Goal: Task Accomplishment & Management: Manage account settings

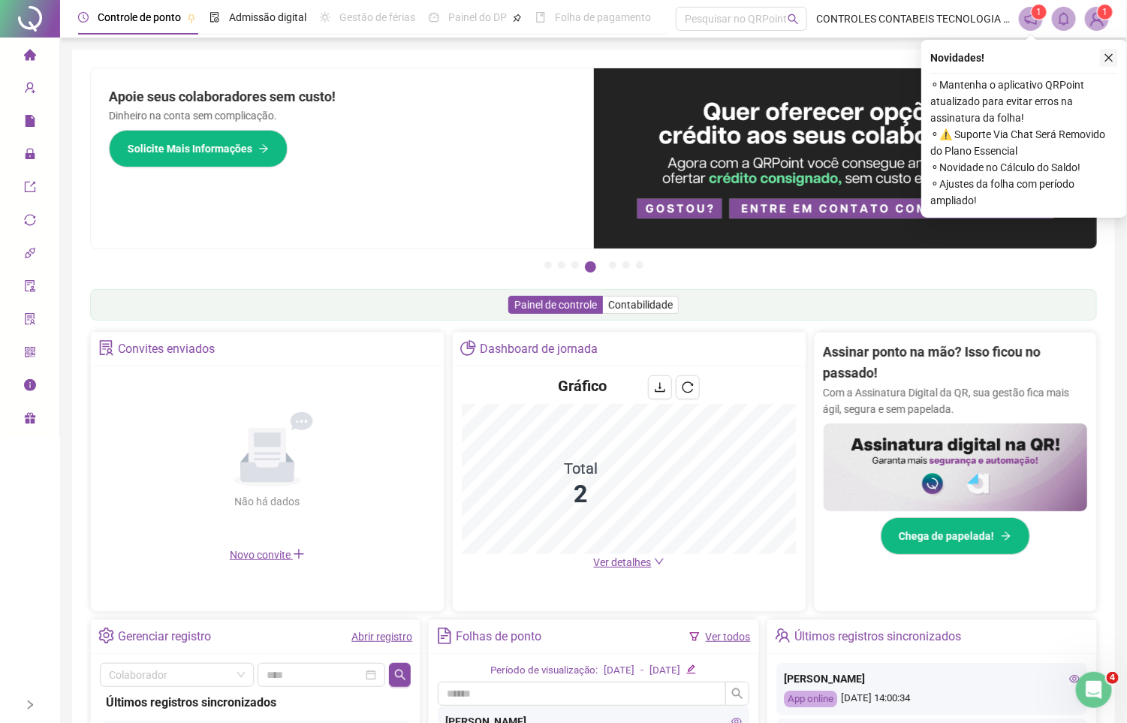
click at [1113, 59] on icon "close" at bounding box center [1109, 58] width 11 height 11
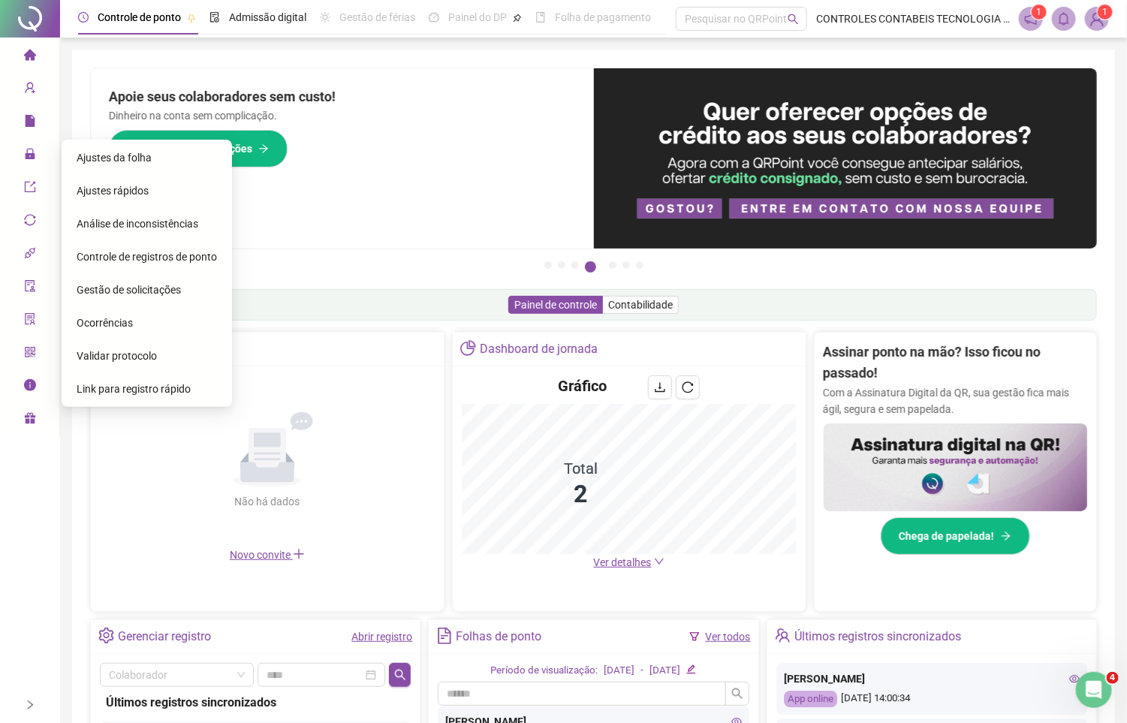
click at [137, 156] on span "Ajustes da folha" at bounding box center [114, 158] width 75 height 12
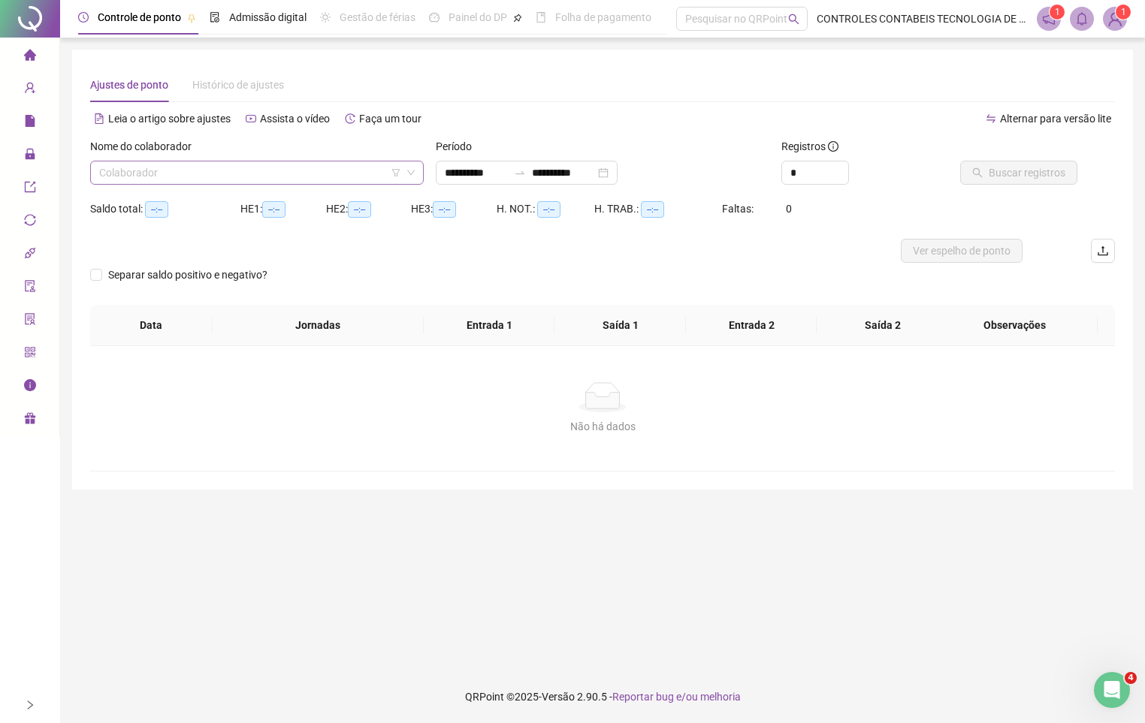
click at [201, 182] on input "search" at bounding box center [250, 172] width 302 height 23
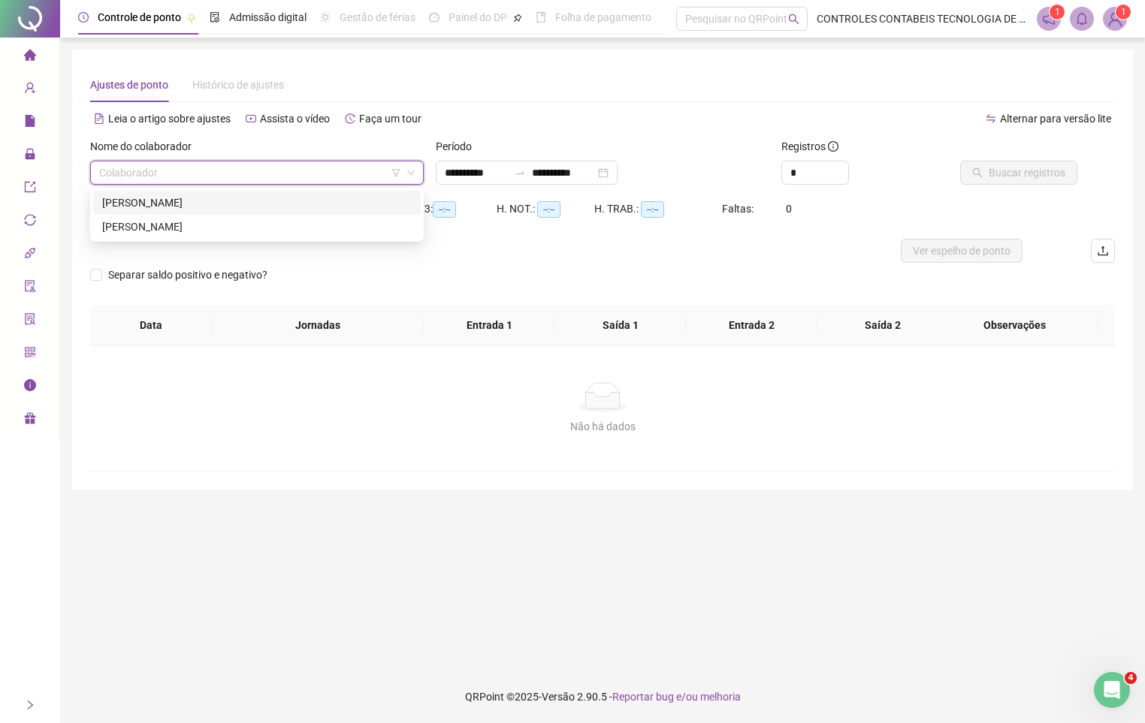
click at [214, 201] on div "HELIAS DE SOUZA CAMPELO" at bounding box center [256, 203] width 309 height 17
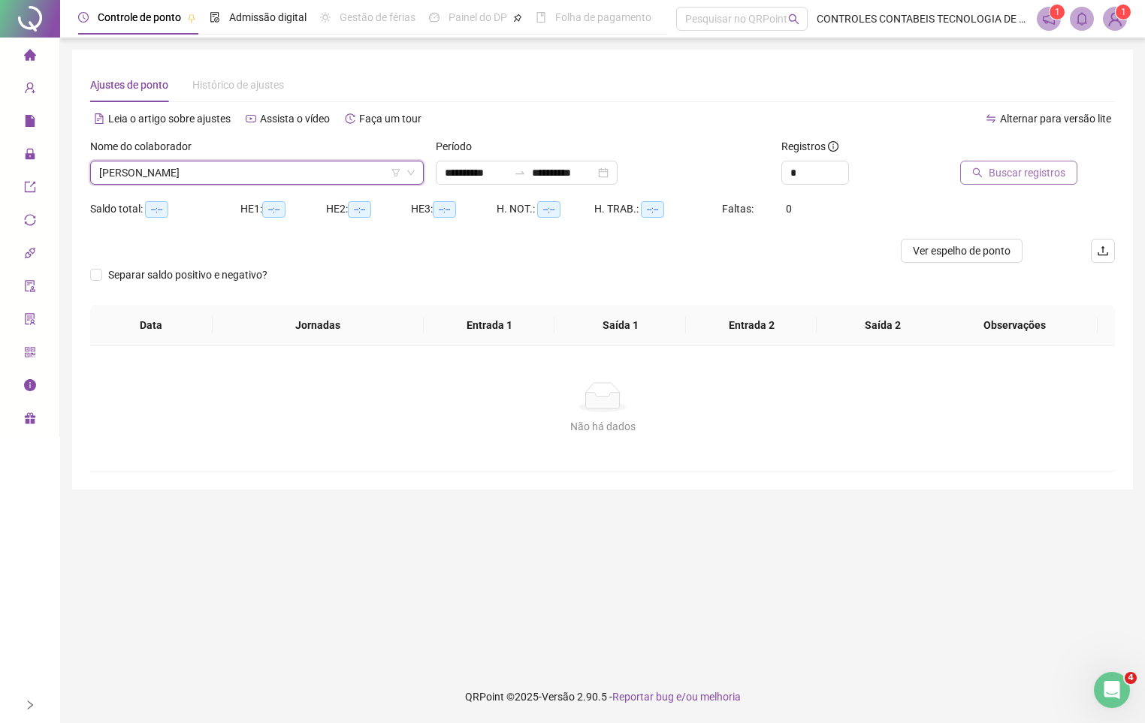
click at [1033, 171] on span "Buscar registros" at bounding box center [1026, 172] width 77 height 17
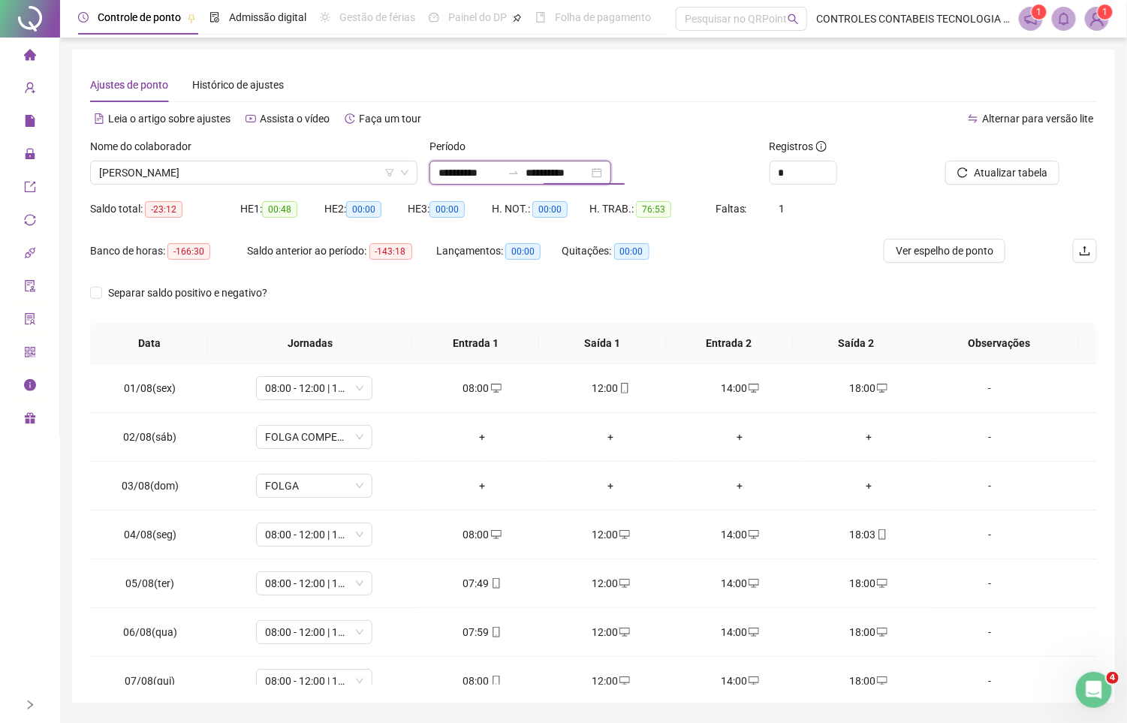
click at [582, 169] on input "**********" at bounding box center [557, 172] width 63 height 17
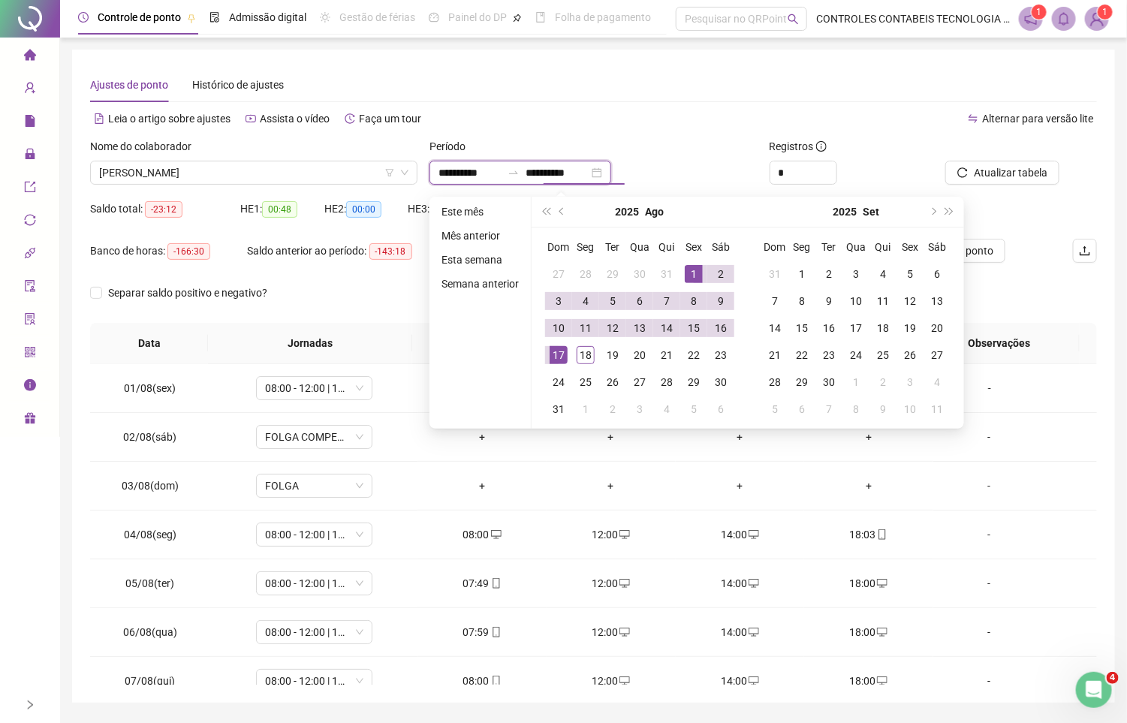
type input "**********"
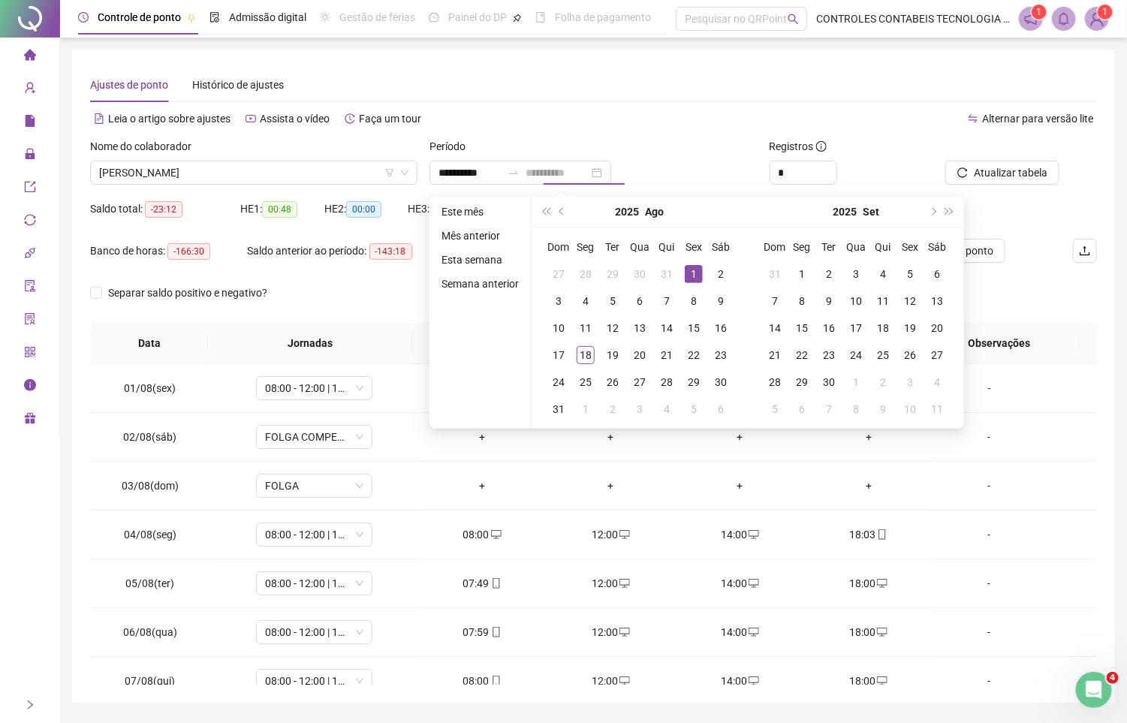
click at [690, 273] on div "1" at bounding box center [694, 274] width 18 height 18
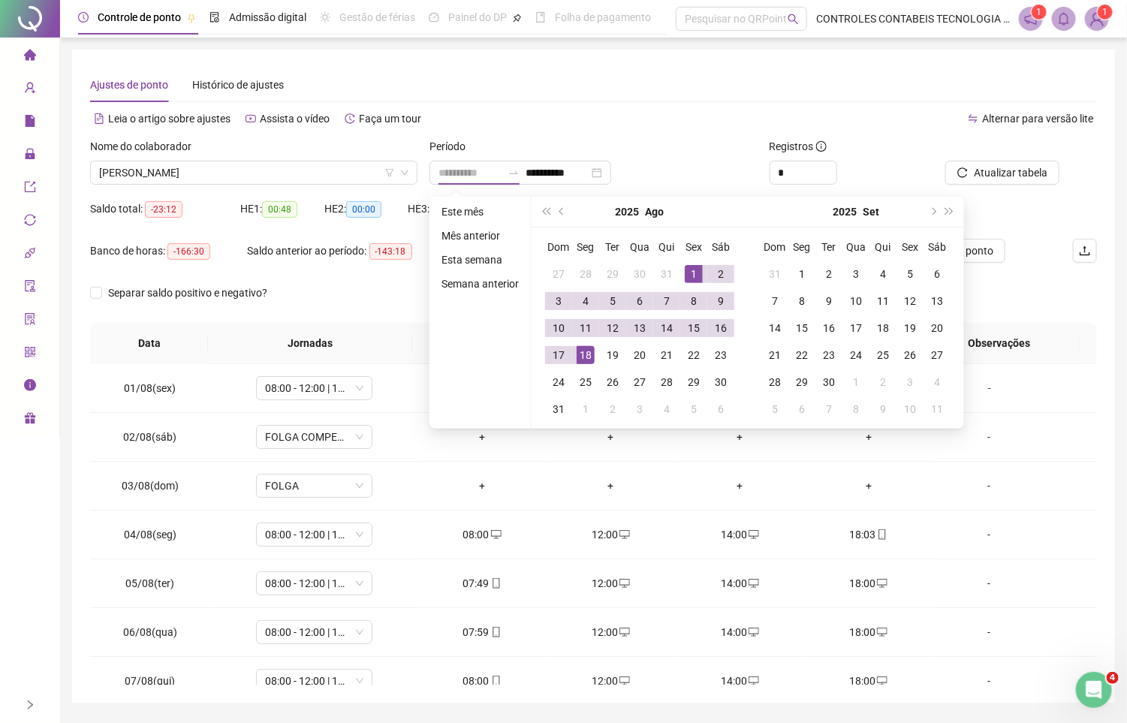
click at [586, 351] on div "18" at bounding box center [586, 355] width 18 height 18
type input "**********"
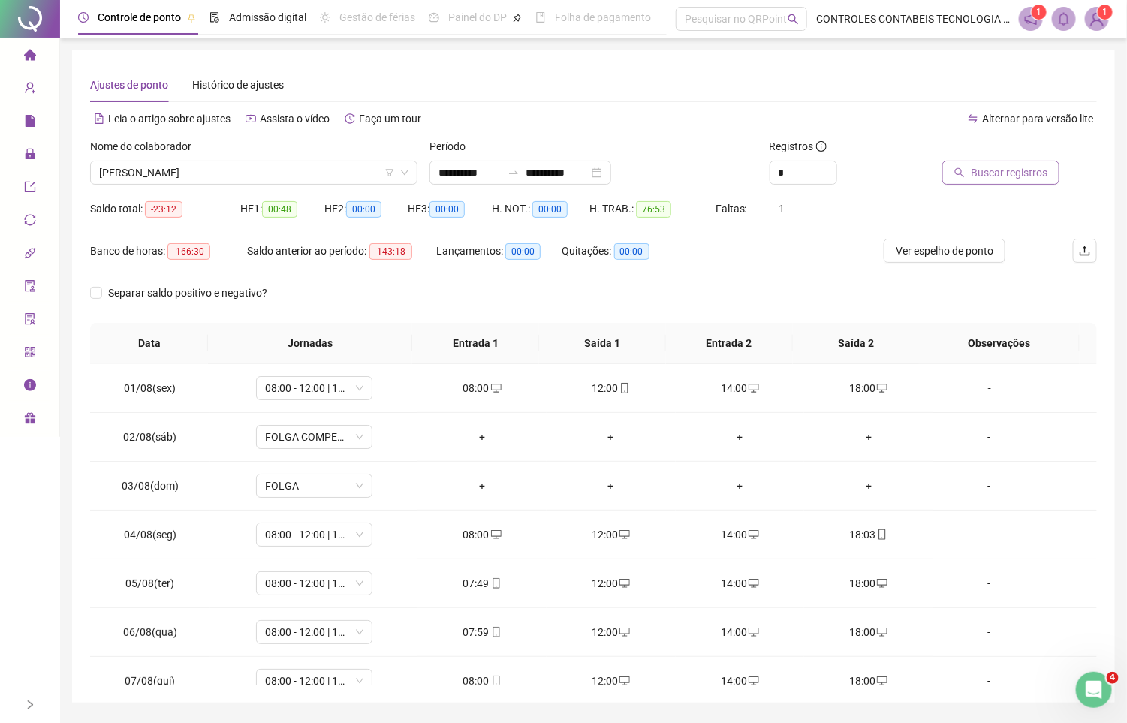
click at [1057, 176] on button "Buscar registros" at bounding box center [1001, 173] width 117 height 24
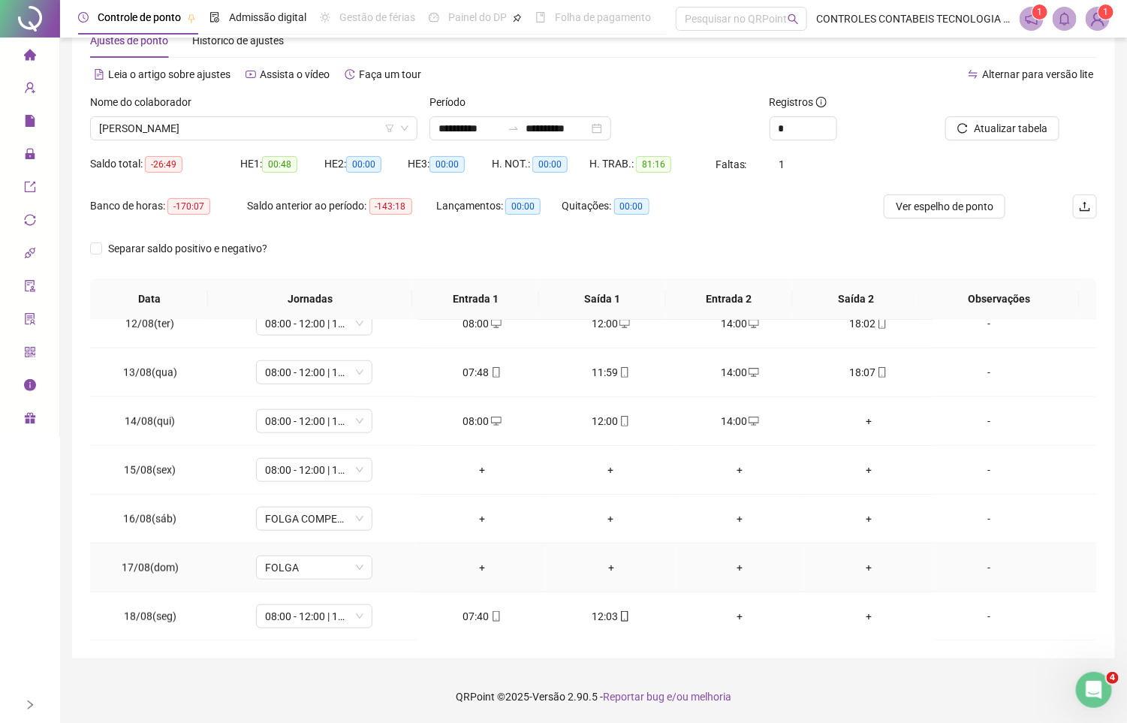
scroll to position [564, 0]
click at [728, 613] on div "+" at bounding box center [740, 616] width 105 height 17
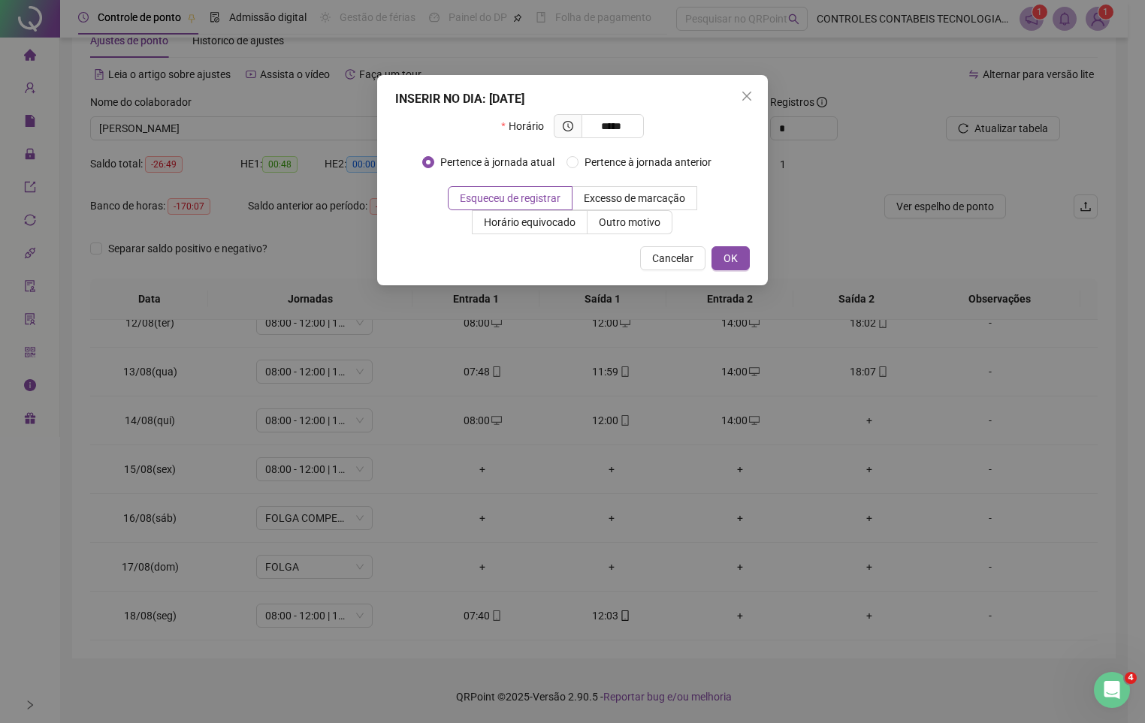
type input "*****"
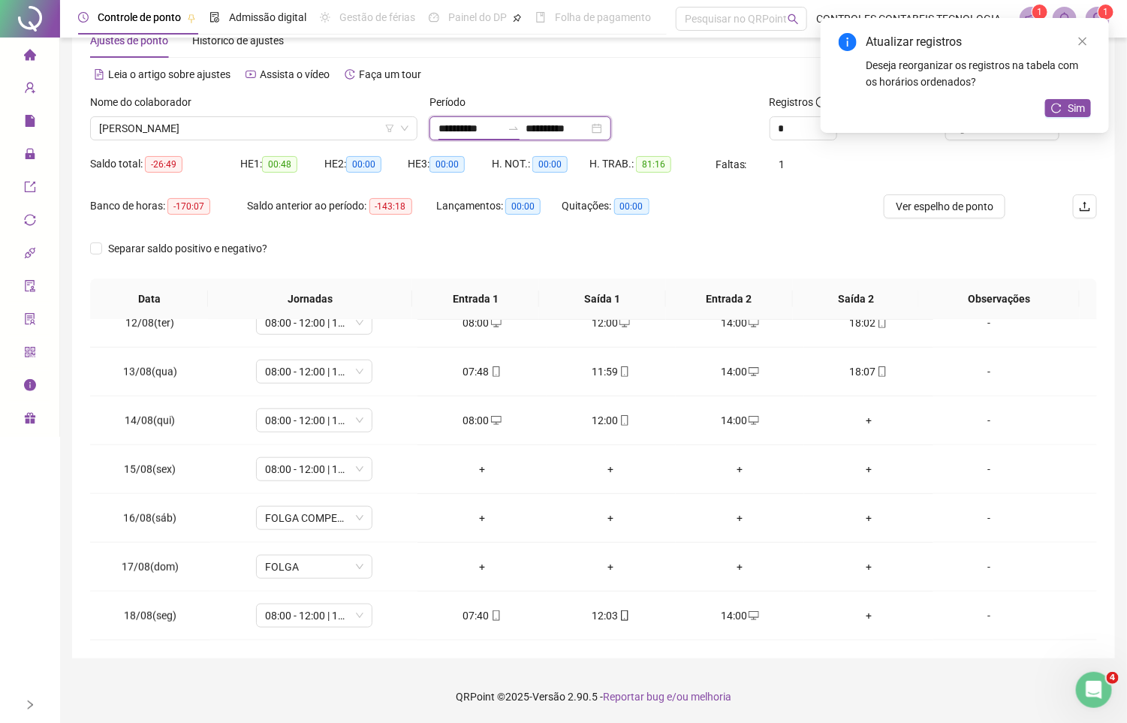
click at [481, 127] on input "**********" at bounding box center [470, 128] width 63 height 17
type input "**********"
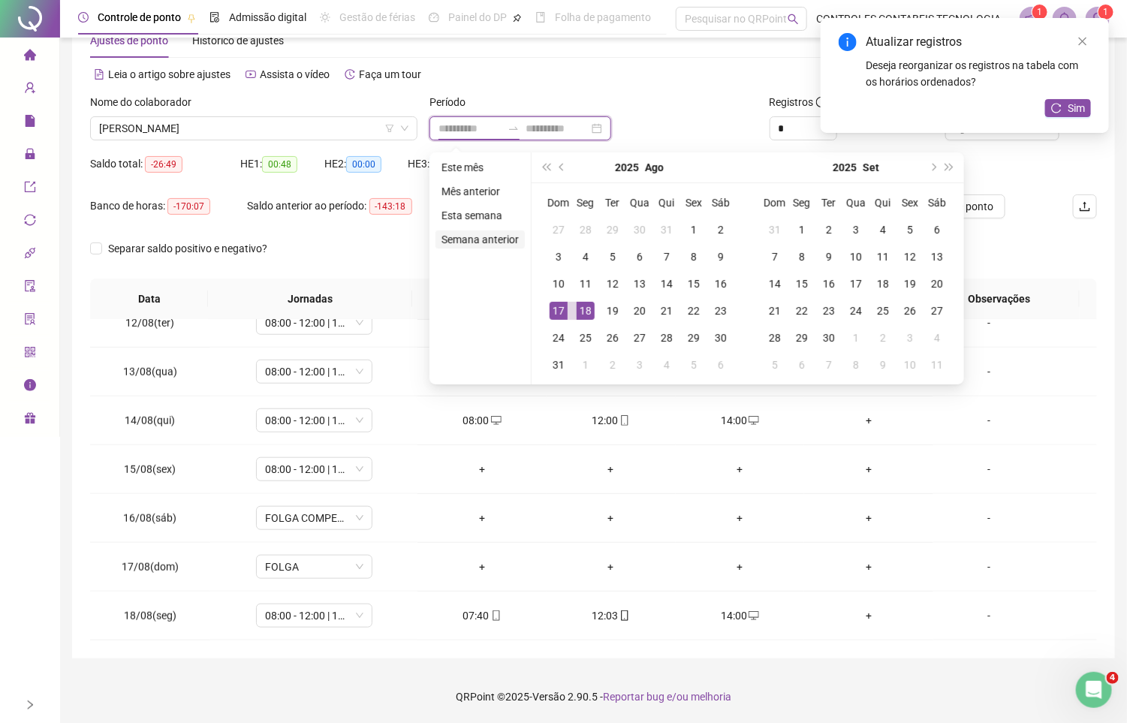
type input "**********"
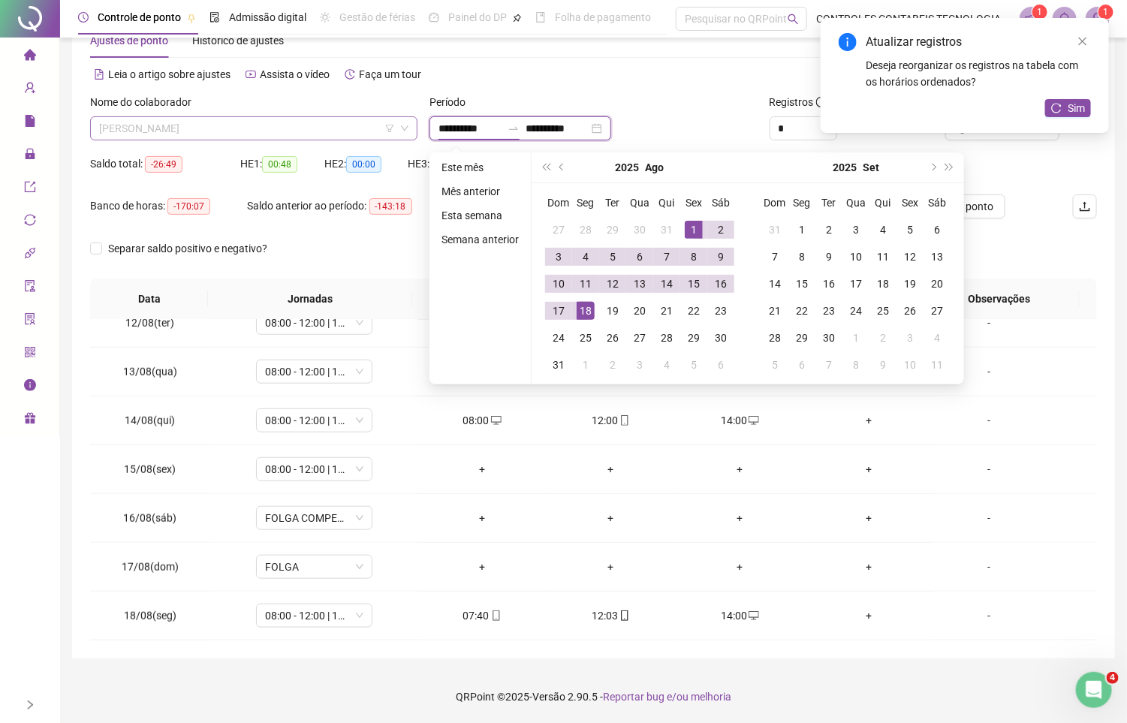
click at [291, 129] on span "HELIAS DE SOUZA CAMPELO" at bounding box center [253, 128] width 309 height 23
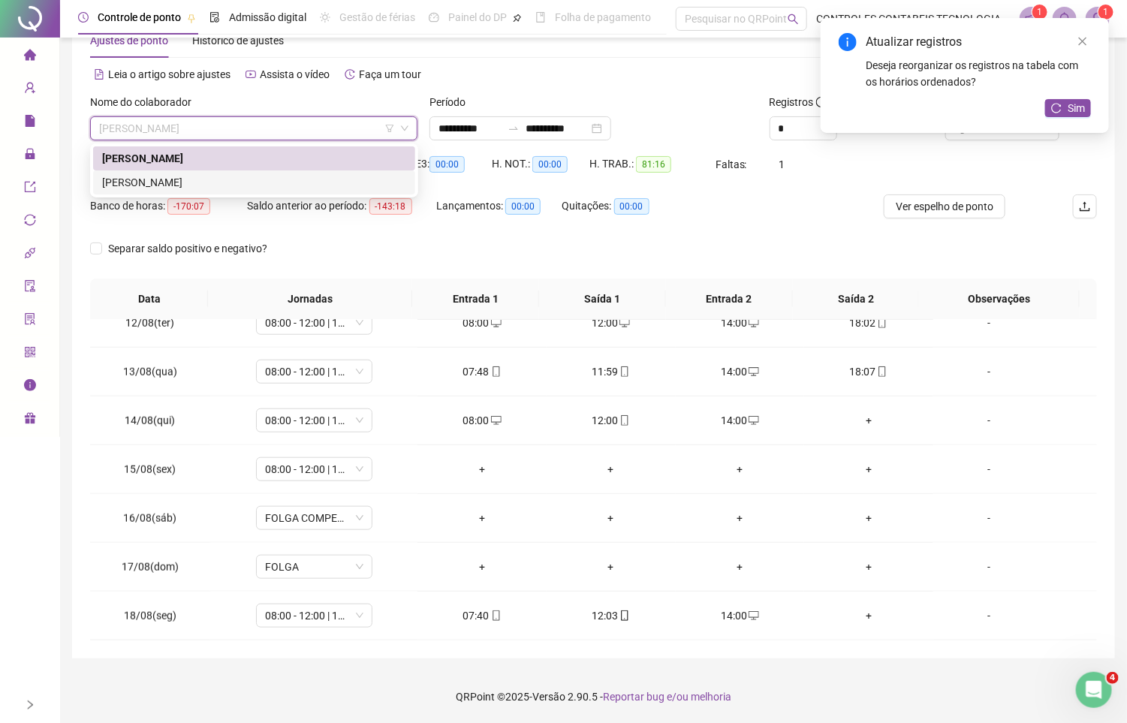
click at [268, 182] on div "MARIA EDUARDA DA CUNHA" at bounding box center [254, 182] width 304 height 17
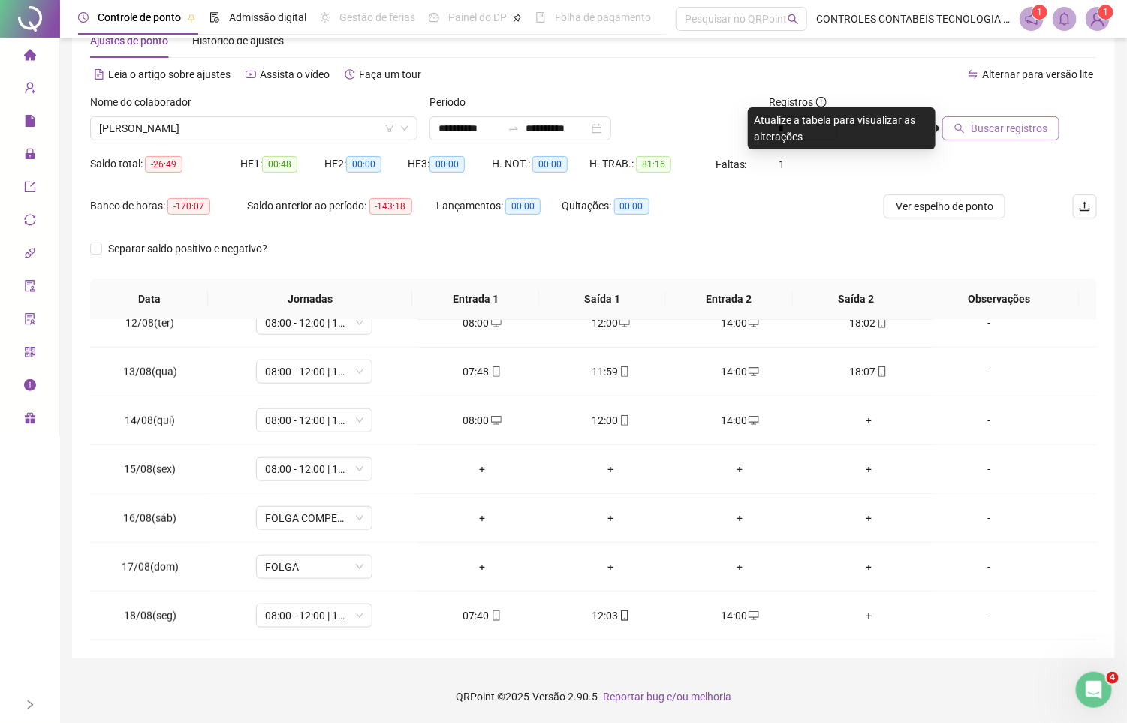
click at [1014, 133] on span "Buscar registros" at bounding box center [1009, 128] width 77 height 17
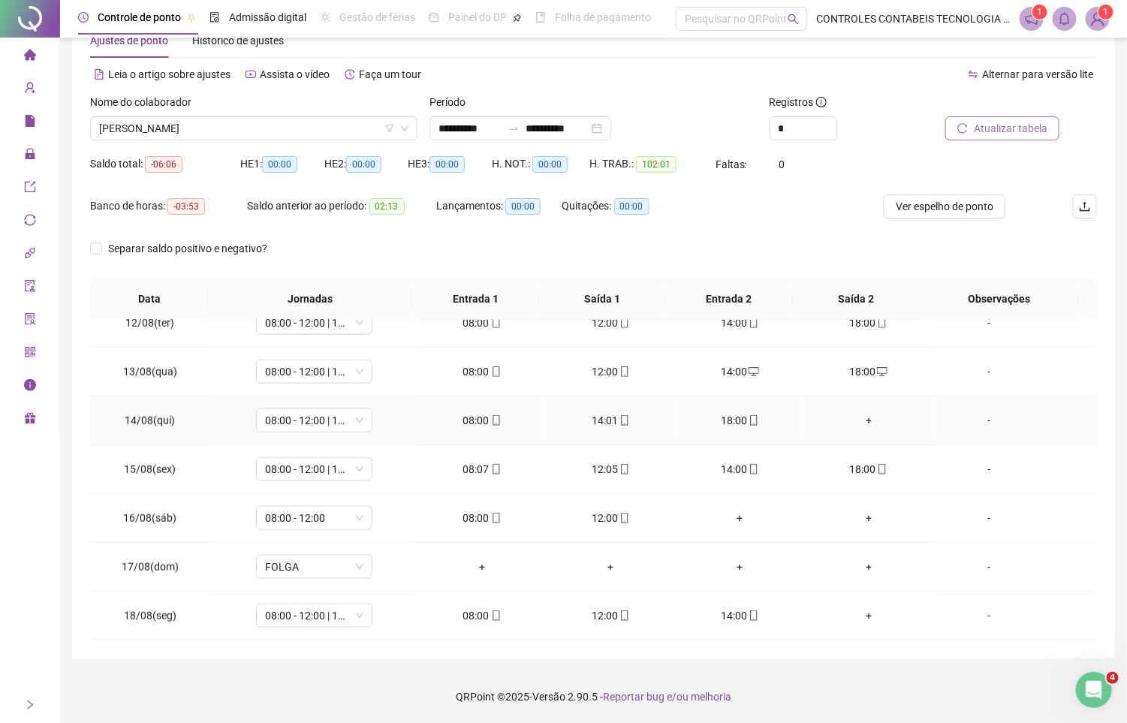
click at [848, 424] on div "+" at bounding box center [868, 420] width 105 height 17
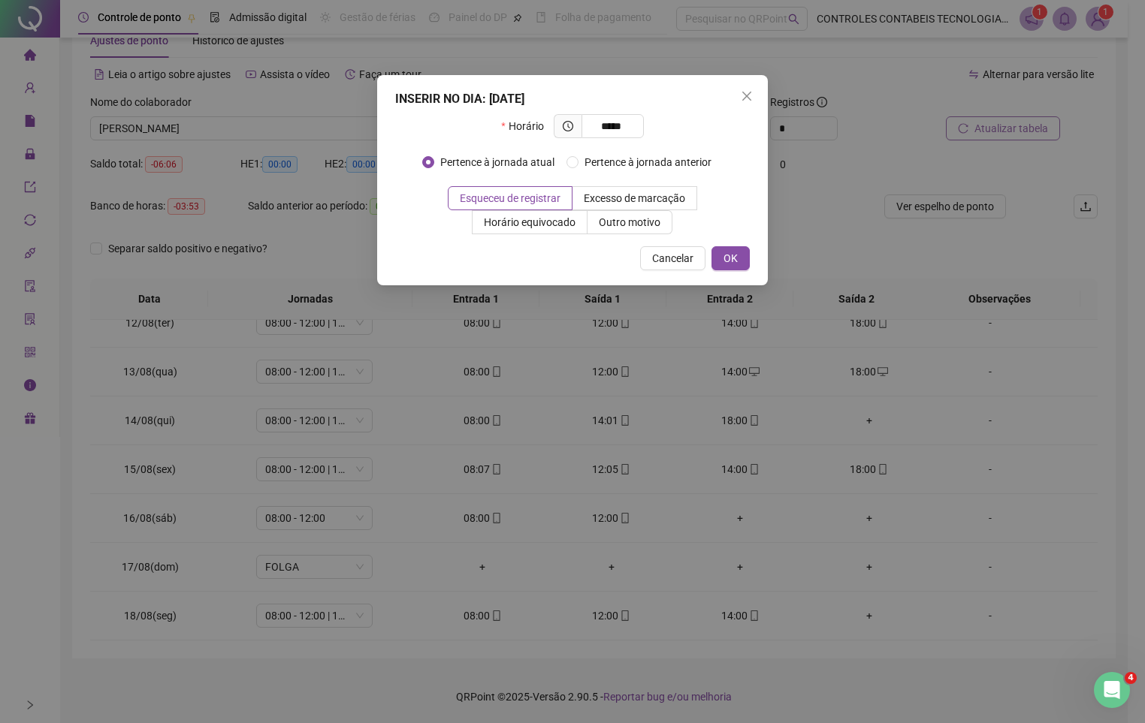
type input "*****"
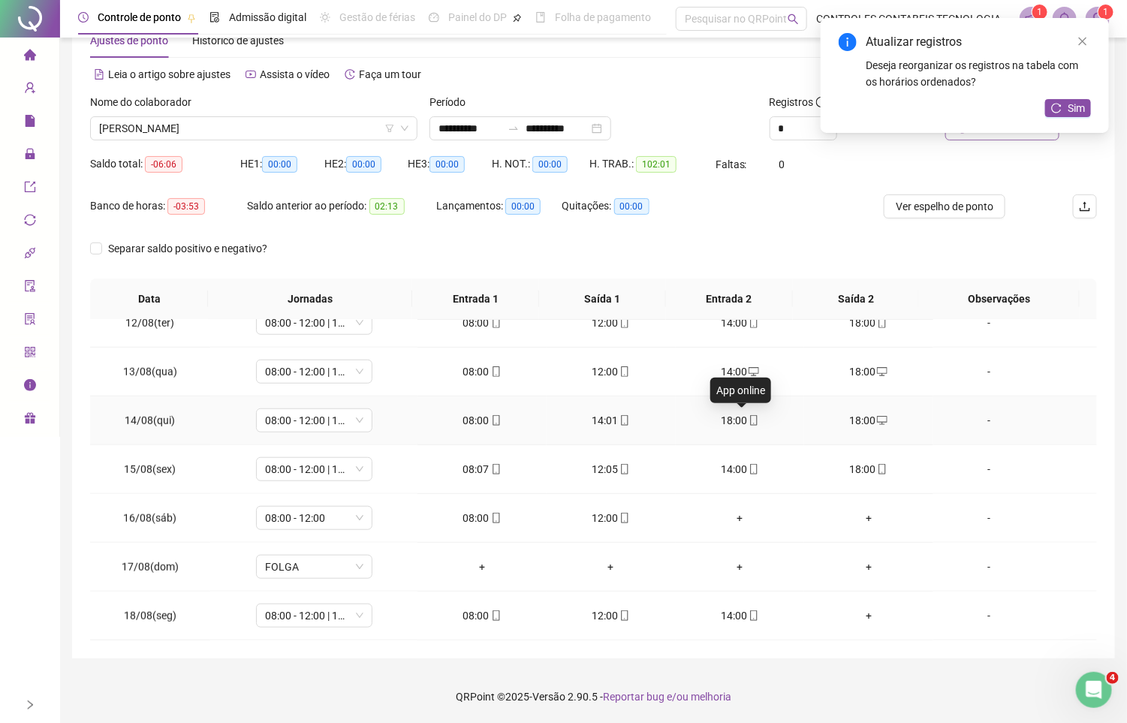
click at [732, 415] on div "18:00" at bounding box center [740, 420] width 105 height 17
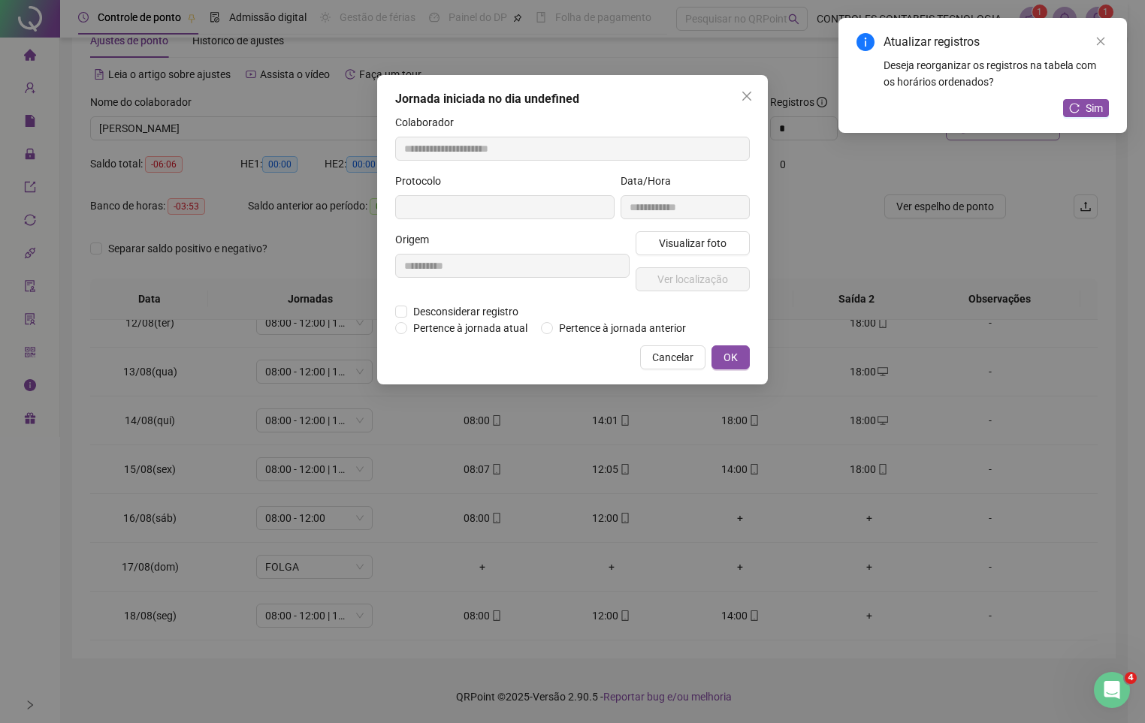
type input "**********"
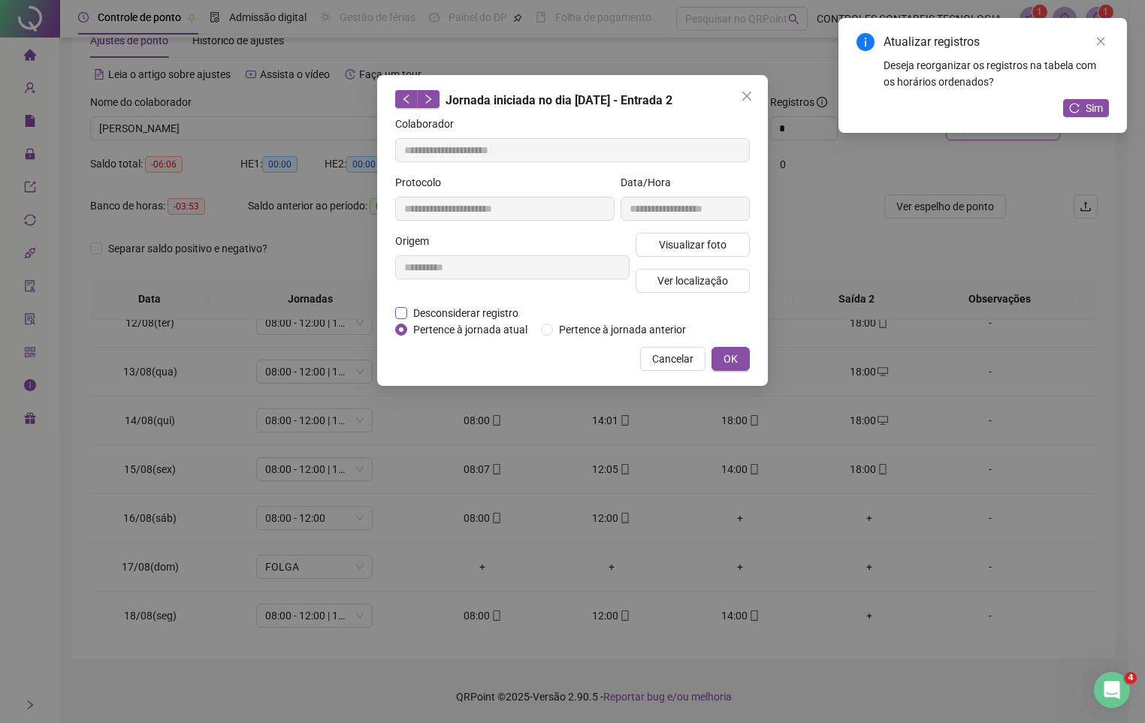
click at [410, 312] on span "Desconsiderar registro" at bounding box center [465, 313] width 117 height 17
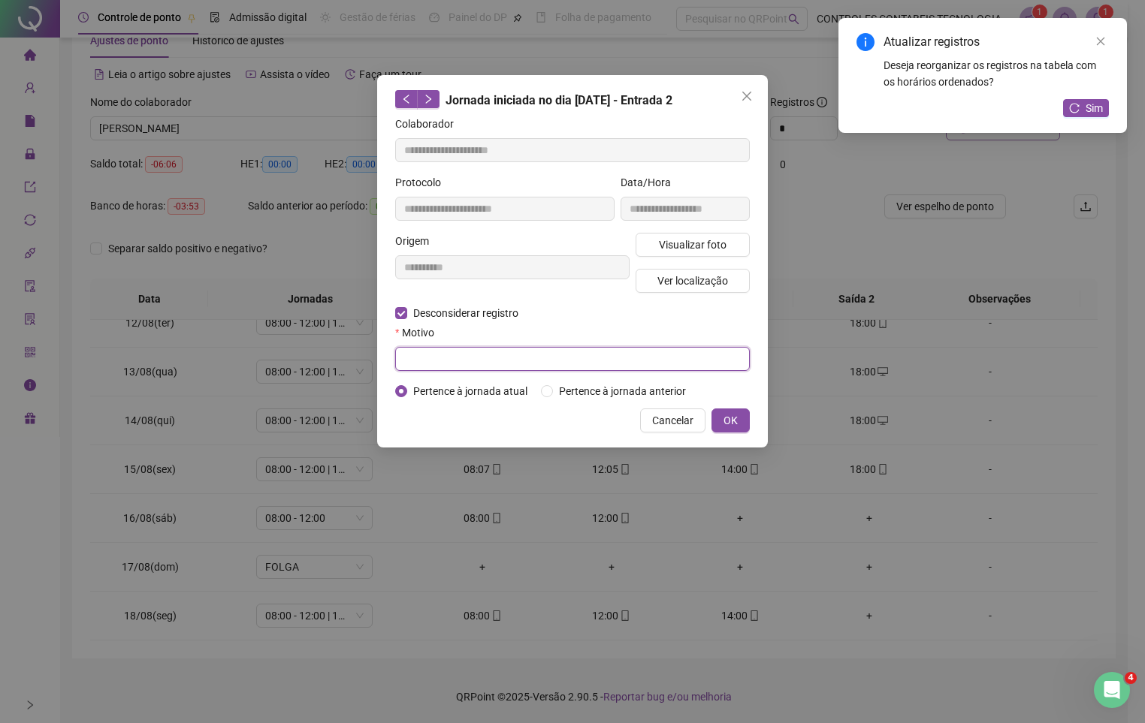
click at [436, 352] on input "text" at bounding box center [572, 359] width 354 height 24
type input "****"
click at [728, 417] on button "OK" at bounding box center [730, 421] width 38 height 24
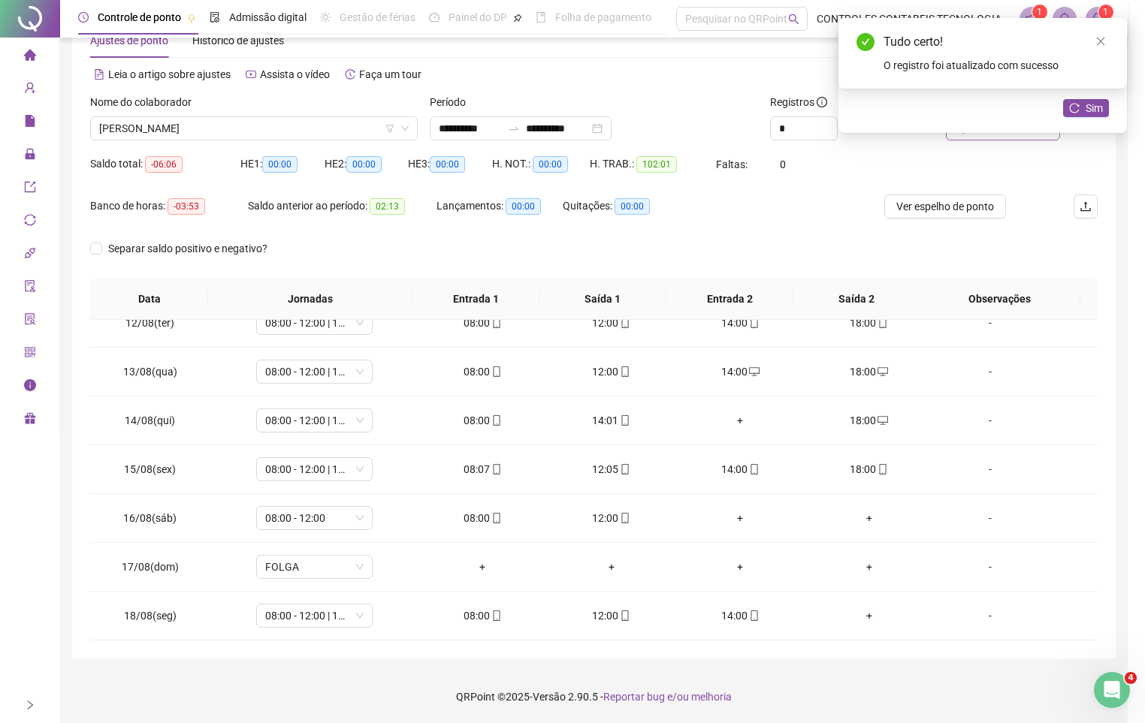
click at [722, 428] on div "**********" at bounding box center [572, 361] width 1145 height 723
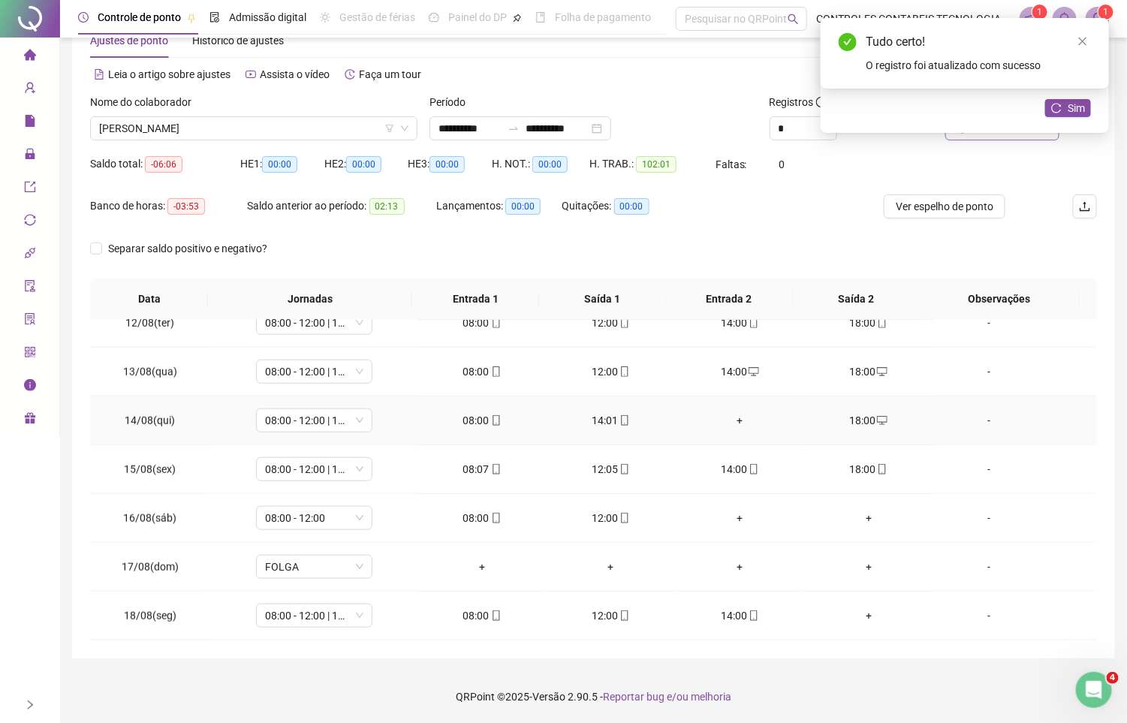
click at [726, 418] on div "+" at bounding box center [740, 420] width 105 height 17
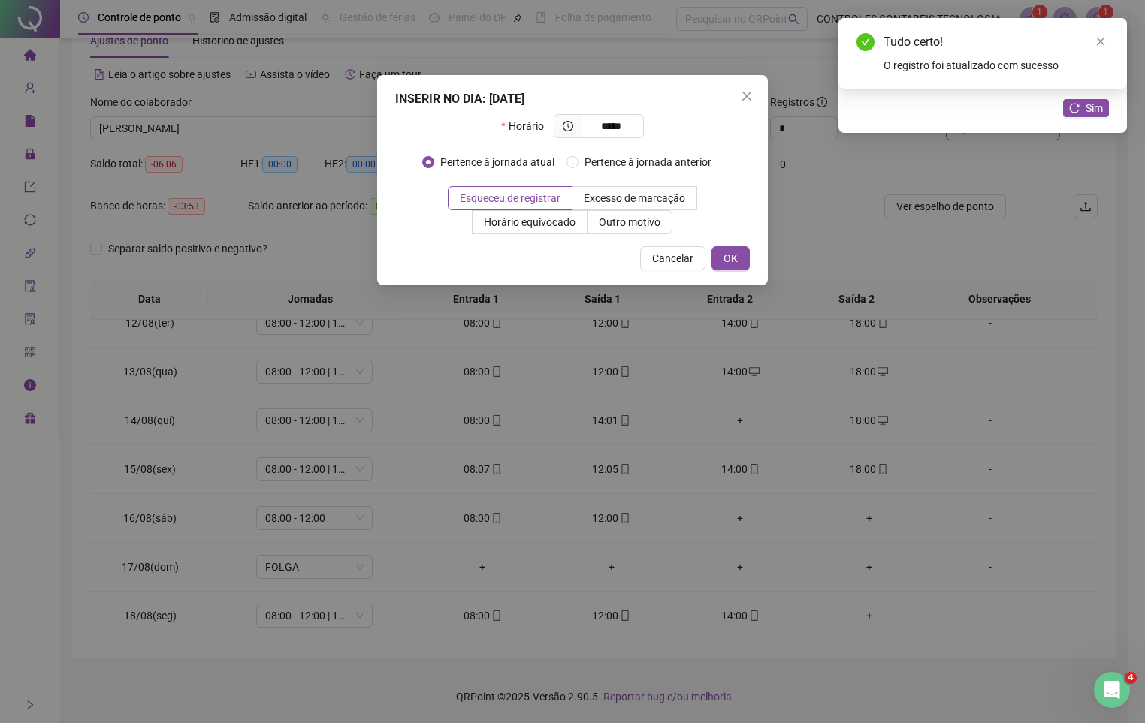
type input "*****"
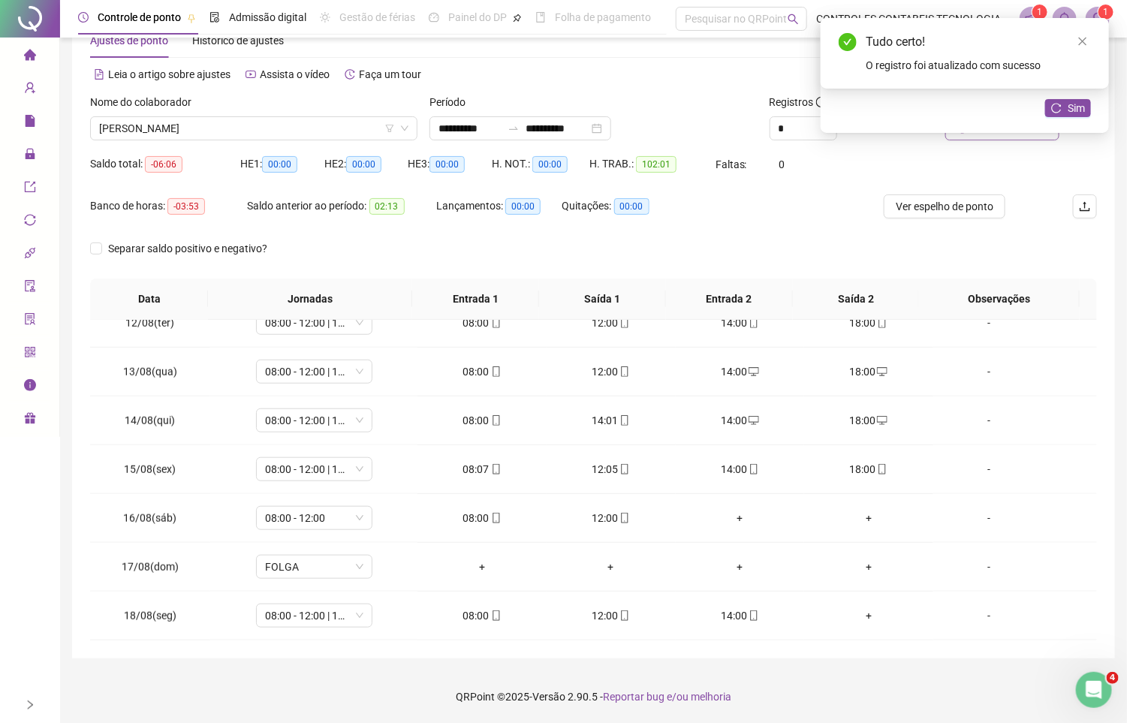
click at [1041, 133] on div "Atualizar registros Deseja reorganizar os registros na tabela com os horários o…" at bounding box center [965, 75] width 288 height 115
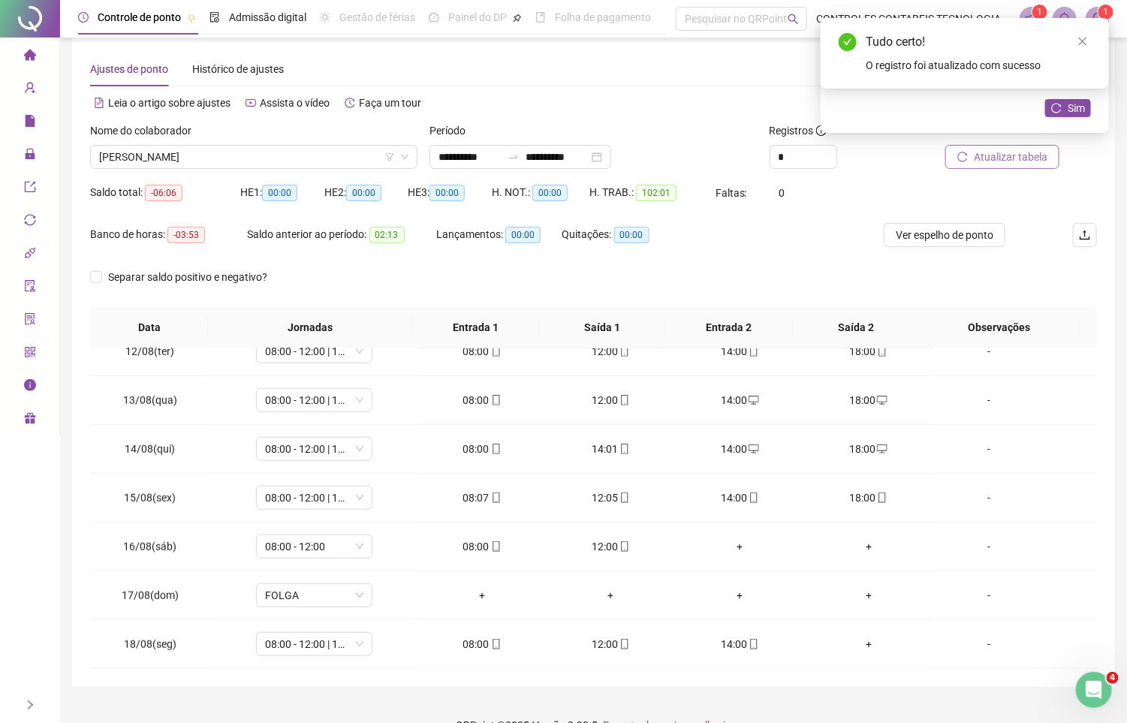
scroll to position [0, 0]
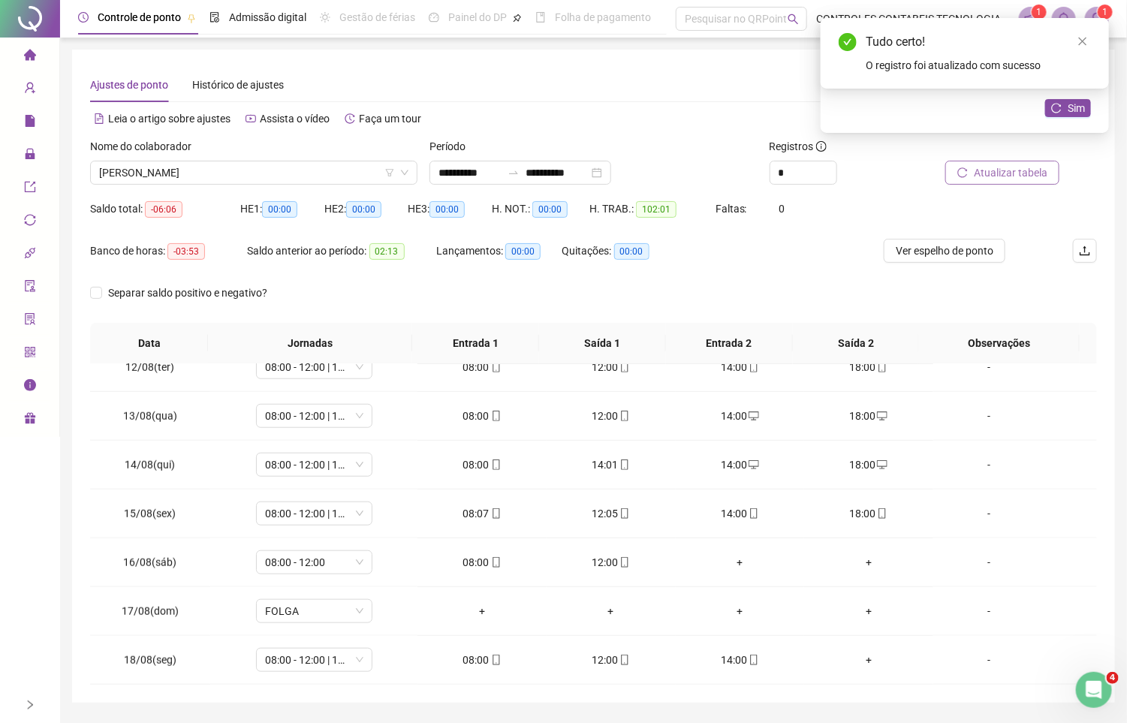
click at [1030, 171] on span "Atualizar tabela" at bounding box center [1011, 172] width 74 height 17
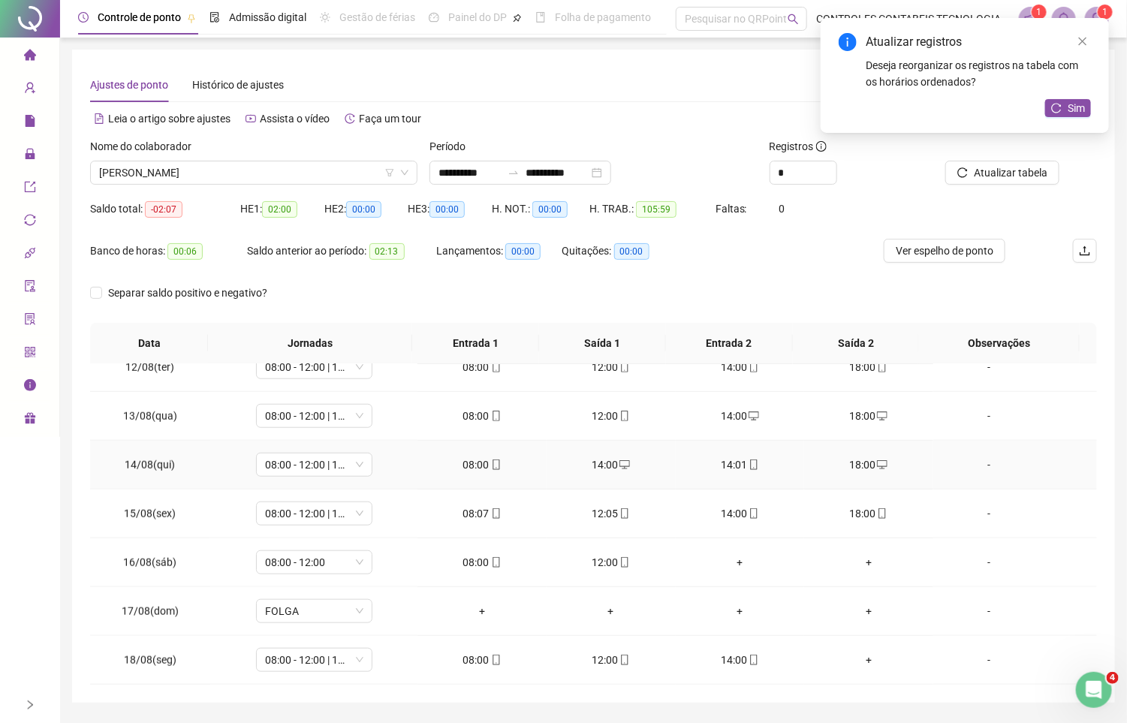
click at [559, 467] on div "14:00" at bounding box center [611, 465] width 105 height 17
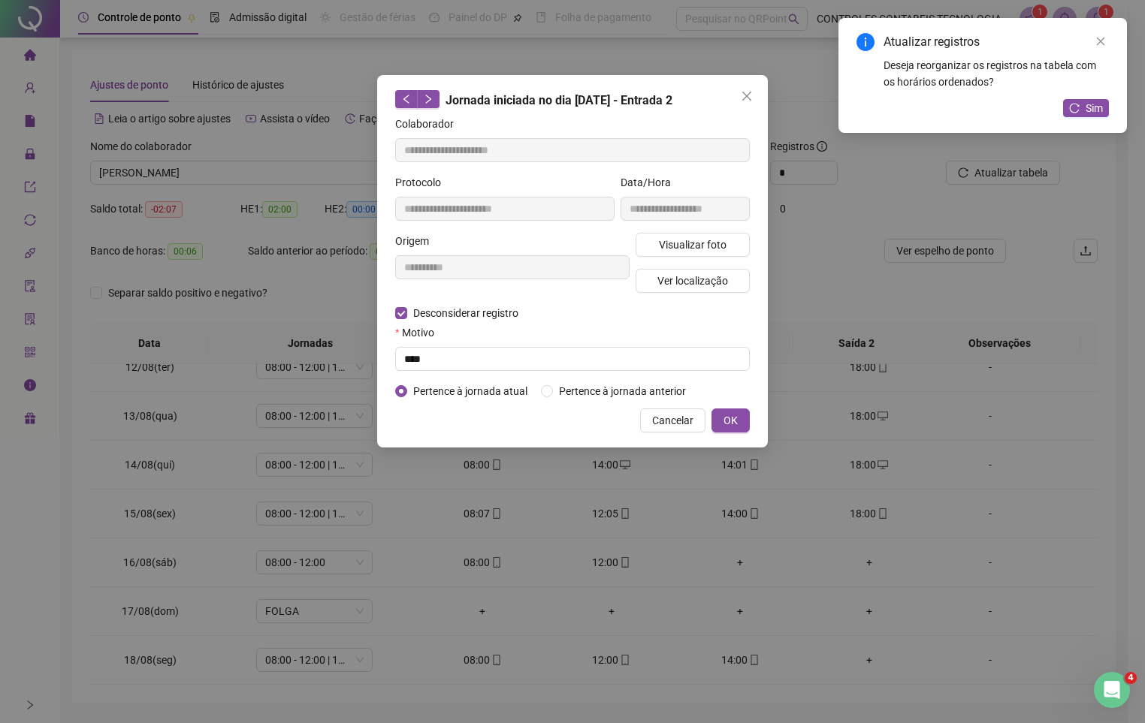
click at [606, 460] on div "**********" at bounding box center [572, 361] width 1145 height 723
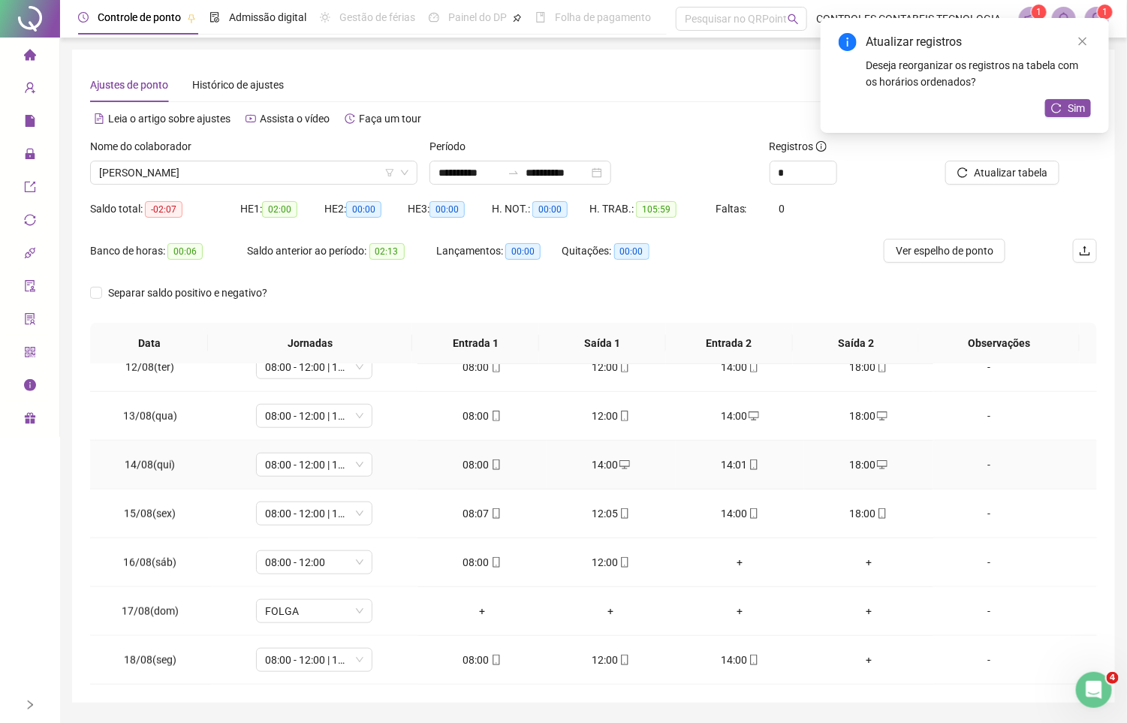
click at [620, 465] on icon "desktop" at bounding box center [625, 465] width 11 height 11
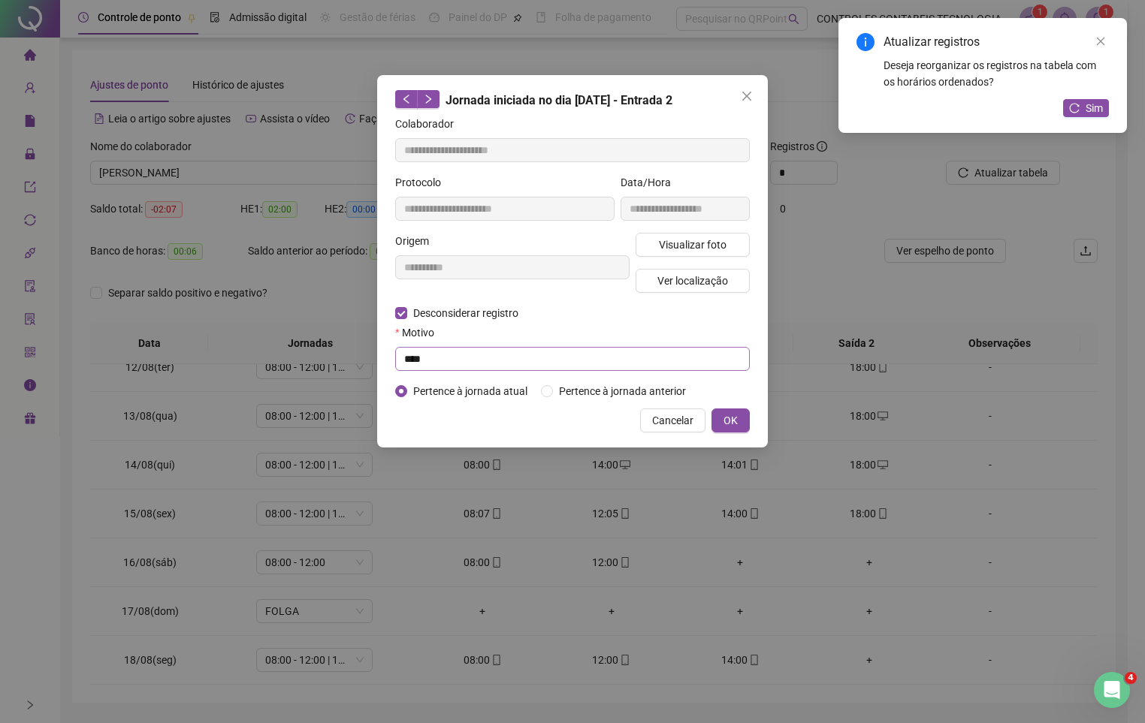
type input "**********"
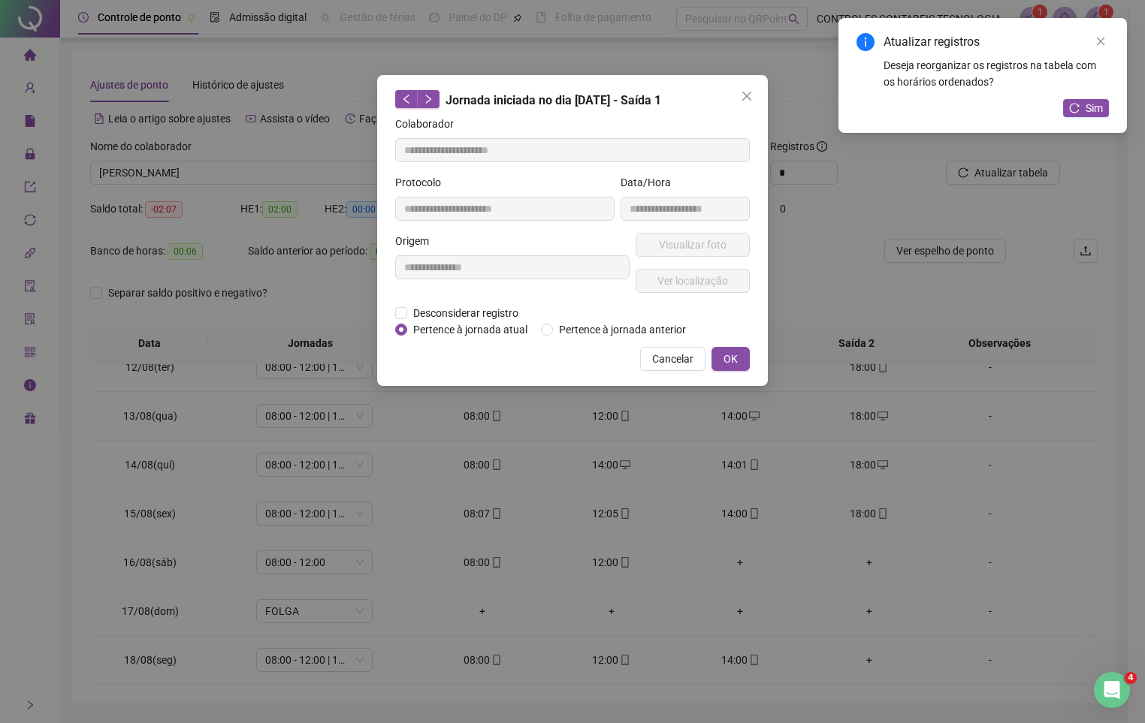
click at [431, 354] on div "Cancelar OK" at bounding box center [572, 359] width 354 height 24
click at [424, 322] on span "Pertence à jornada atual" at bounding box center [470, 329] width 126 height 17
click at [404, 321] on label "Pertence à jornada atual" at bounding box center [465, 329] width 140 height 17
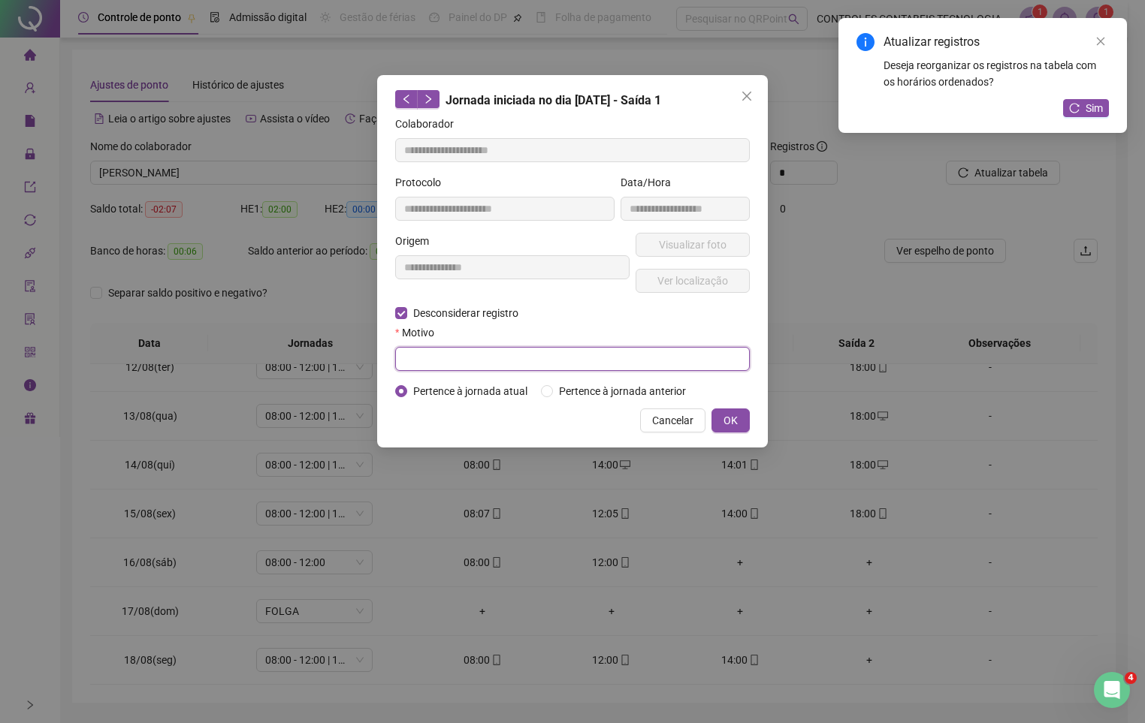
click at [438, 371] on input "text" at bounding box center [572, 359] width 354 height 24
type input "****"
click at [724, 420] on span "OK" at bounding box center [730, 420] width 14 height 17
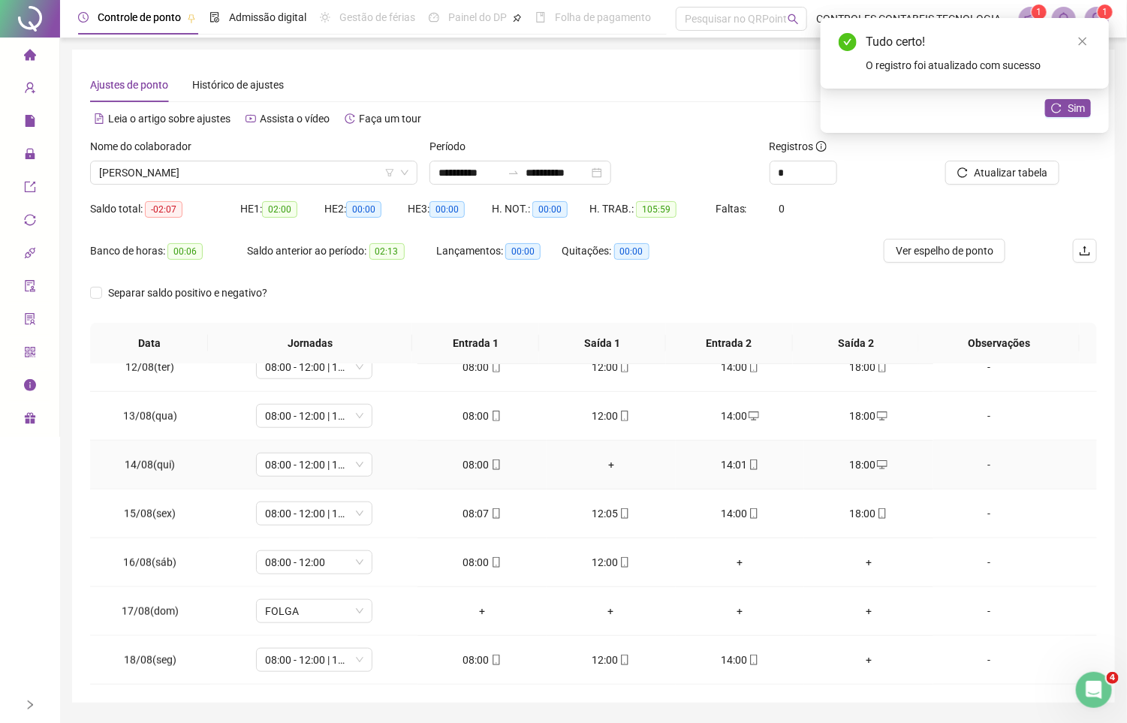
click at [602, 458] on div "+" at bounding box center [611, 465] width 105 height 17
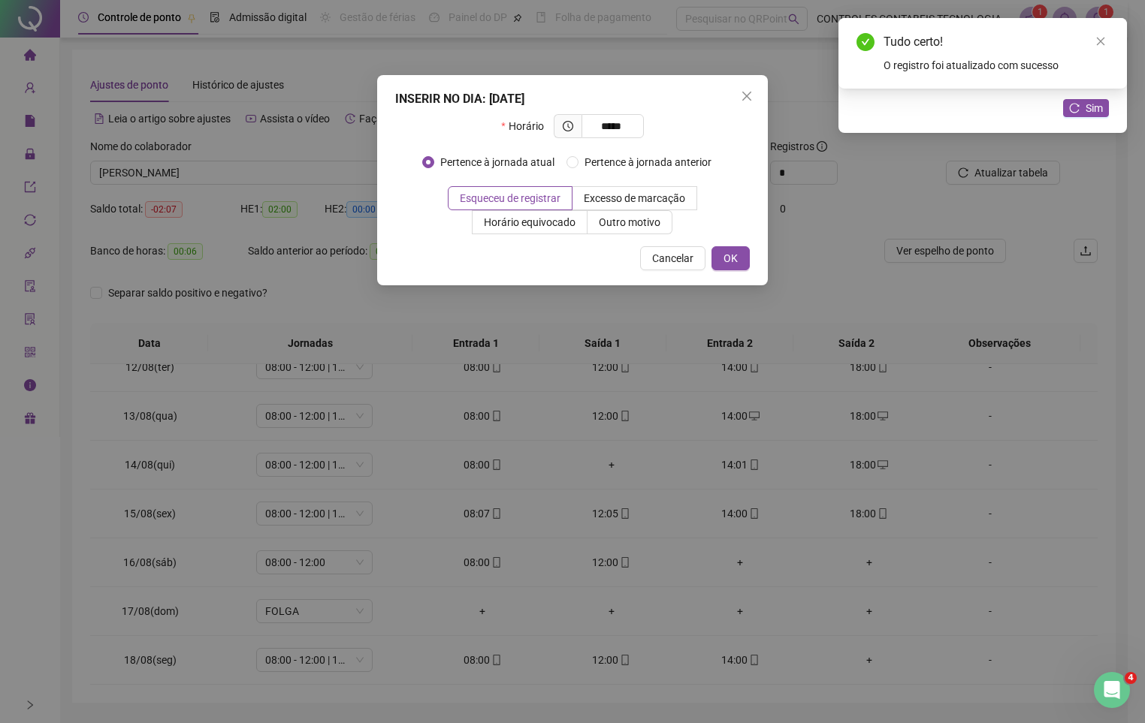
type input "*****"
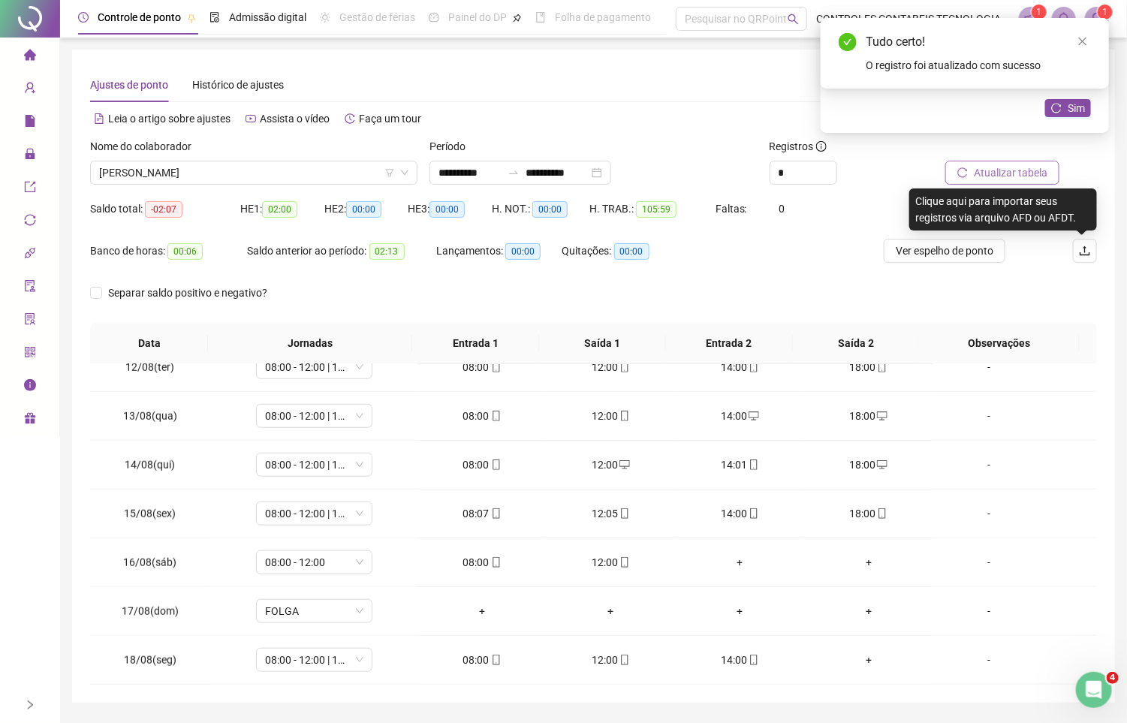
click at [1024, 183] on button "Atualizar tabela" at bounding box center [1003, 173] width 114 height 24
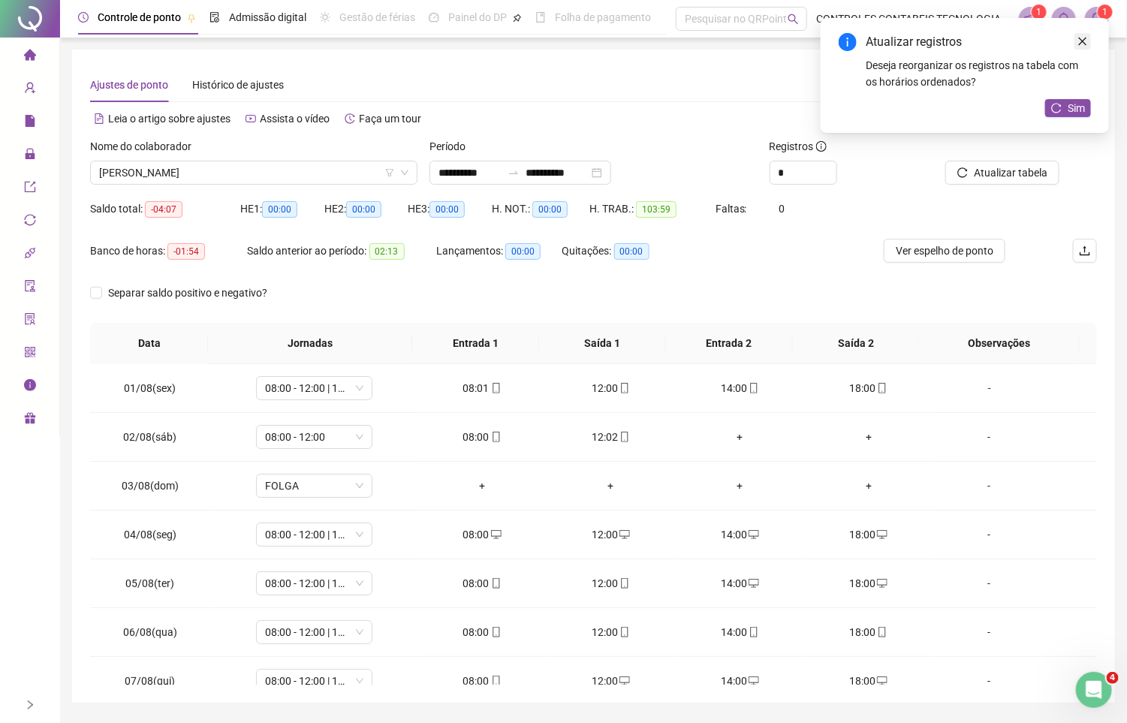
click at [1084, 41] on icon "close" at bounding box center [1083, 41] width 11 height 11
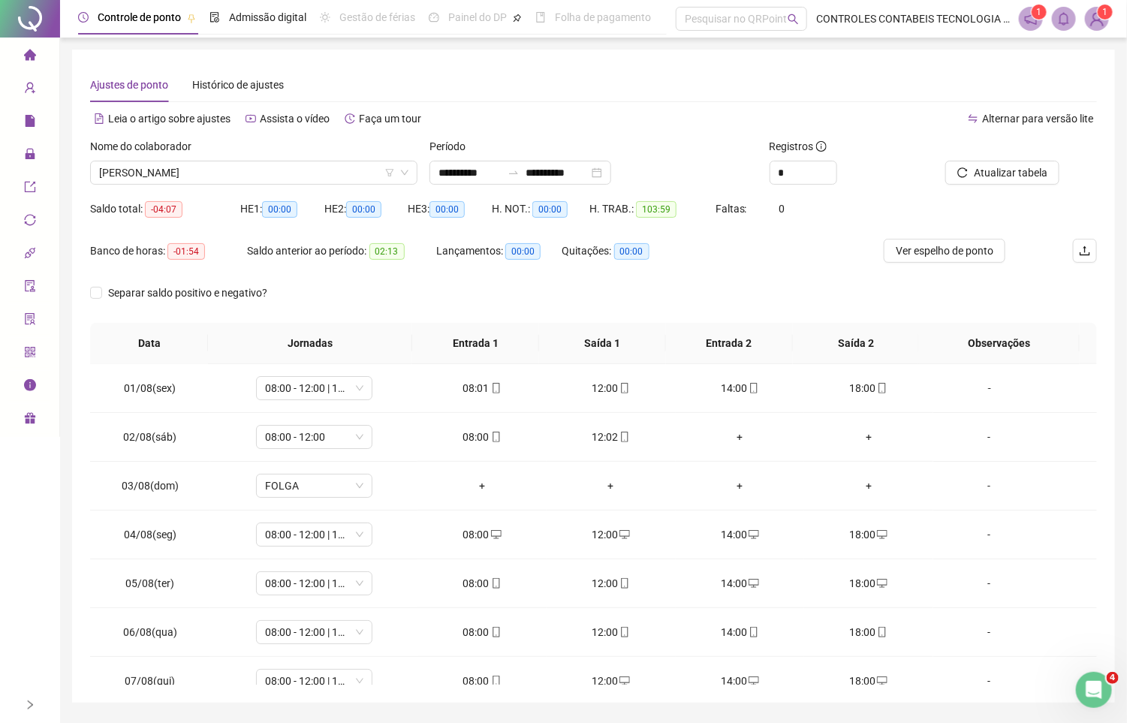
click at [1097, 32] on header "Controle de ponto Admissão digital Gestão de férias Painel do DP Folha de pagam…" at bounding box center [593, 19] width 1067 height 38
drag, startPoint x: 1097, startPoint y: 32, endPoint x: 1087, endPoint y: 17, distance: 19.0
click at [1087, 17] on img at bounding box center [1097, 19] width 23 height 23
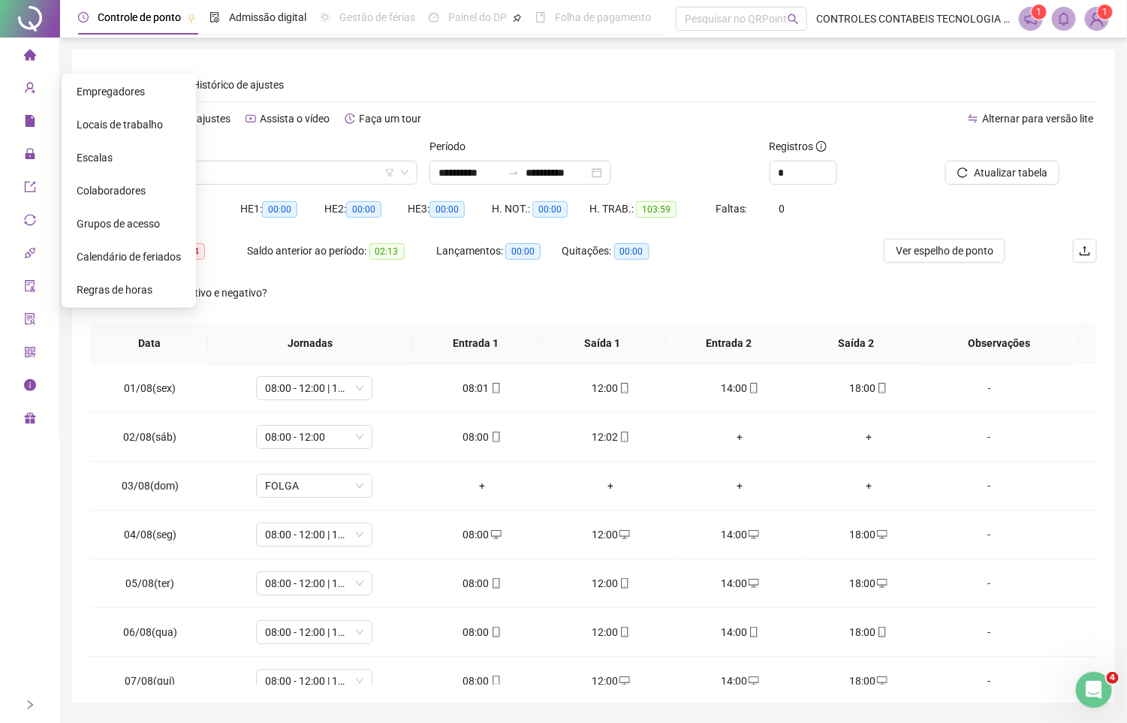
click at [136, 260] on span "Calendário de feriados" at bounding box center [129, 257] width 104 height 12
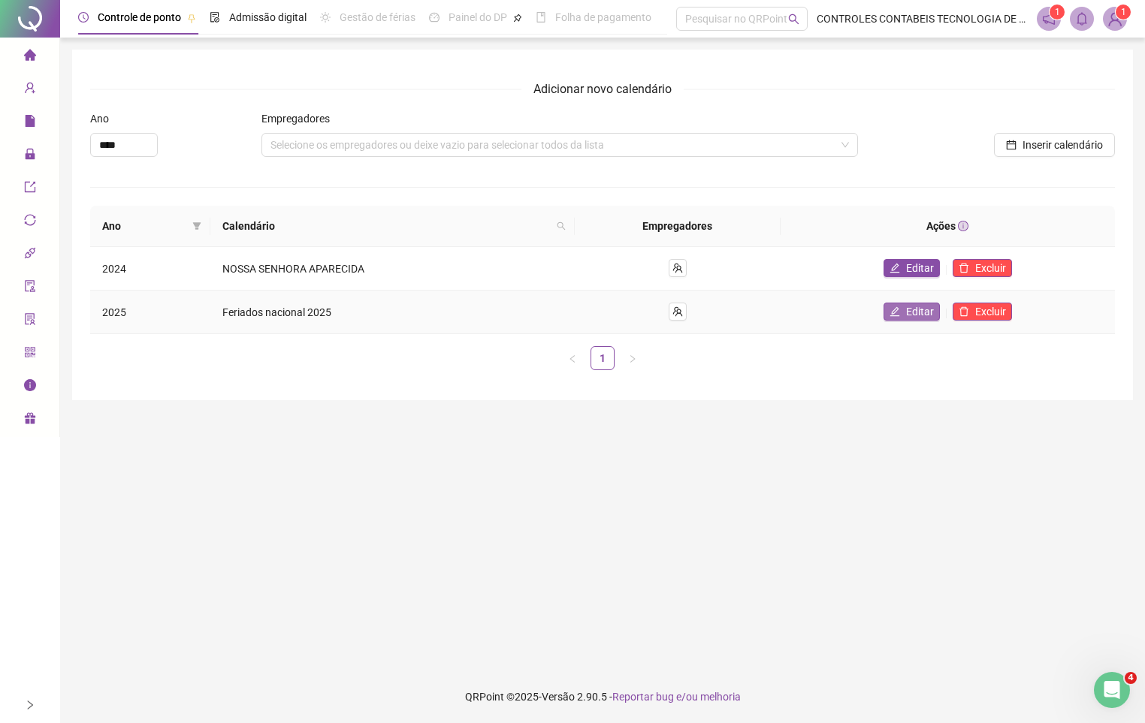
click at [885, 318] on button "Editar" at bounding box center [911, 312] width 56 height 18
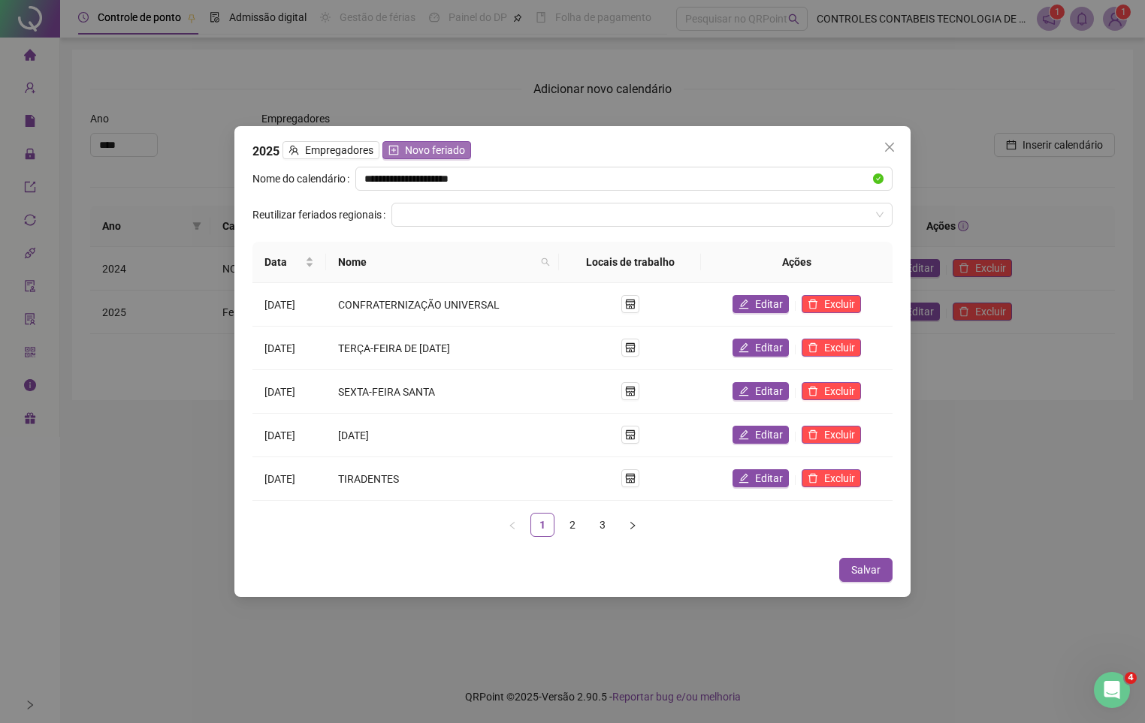
click at [420, 151] on span "Novo feriado" at bounding box center [435, 150] width 60 height 17
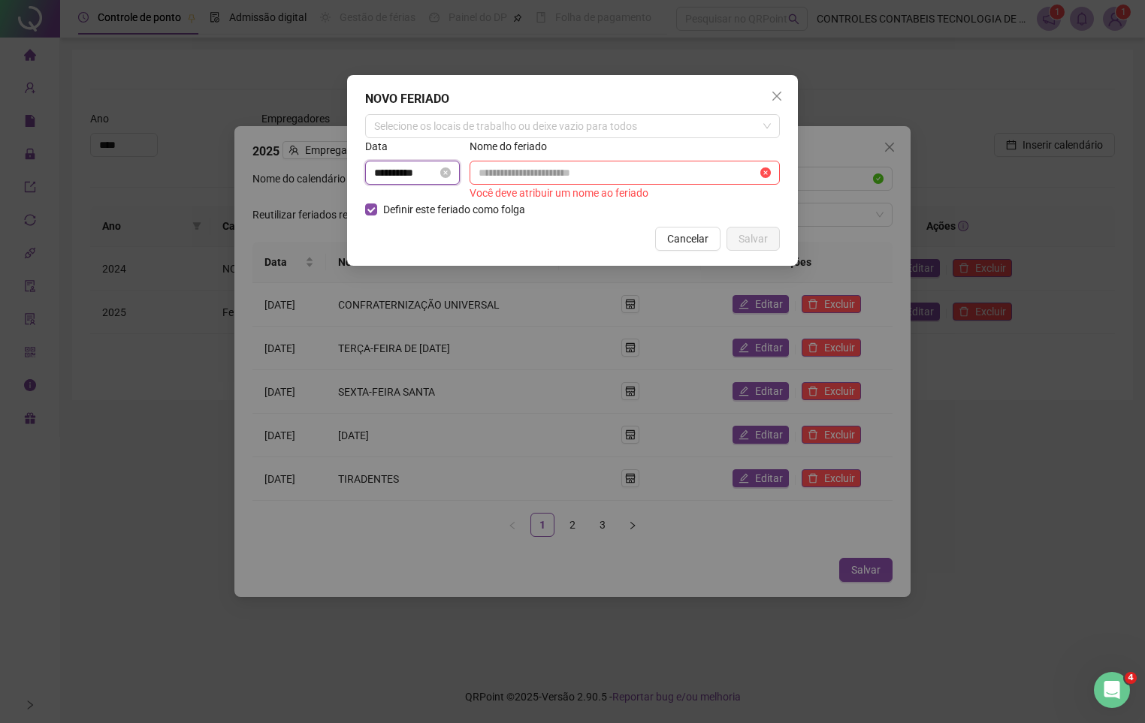
click at [379, 172] on input "**********" at bounding box center [405, 172] width 63 height 17
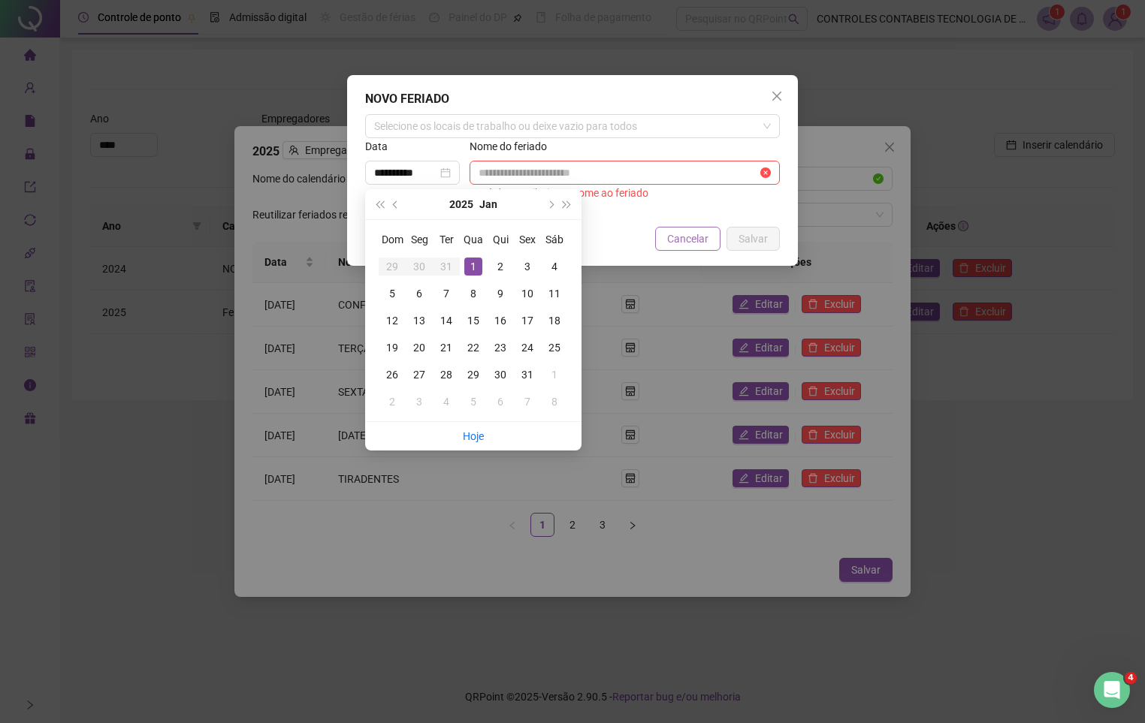
click at [706, 243] on button "Cancelar" at bounding box center [687, 239] width 65 height 24
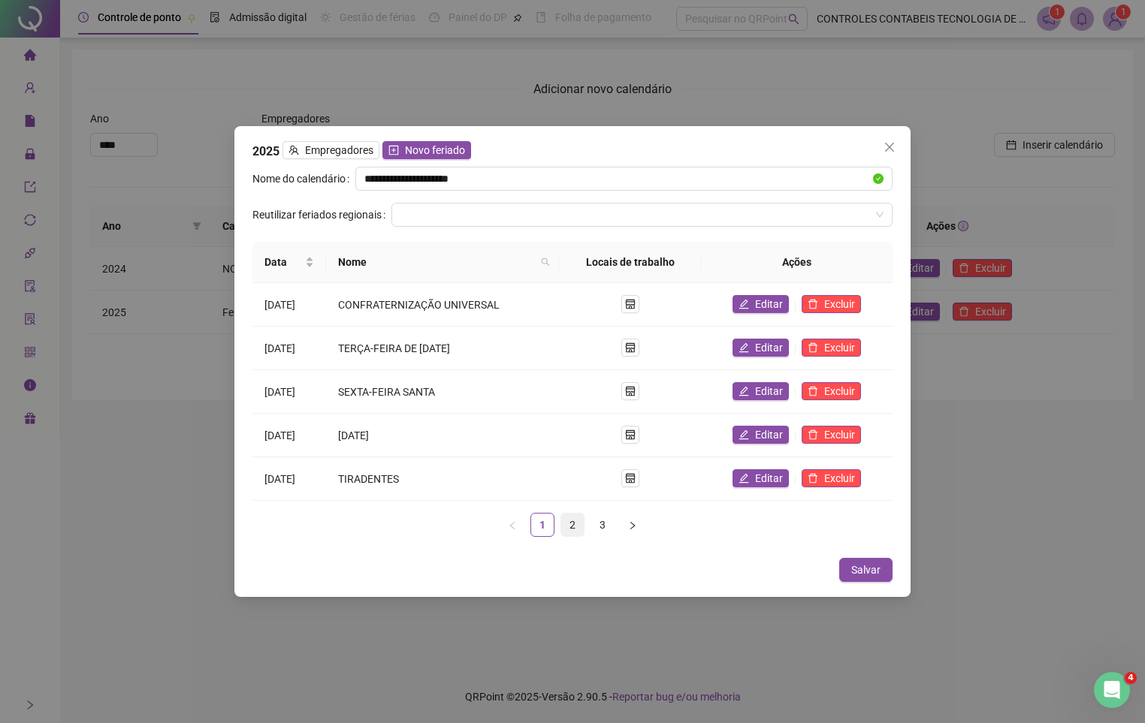
click at [568, 521] on link "2" at bounding box center [572, 525] width 23 height 23
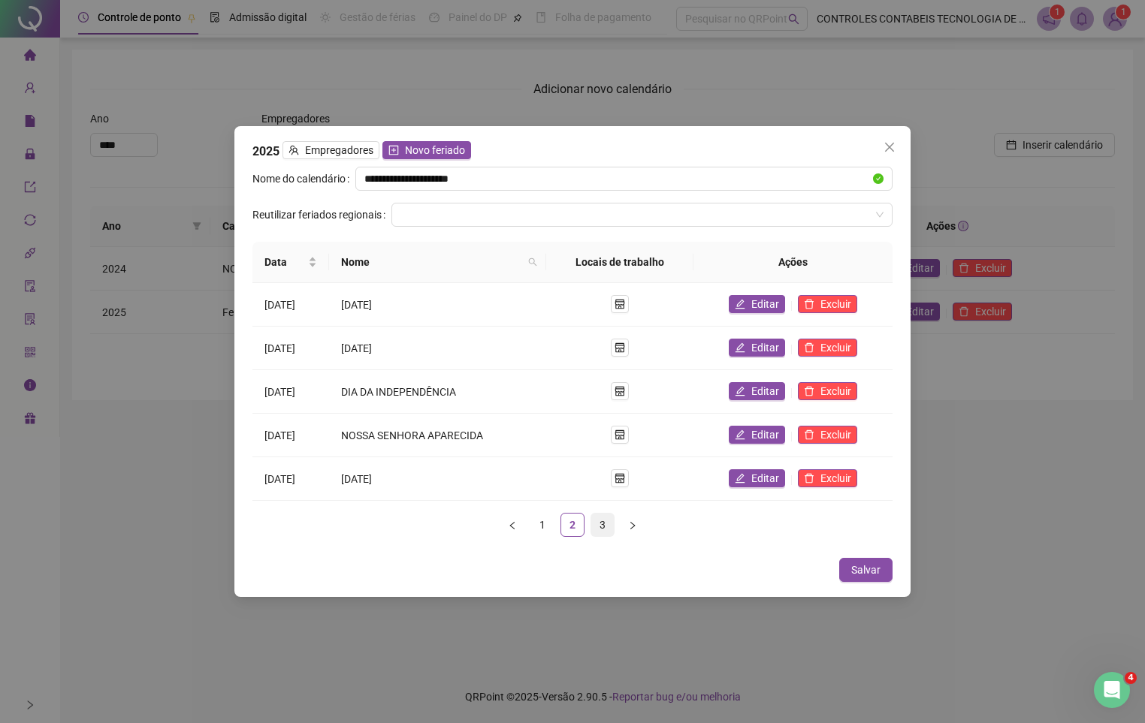
click at [600, 527] on link "3" at bounding box center [602, 525] width 23 height 23
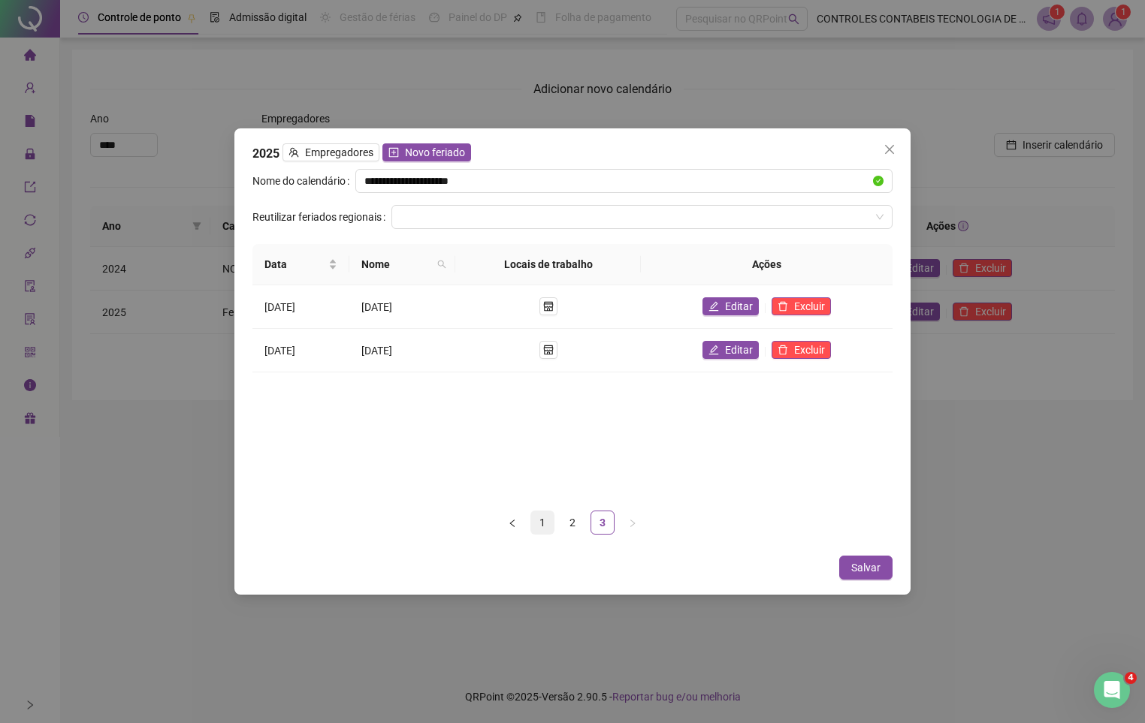
click at [545, 523] on link "1" at bounding box center [542, 522] width 23 height 23
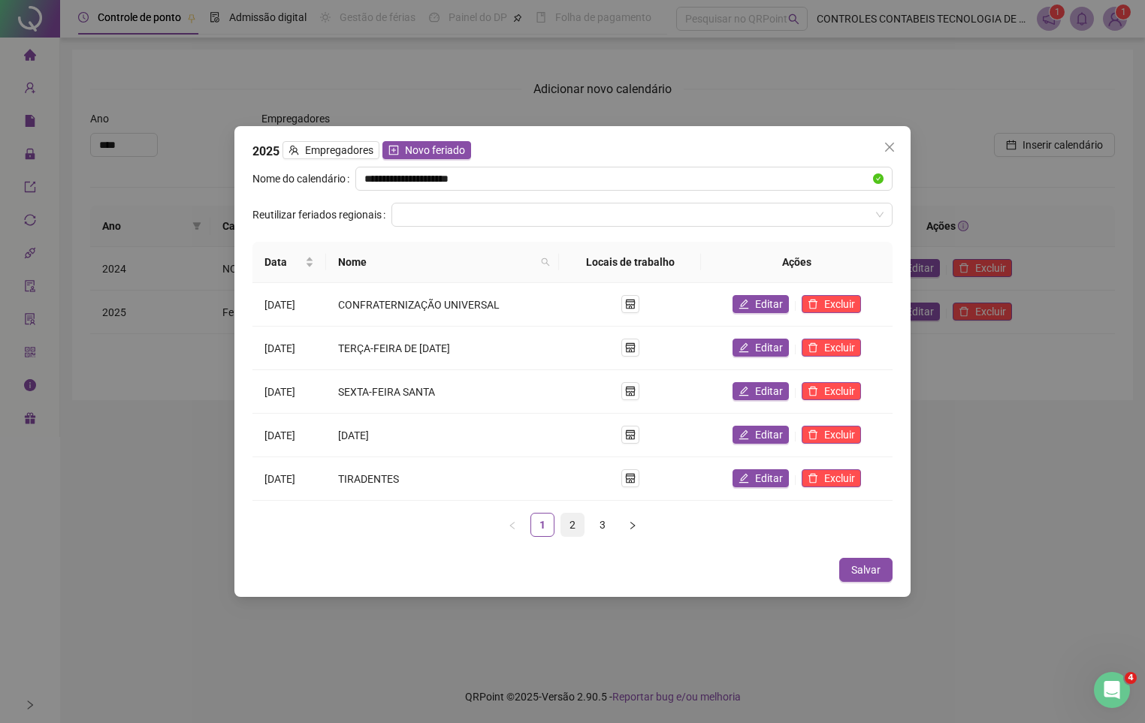
click at [566, 526] on link "2" at bounding box center [572, 525] width 23 height 23
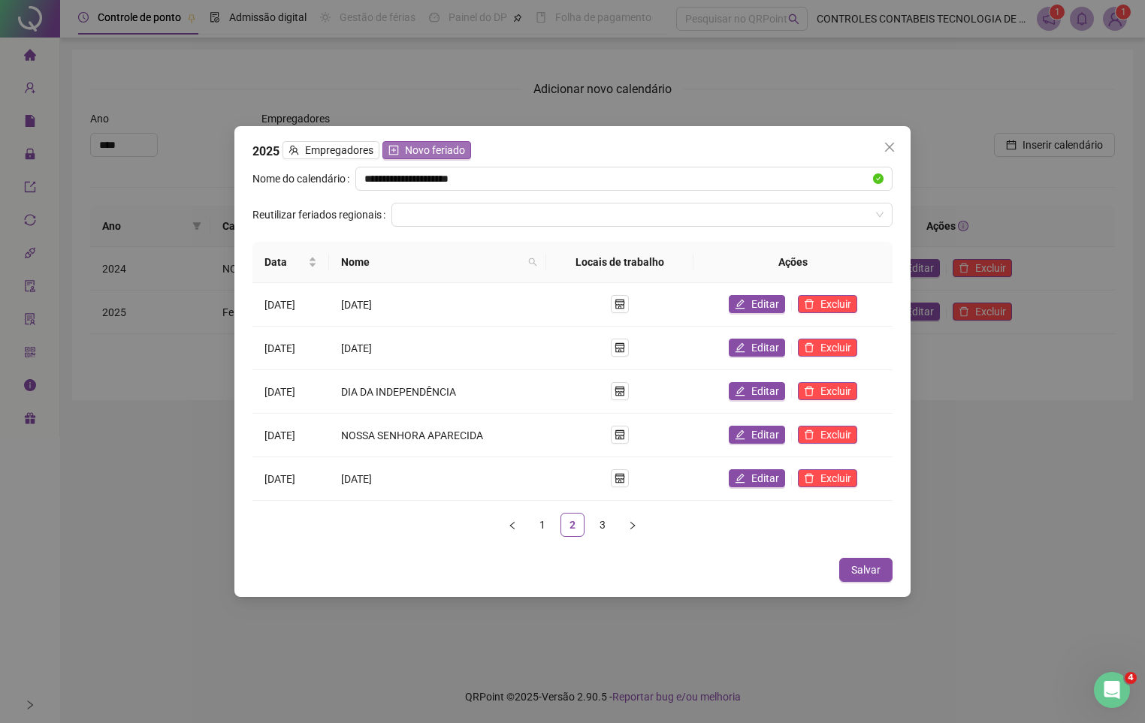
click at [408, 149] on span "Novo feriado" at bounding box center [435, 150] width 60 height 17
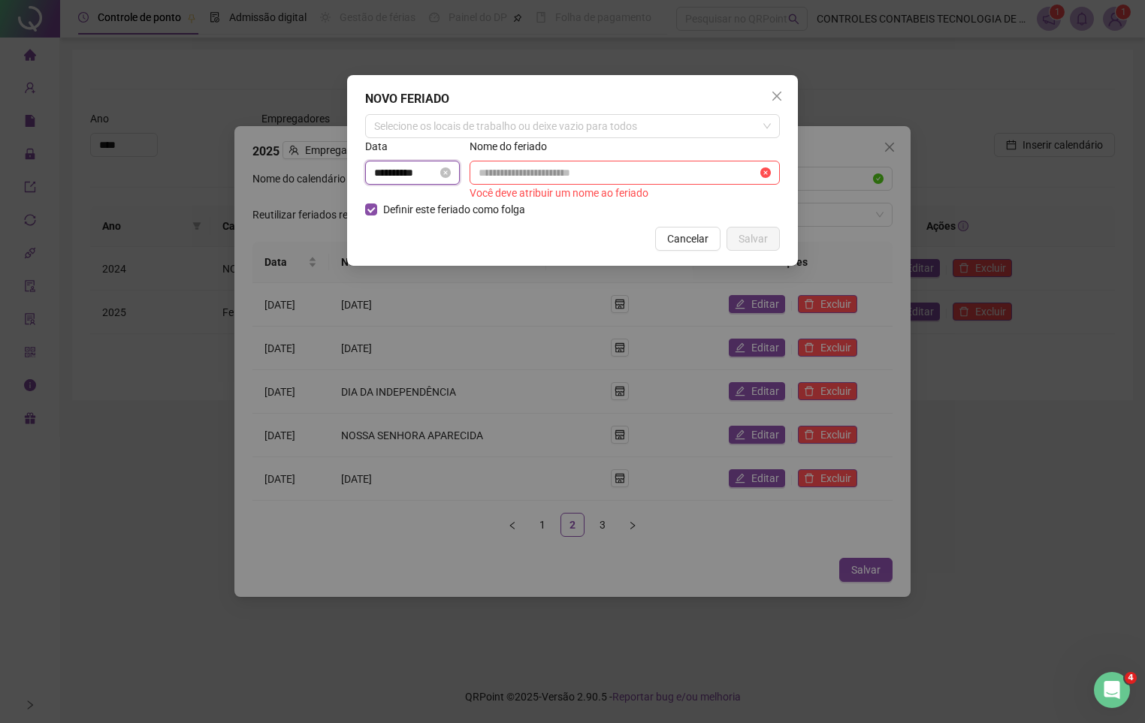
click at [379, 180] on input "**********" at bounding box center [405, 172] width 63 height 17
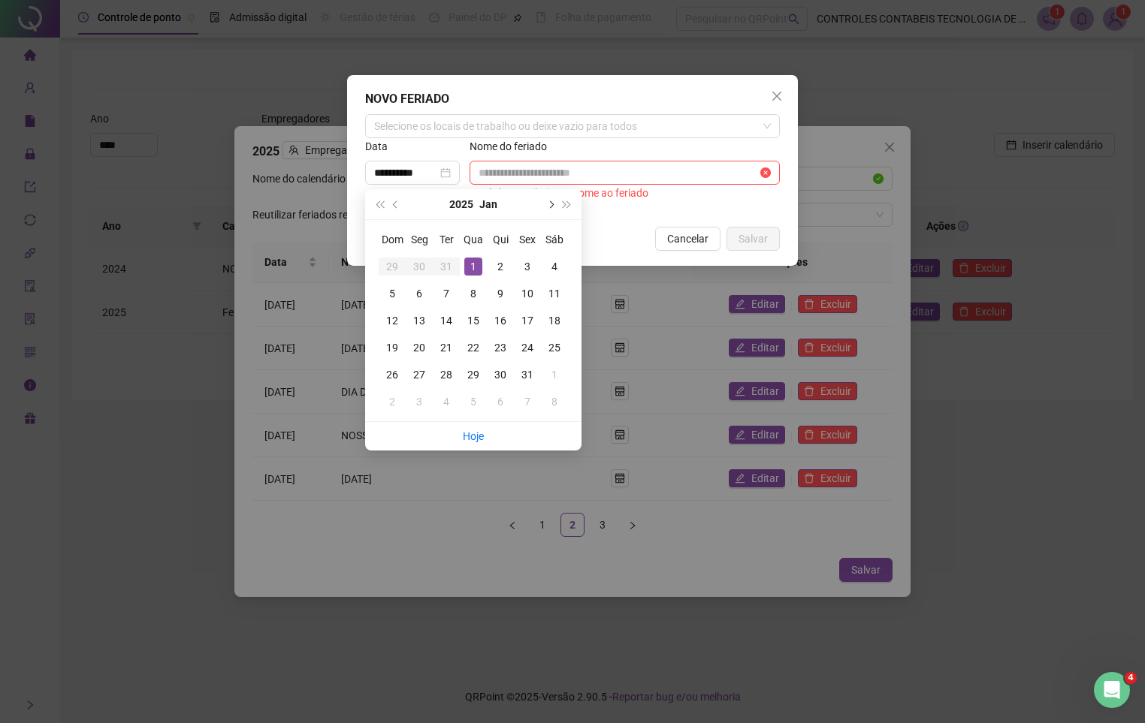
click at [545, 205] on button "next-year" at bounding box center [549, 204] width 17 height 30
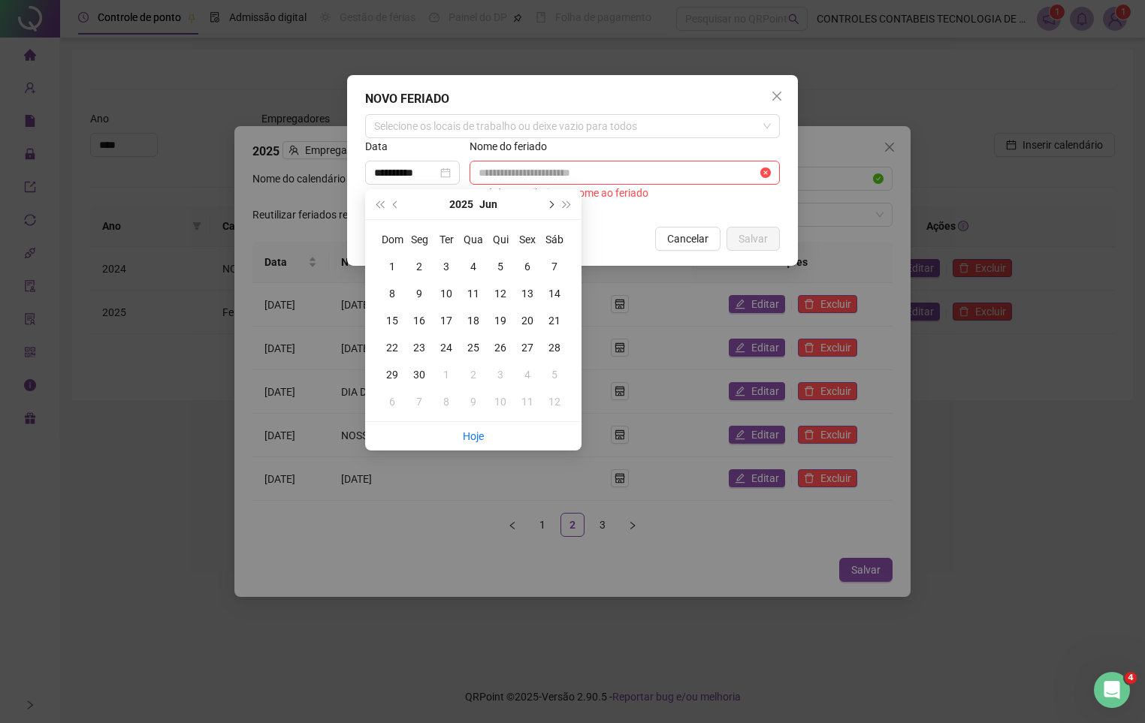
click at [545, 205] on button "next-year" at bounding box center [549, 204] width 17 height 30
type input "**********"
click at [532, 323] on div "15" at bounding box center [527, 321] width 18 height 18
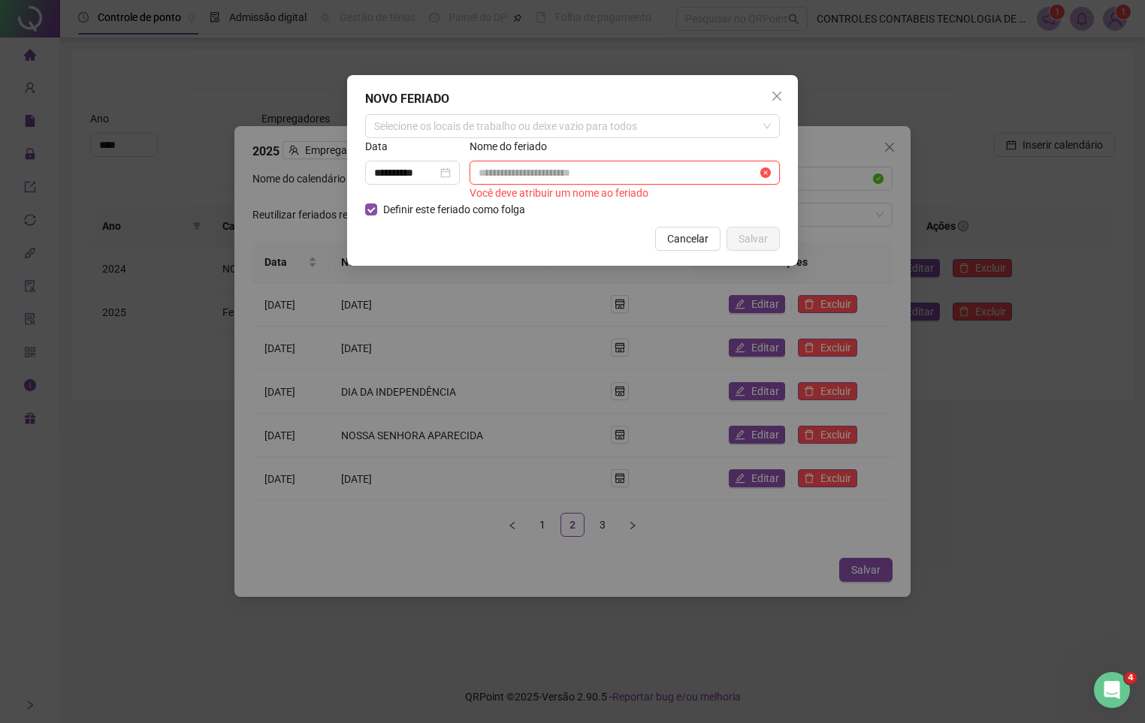
click at [556, 171] on input "text" at bounding box center [617, 172] width 279 height 17
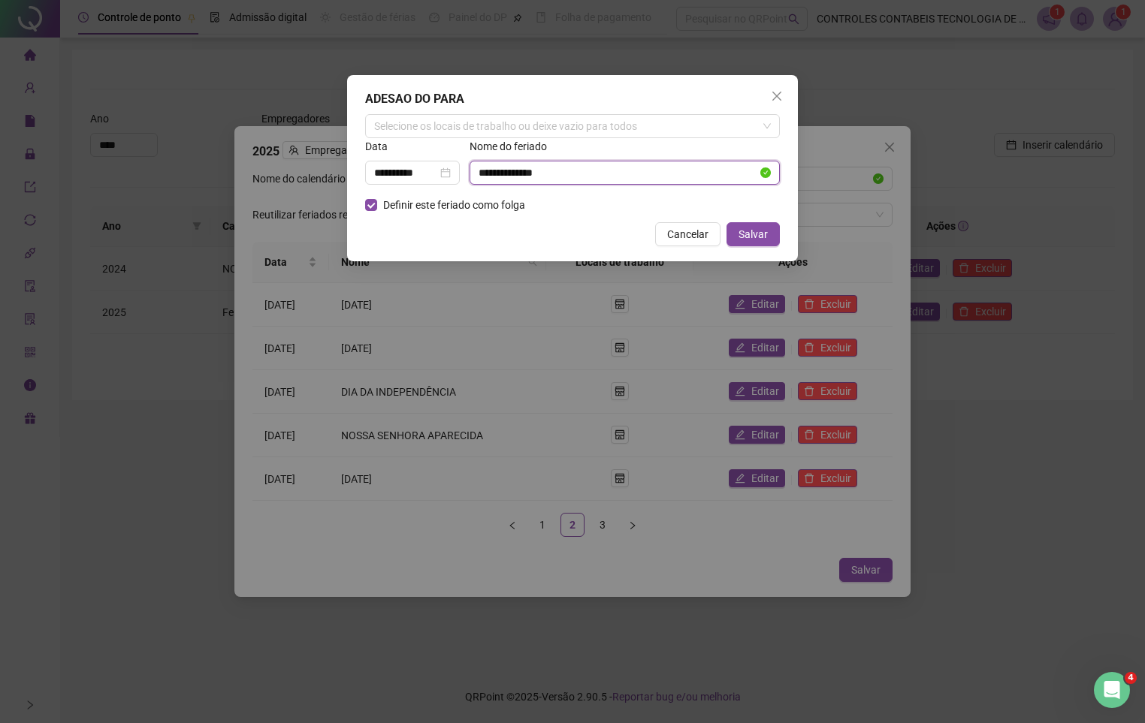
drag, startPoint x: 500, startPoint y: 171, endPoint x: 492, endPoint y: 171, distance: 8.3
click at [487, 171] on input "**********" at bounding box center [617, 172] width 279 height 17
drag, startPoint x: 548, startPoint y: 172, endPoint x: 516, endPoint y: 164, distance: 33.2
click at [514, 163] on span "**********" at bounding box center [624, 173] width 310 height 24
click at [520, 174] on input "**********" at bounding box center [617, 172] width 279 height 17
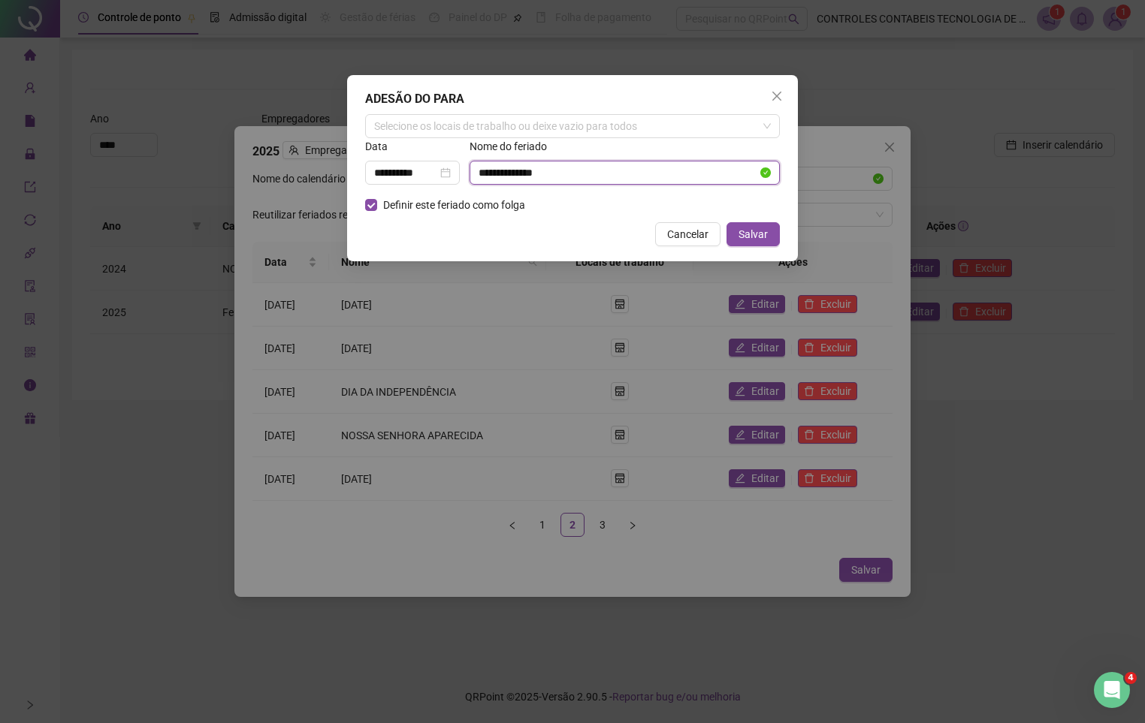
click at [589, 178] on input "**********" at bounding box center [617, 172] width 279 height 17
type input "**********"
click at [748, 240] on span "Salvar" at bounding box center [752, 234] width 29 height 17
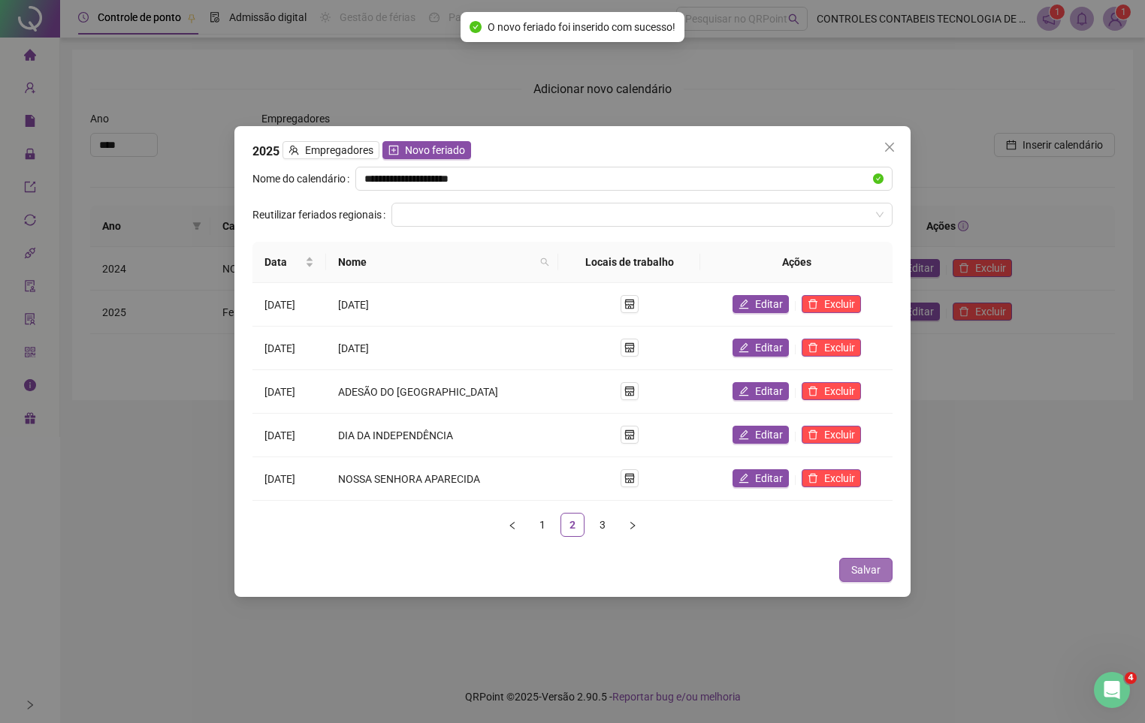
click at [870, 566] on span "Salvar" at bounding box center [865, 570] width 29 height 17
click at [872, 570] on span "Salvar" at bounding box center [865, 570] width 29 height 17
click at [868, 577] on span "Salvar" at bounding box center [865, 570] width 29 height 17
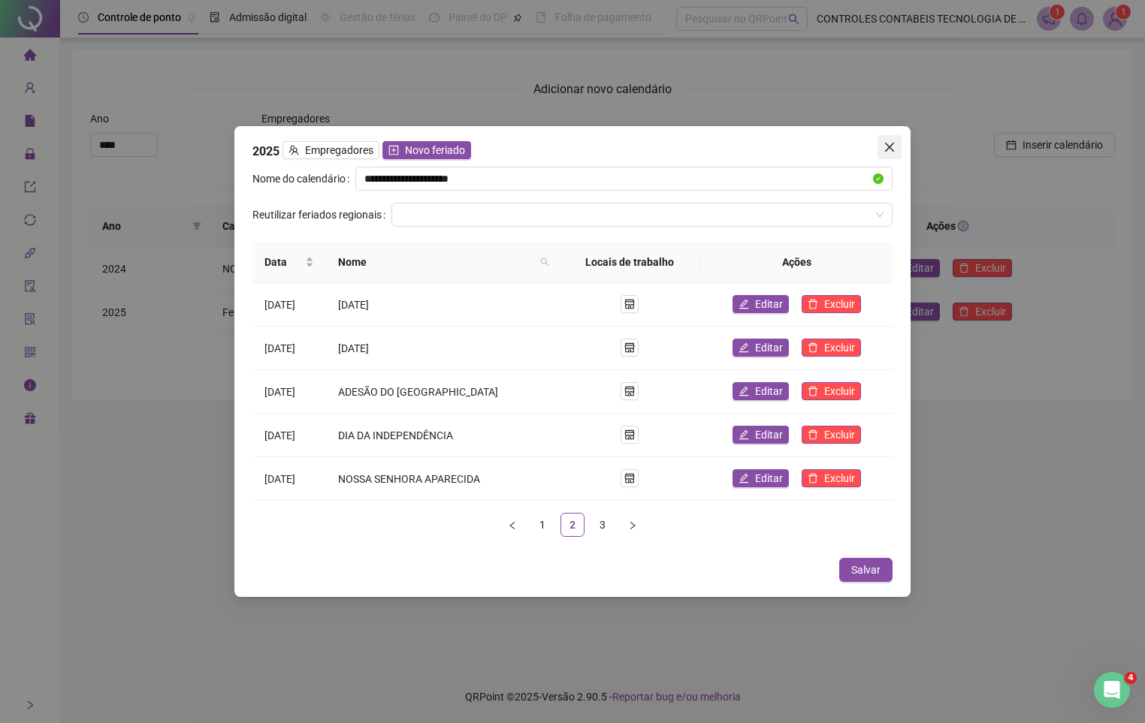
click at [884, 147] on icon "close" at bounding box center [889, 147] width 12 height 12
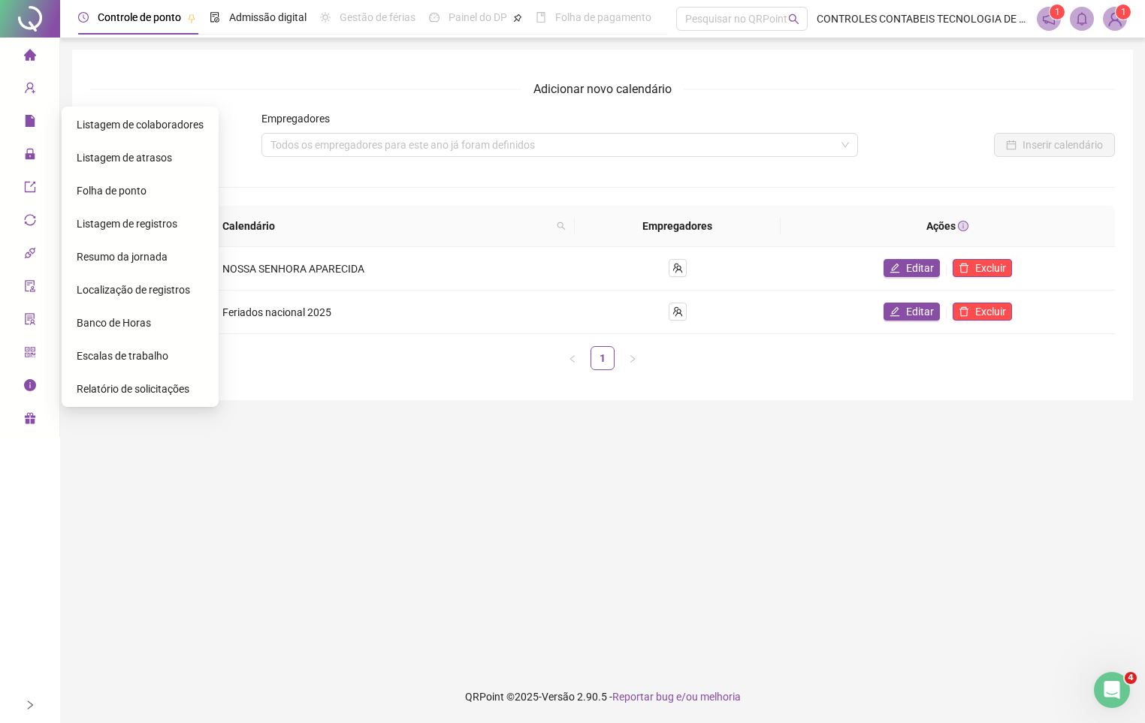
click at [104, 192] on span "Folha de ponto" at bounding box center [112, 191] width 70 height 12
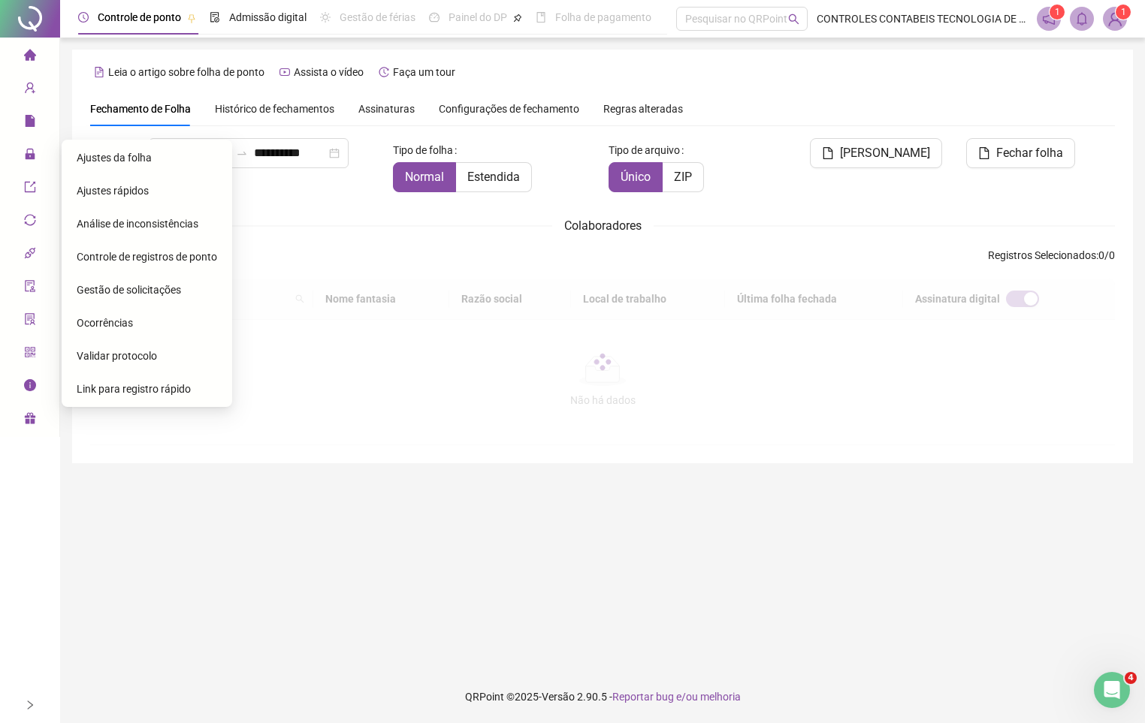
click at [104, 161] on span "Ajustes da folha" at bounding box center [114, 158] width 75 height 12
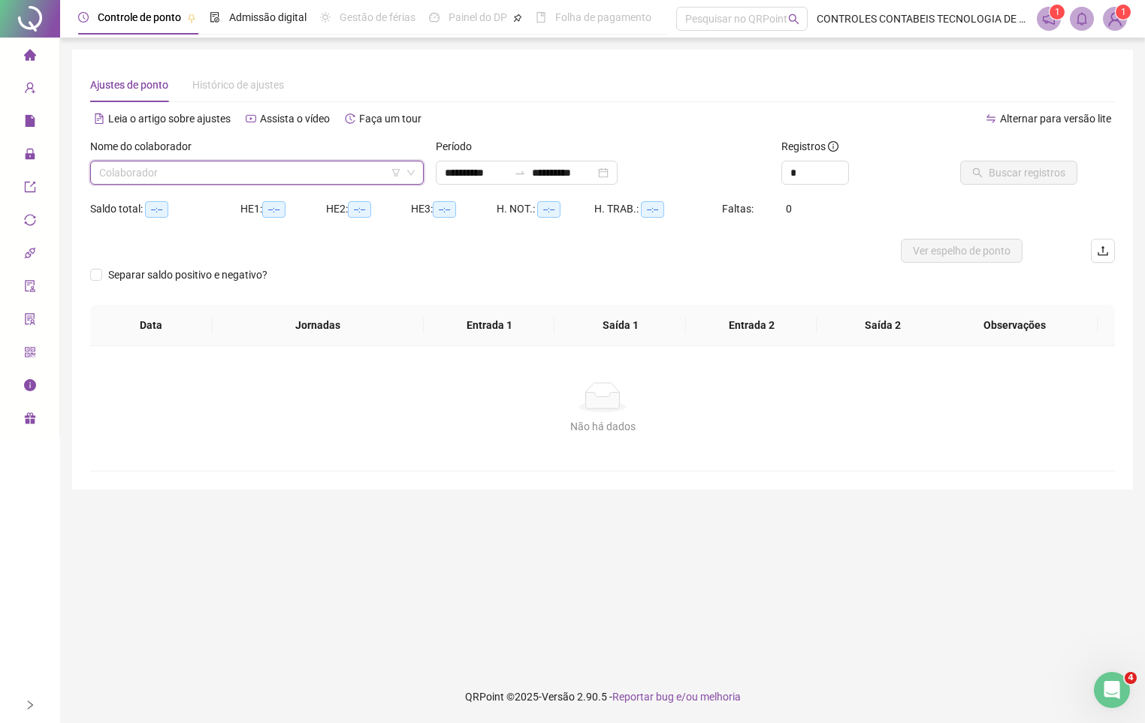
type input "**********"
click at [122, 174] on input "search" at bounding box center [250, 172] width 302 height 23
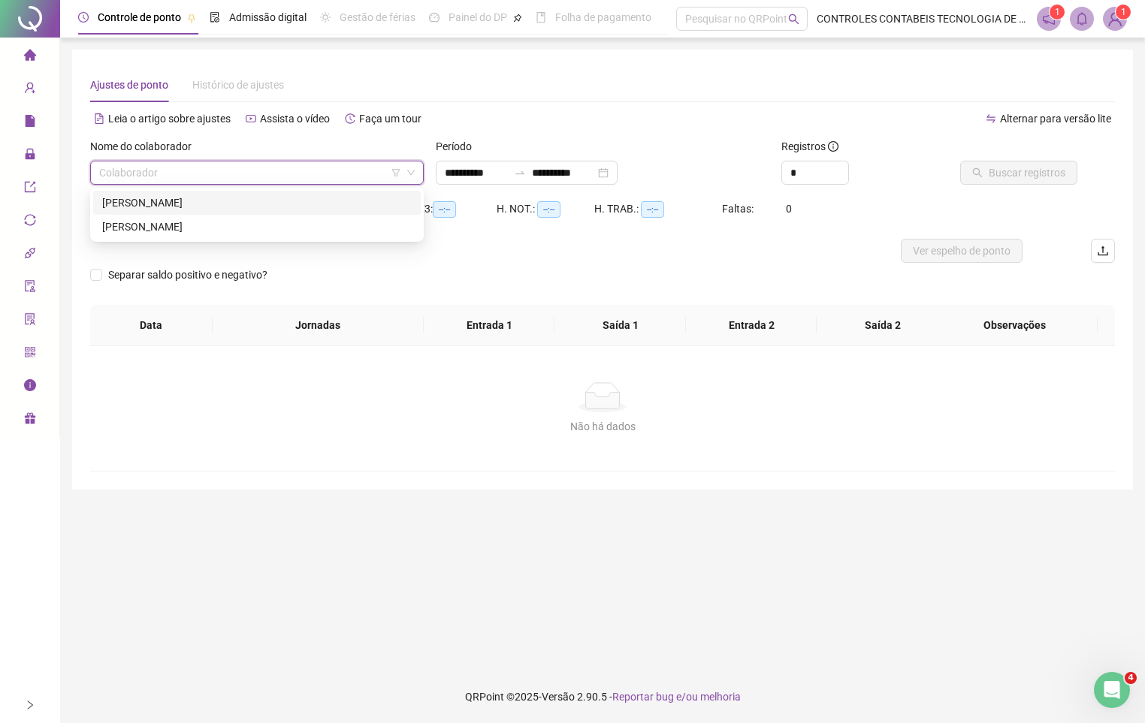
drag, startPoint x: 152, startPoint y: 204, endPoint x: 195, endPoint y: 201, distance: 42.9
click at [152, 205] on div "HELIAS DE SOUZA CAMPELO" at bounding box center [256, 203] width 309 height 17
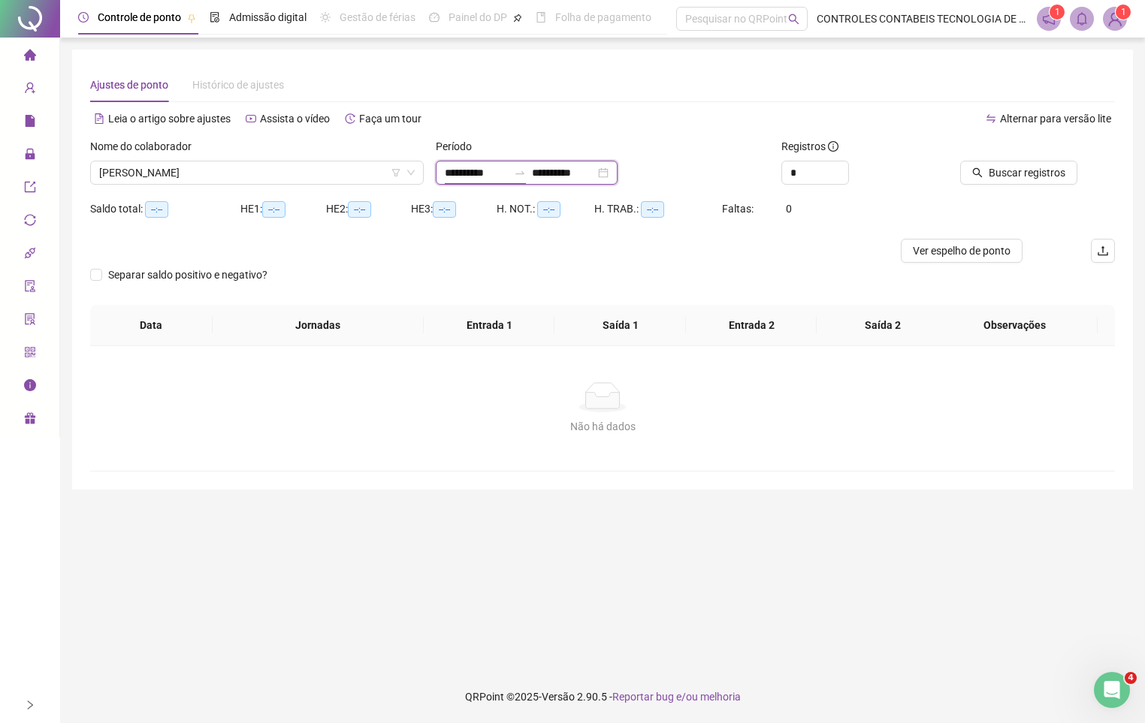
click at [475, 180] on input "**********" at bounding box center [476, 172] width 63 height 17
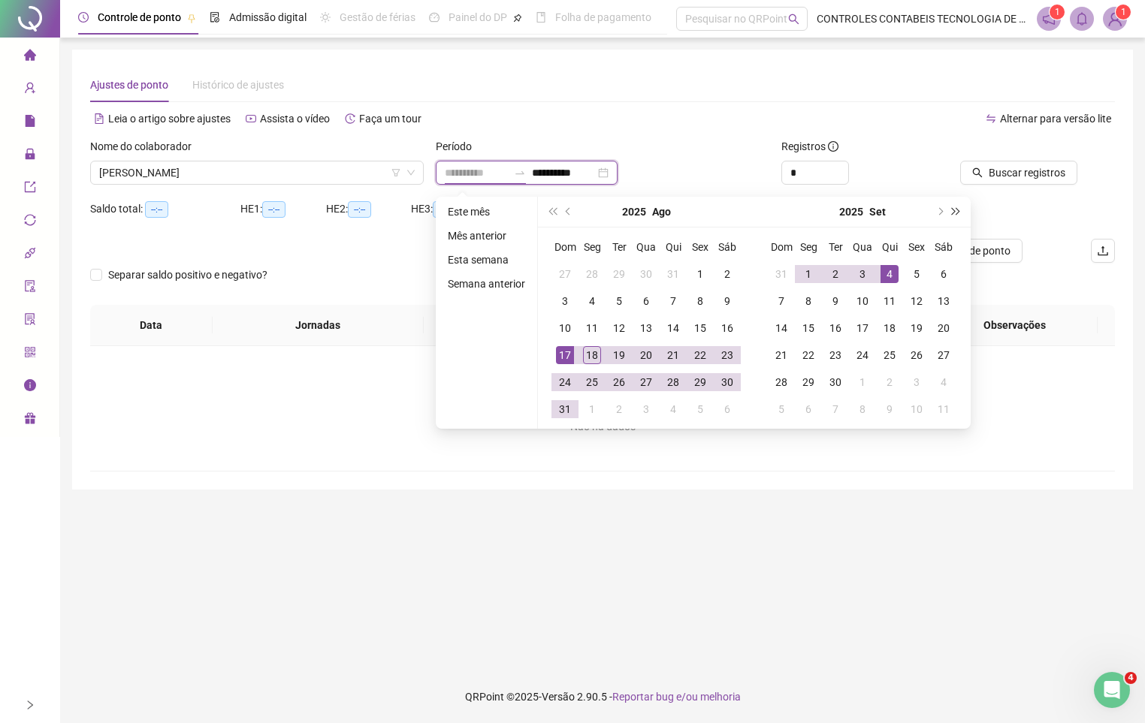
type input "**********"
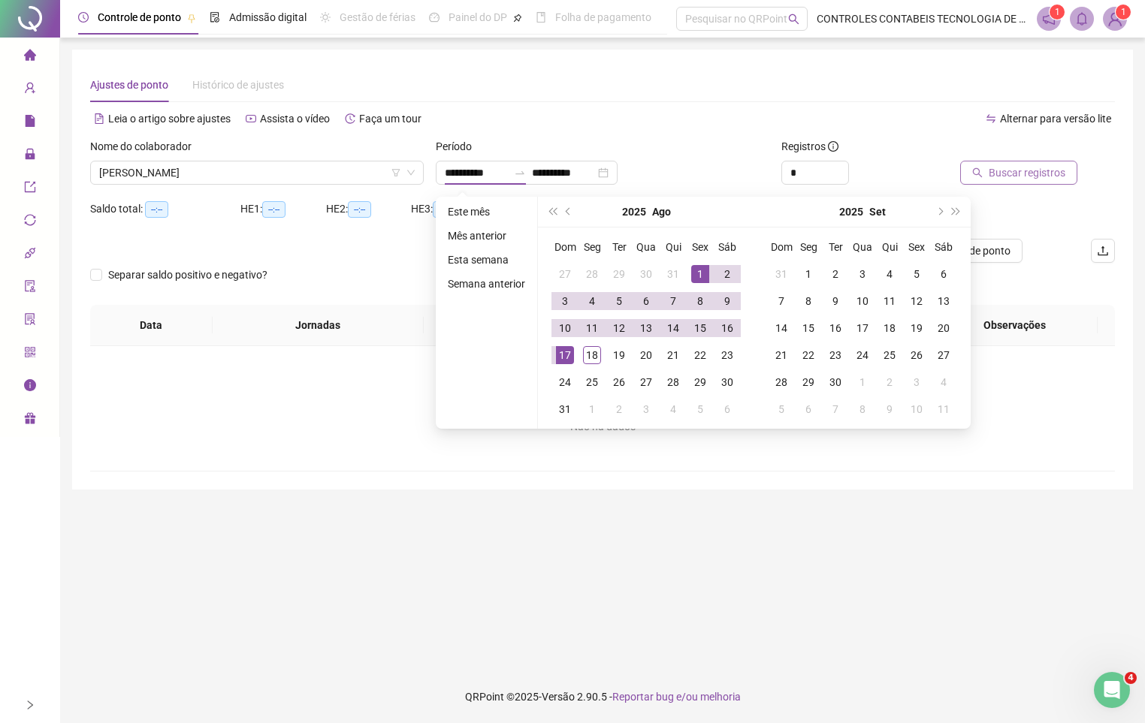
click at [983, 183] on button "Buscar registros" at bounding box center [1018, 173] width 117 height 24
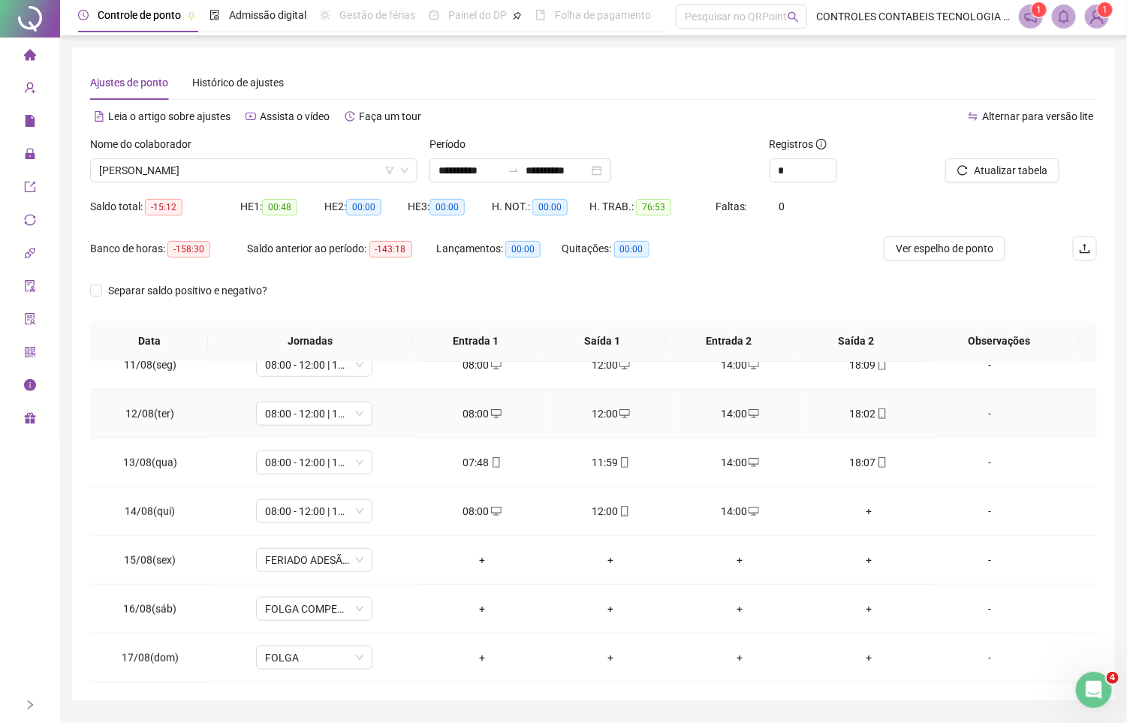
scroll to position [45, 0]
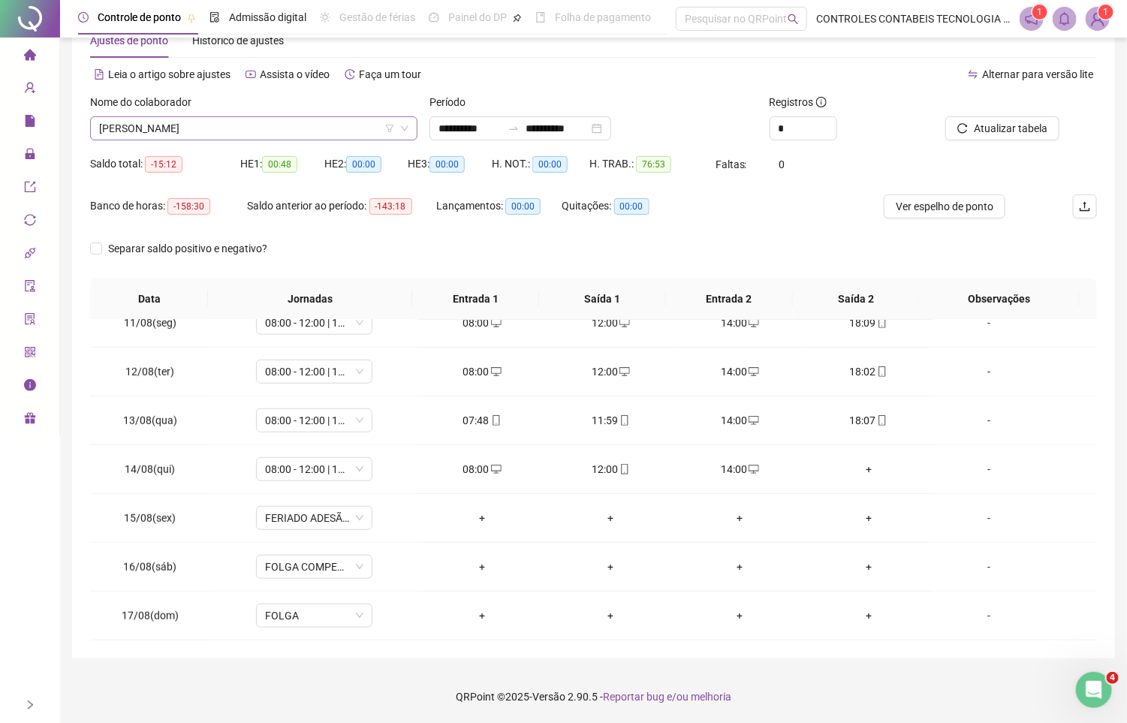
click at [237, 127] on span "HELIAS DE SOUZA CAMPELO" at bounding box center [253, 128] width 309 height 23
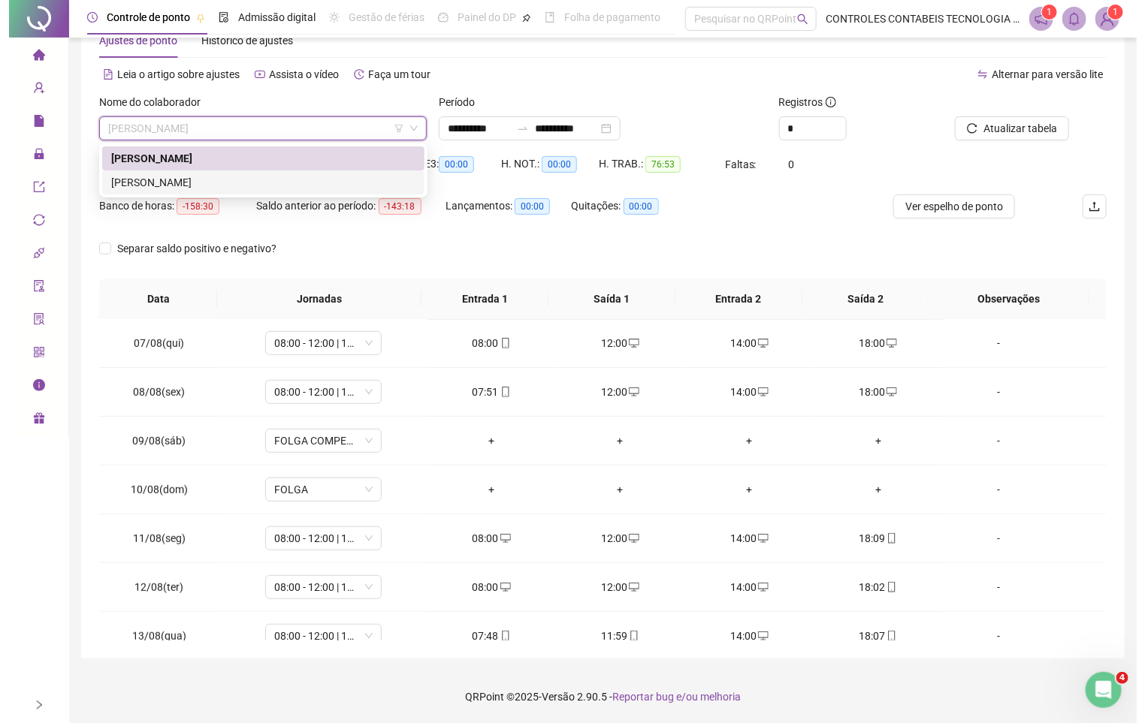
scroll to position [514, 0]
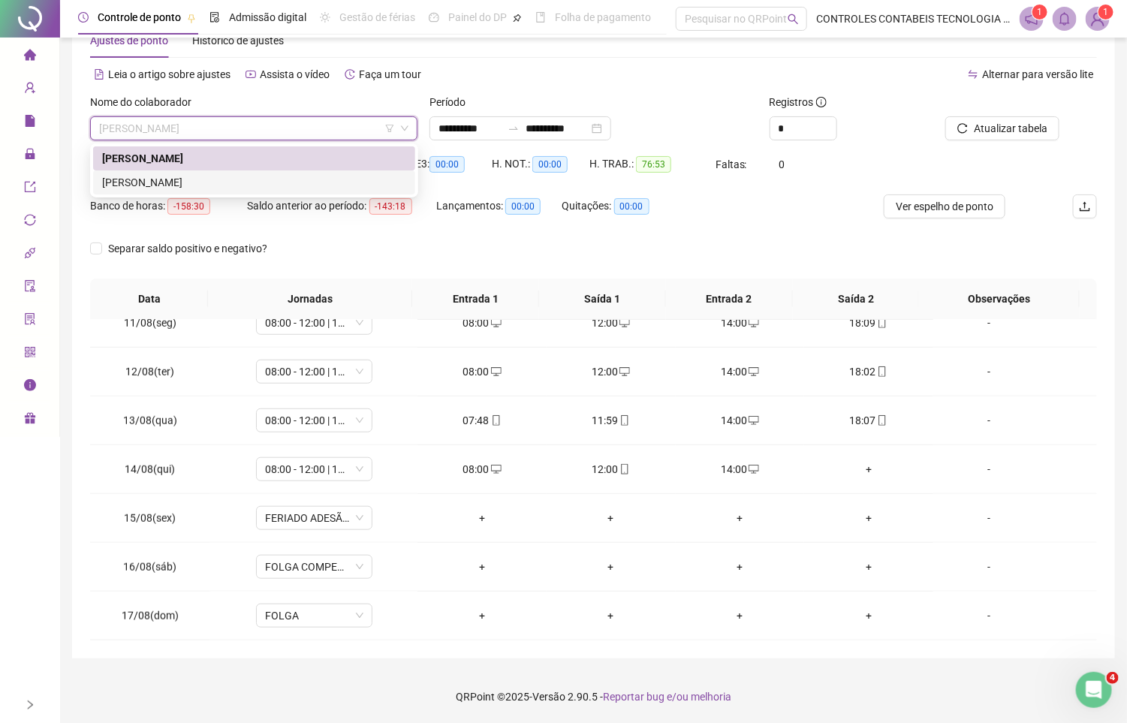
click at [246, 188] on div "MARIA EDUARDA DA CUNHA" at bounding box center [254, 182] width 304 height 17
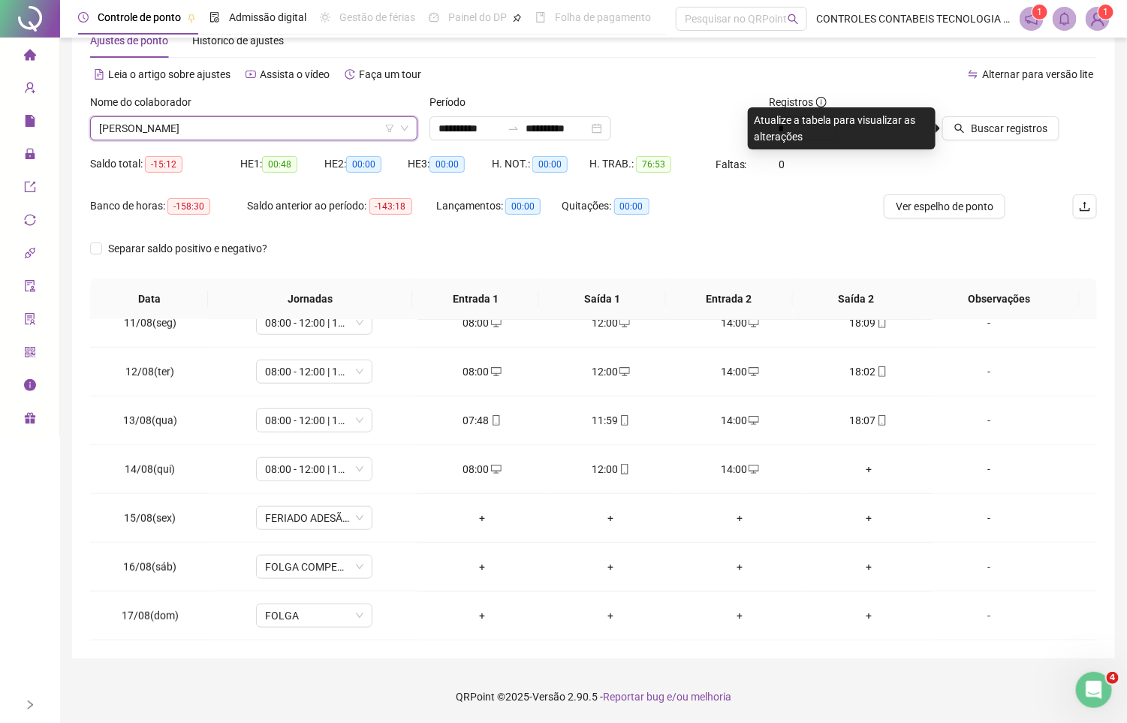
click at [1064, 122] on div "Buscar registros" at bounding box center [1018, 117] width 158 height 47
click at [1039, 129] on span "Buscar registros" at bounding box center [1009, 128] width 77 height 17
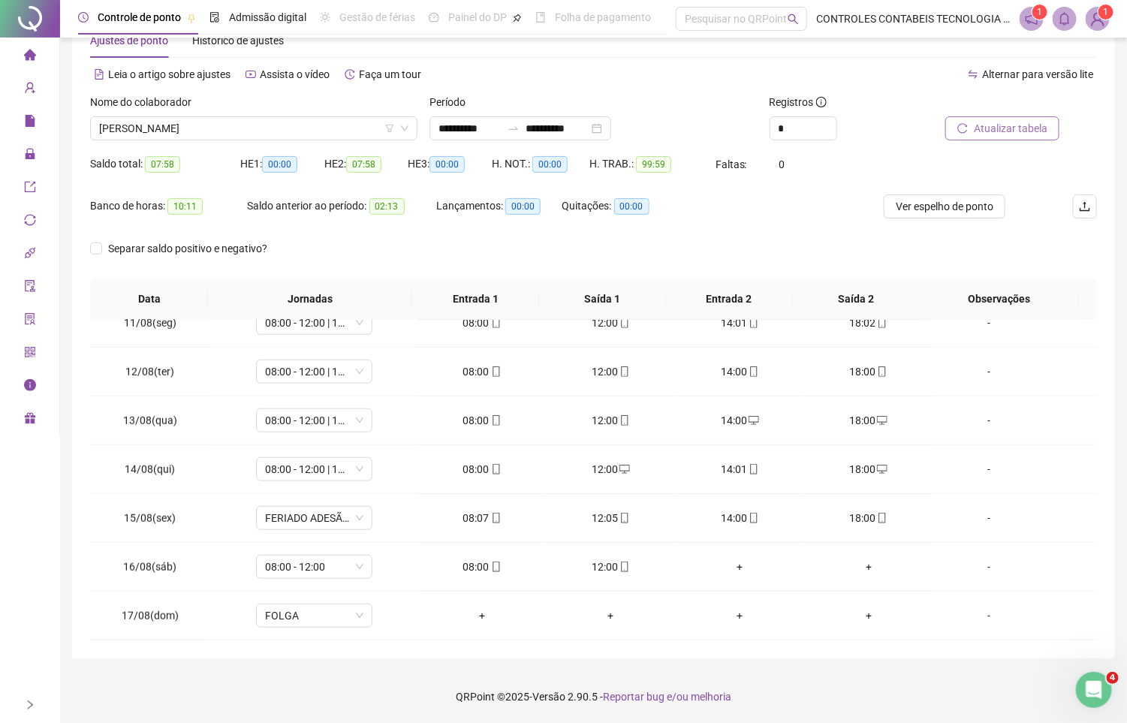
click at [1099, 17] on sup "1" at bounding box center [1106, 12] width 15 height 15
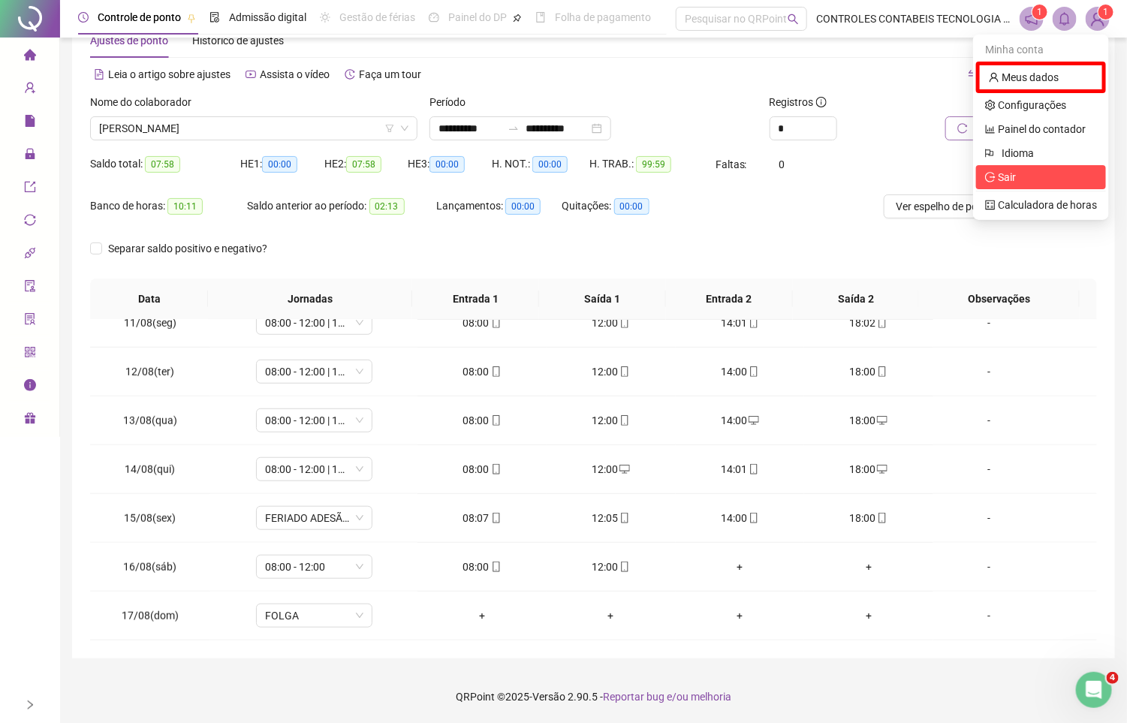
click at [1001, 180] on span "Sair" at bounding box center [1007, 177] width 18 height 12
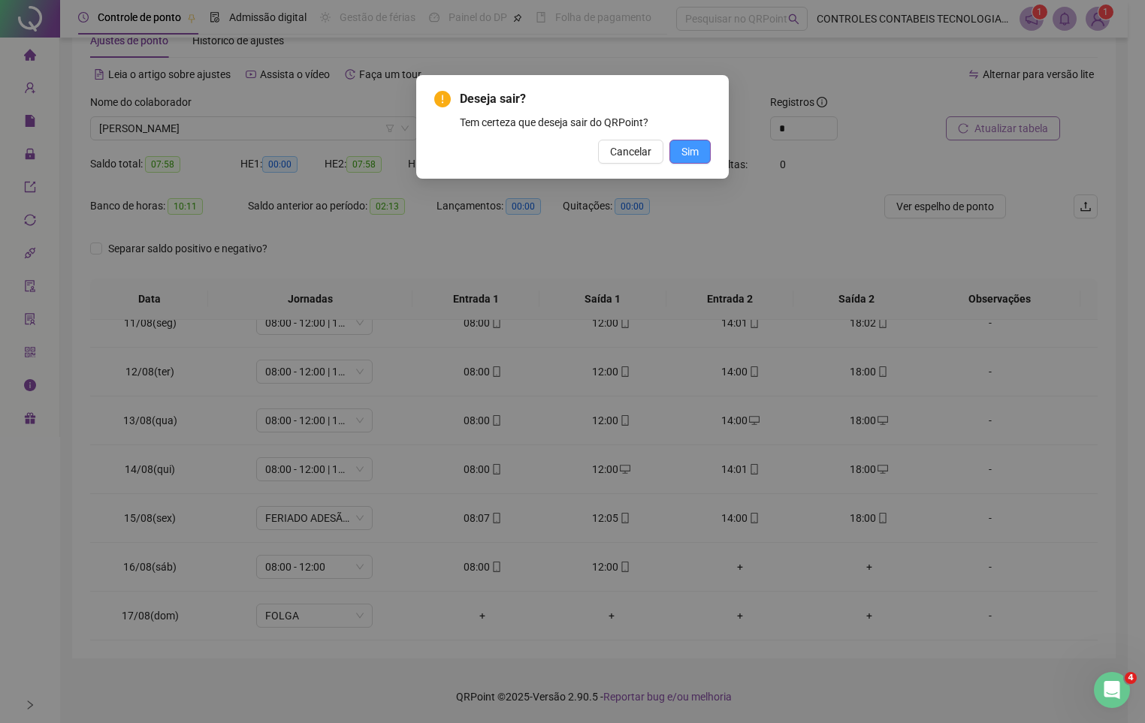
click at [692, 153] on span "Sim" at bounding box center [689, 151] width 17 height 17
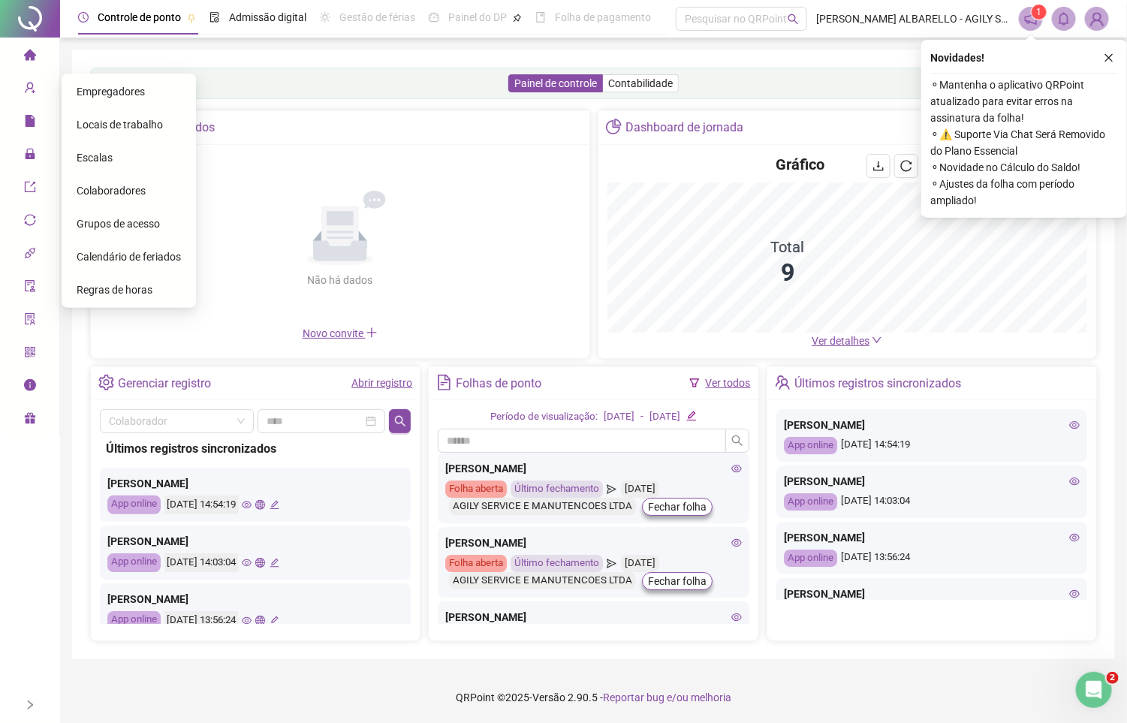
click at [145, 246] on div "Calendário de feriados" at bounding box center [129, 257] width 104 height 30
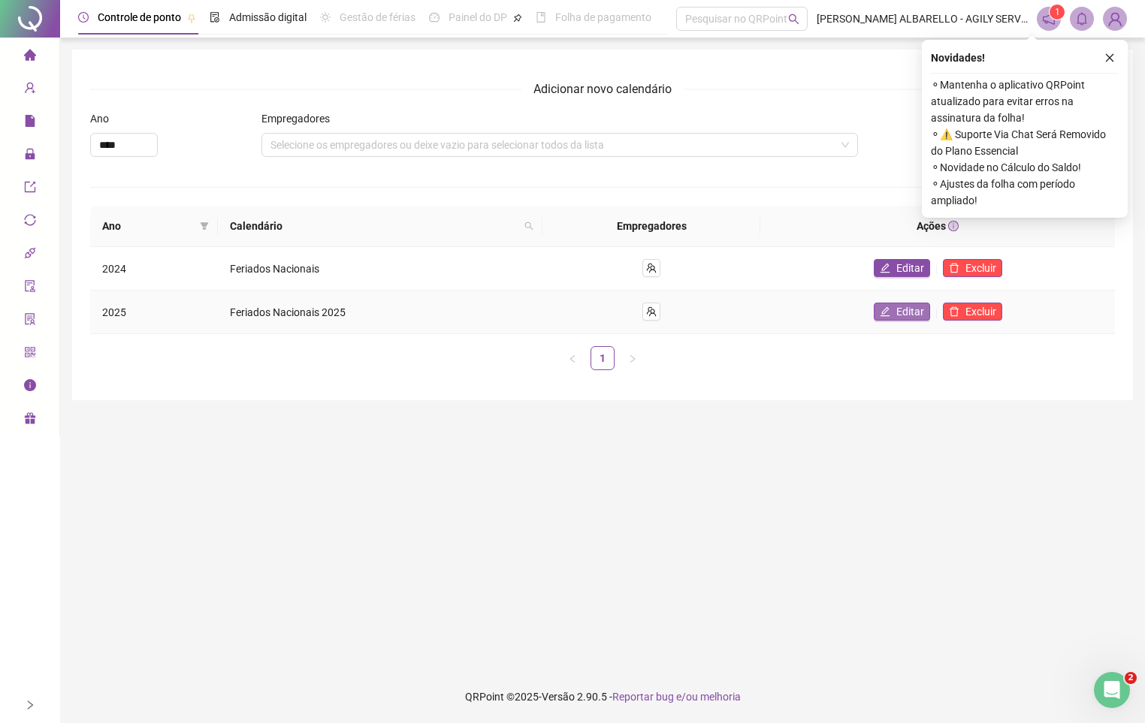
click at [892, 315] on button "Editar" at bounding box center [901, 312] width 56 height 18
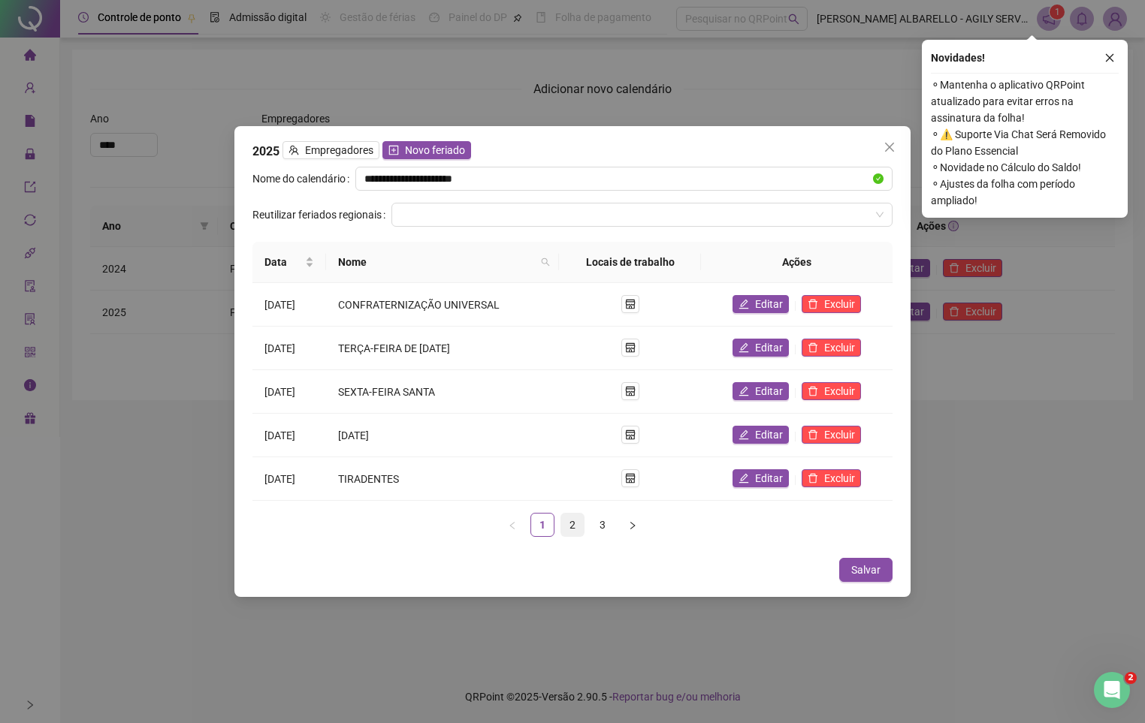
click at [570, 520] on link "2" at bounding box center [572, 525] width 23 height 23
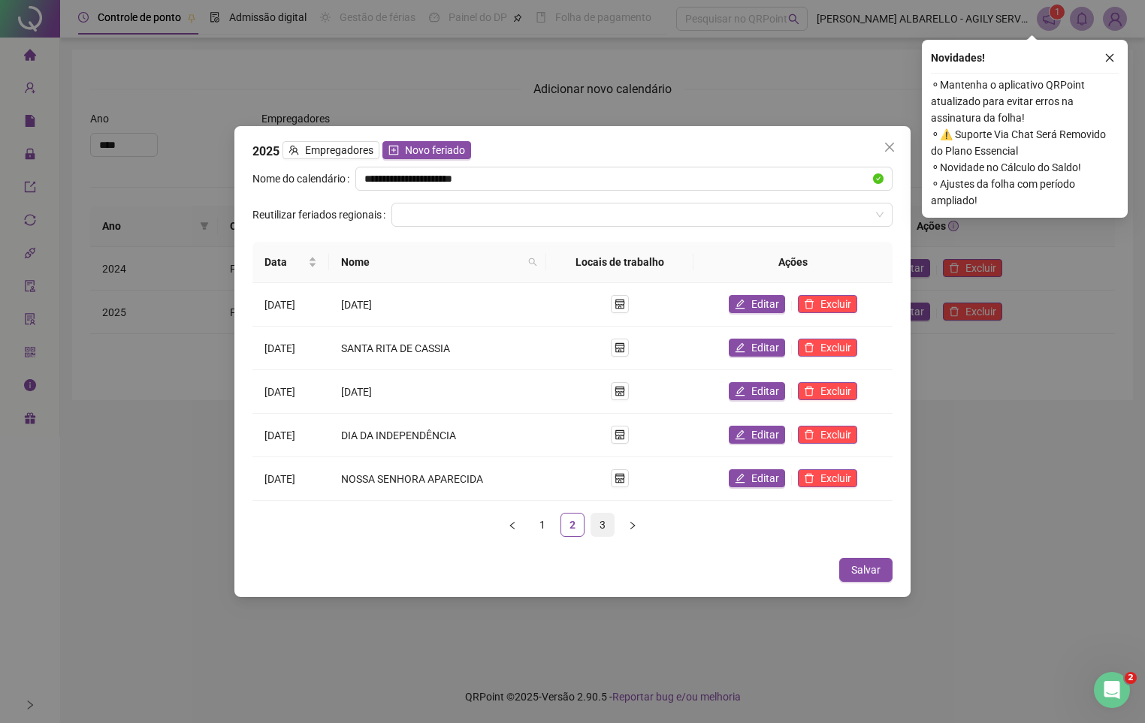
click at [599, 516] on link "3" at bounding box center [602, 525] width 23 height 23
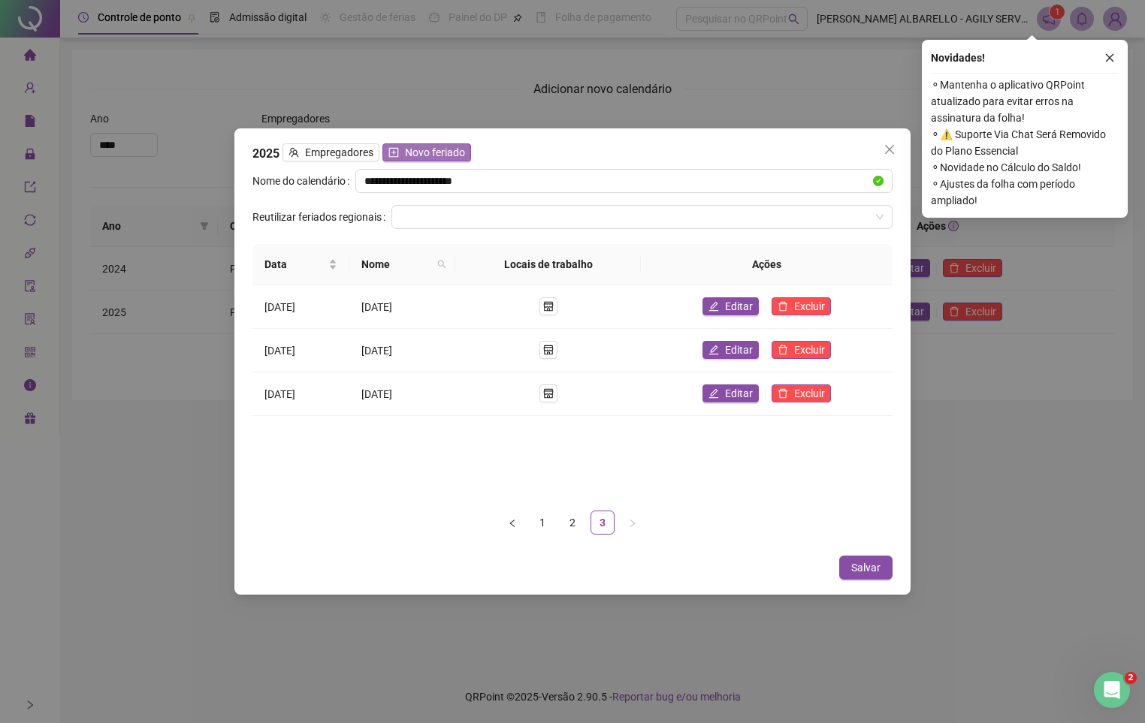
click at [406, 153] on span "Novo feriado" at bounding box center [435, 152] width 60 height 17
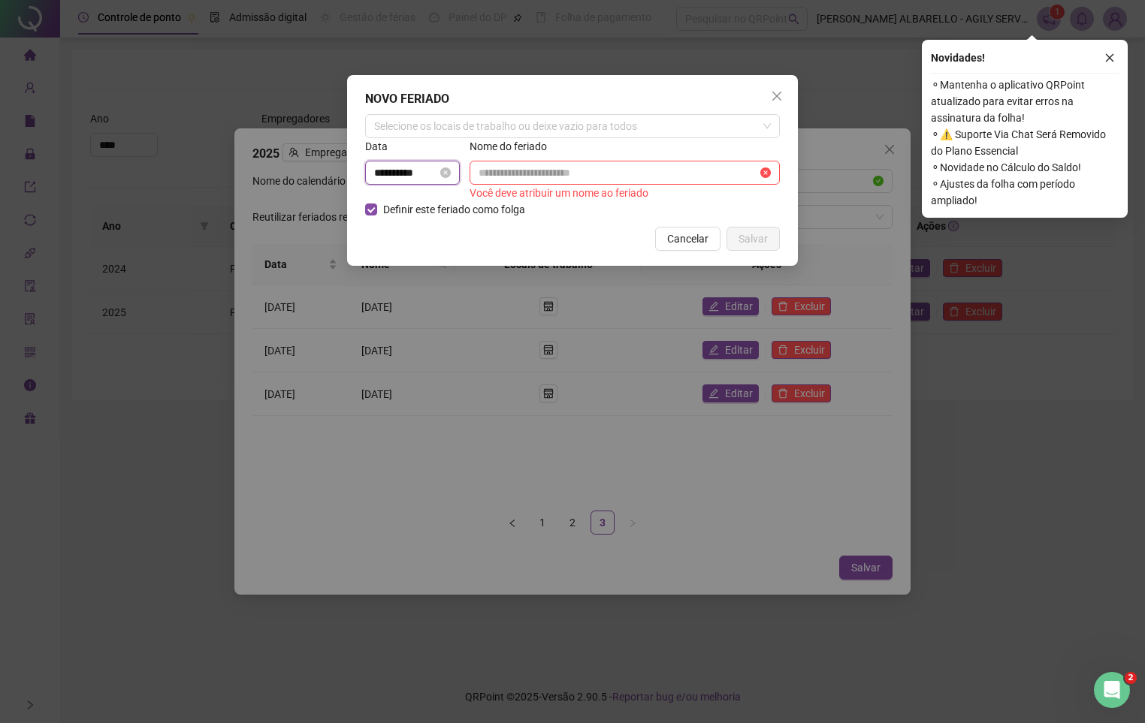
click at [384, 167] on input "**********" at bounding box center [405, 172] width 63 height 17
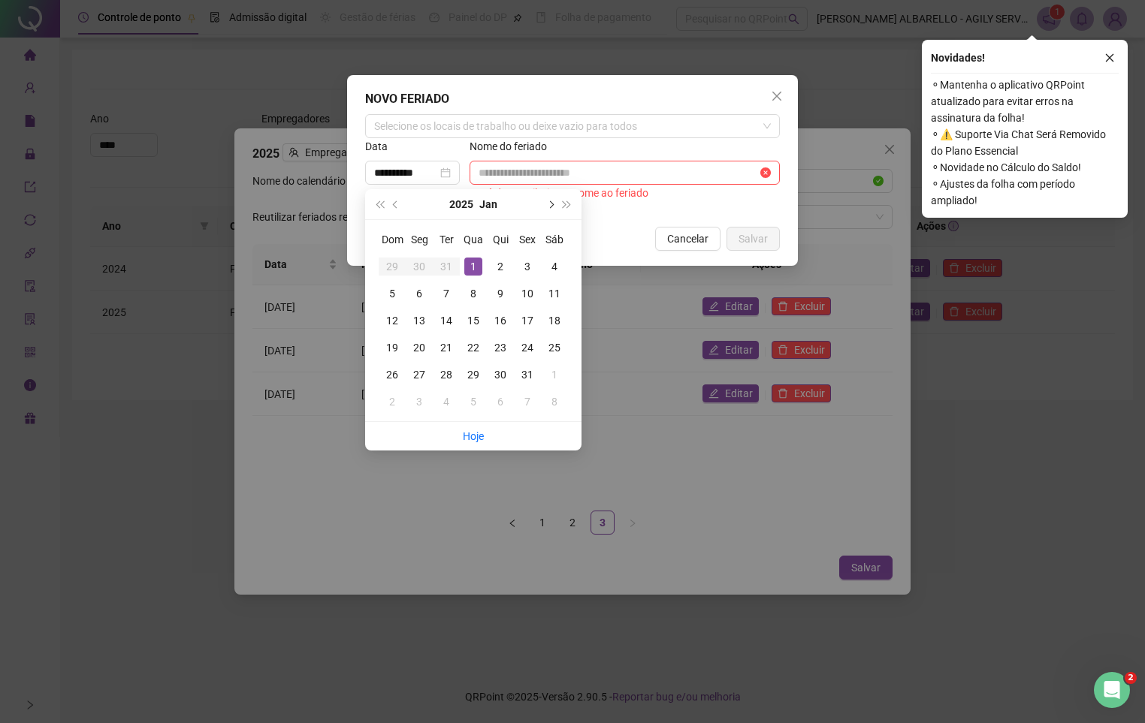
click at [541, 205] on button "next-year" at bounding box center [549, 204] width 17 height 30
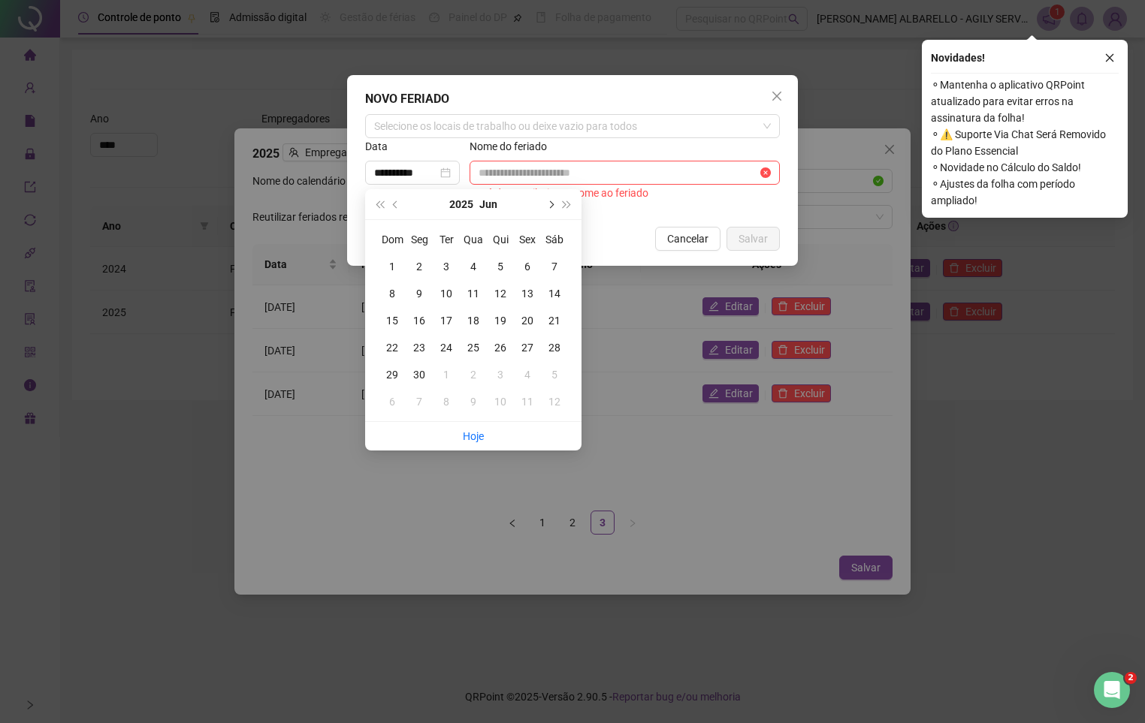
click at [541, 205] on button "next-year" at bounding box center [549, 204] width 17 height 30
type input "**********"
click at [532, 325] on div "15" at bounding box center [527, 321] width 18 height 18
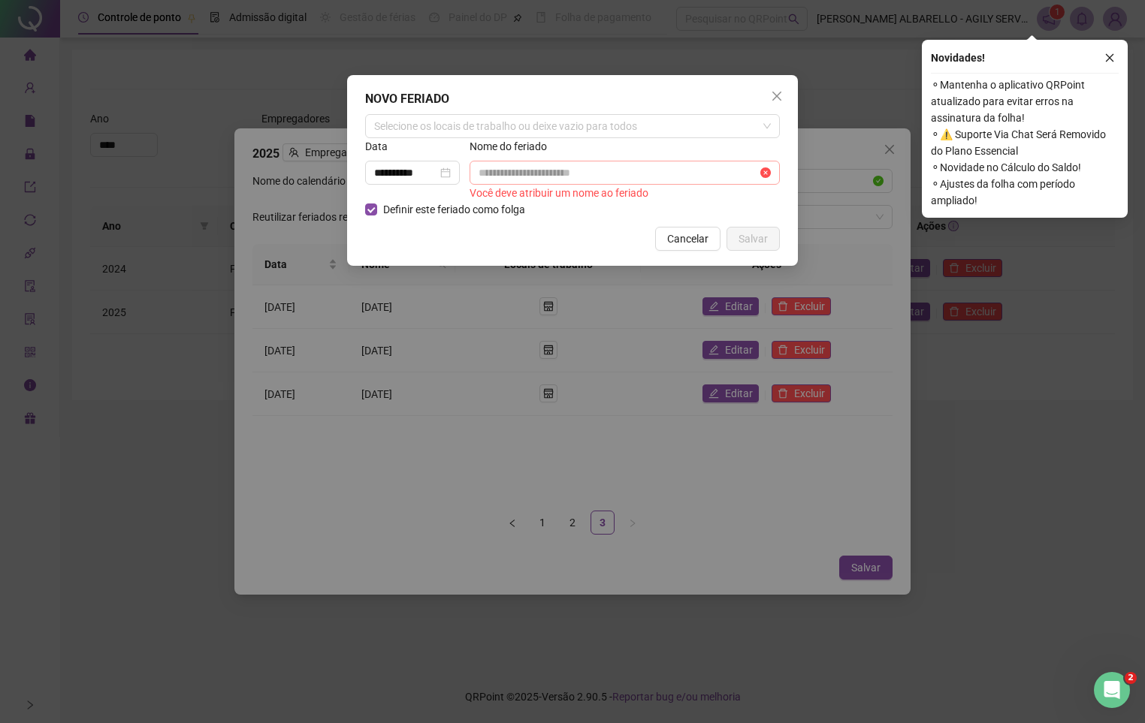
click at [532, 162] on span at bounding box center [624, 173] width 310 height 24
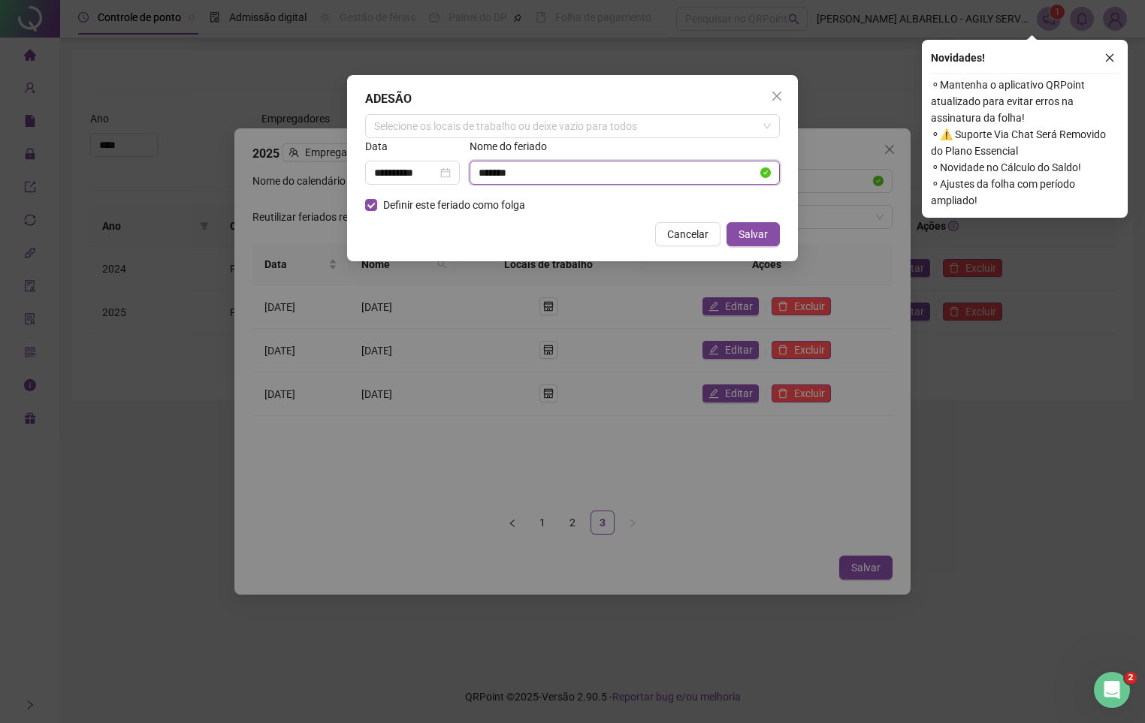
type input "**********"
click at [760, 255] on div "**********" at bounding box center [572, 168] width 451 height 186
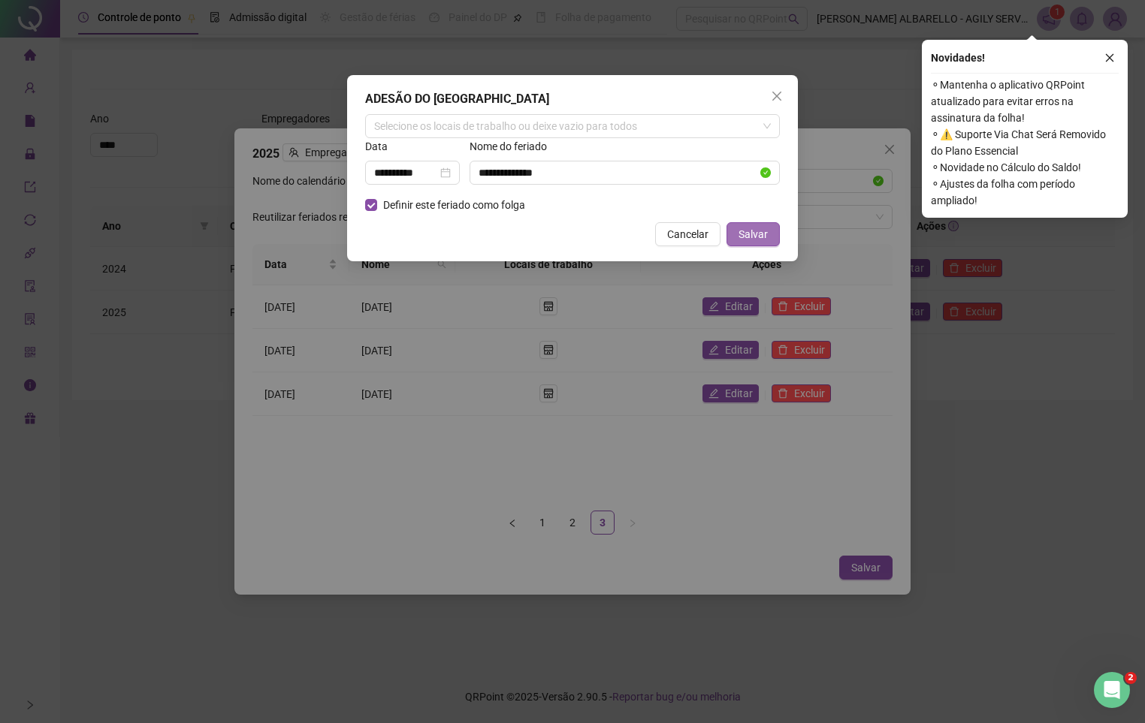
click at [757, 242] on span "Salvar" at bounding box center [752, 234] width 29 height 17
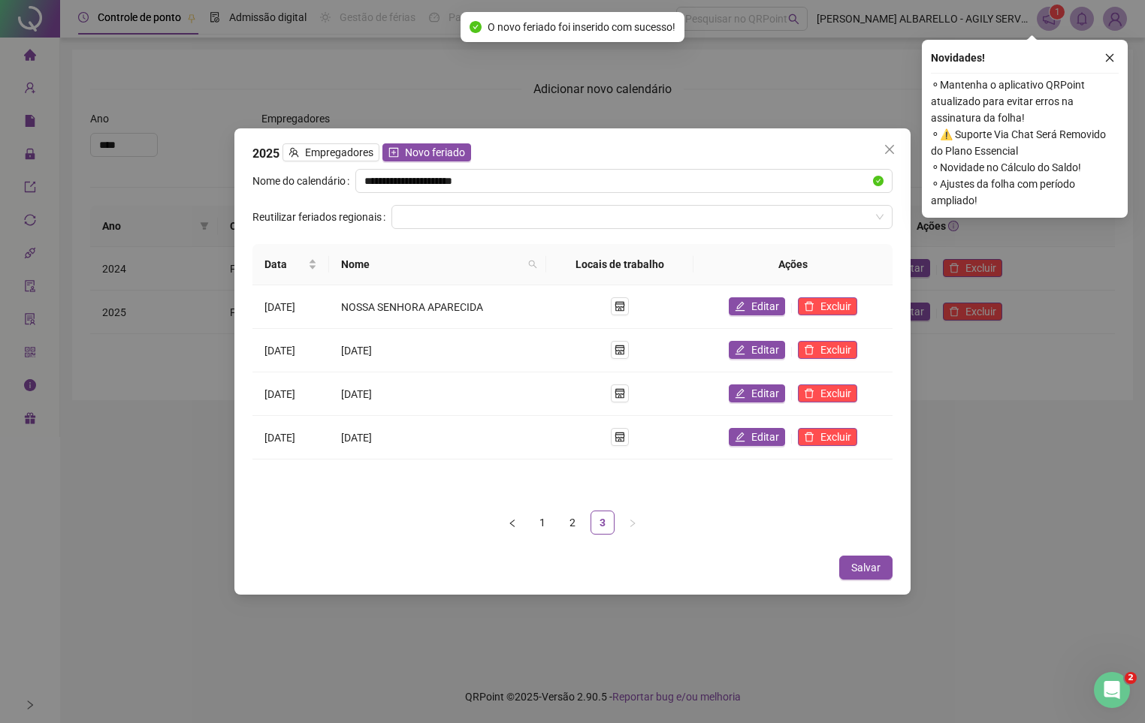
click at [857, 552] on div "**********" at bounding box center [572, 361] width 676 height 466
click at [861, 556] on button "Salvar" at bounding box center [865, 568] width 53 height 24
click at [900, 149] on span "Close" at bounding box center [889, 149] width 24 height 12
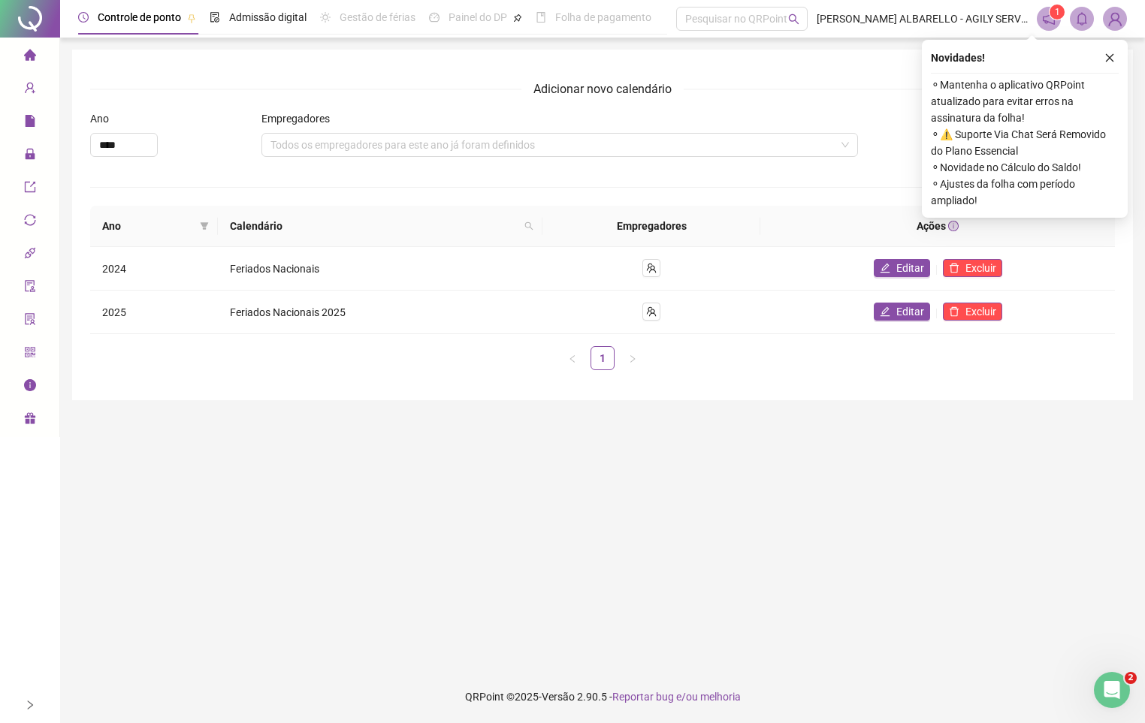
click at [1099, 66] on div "Novidades !" at bounding box center [1024, 58] width 188 height 18
click at [1109, 49] on button "button" at bounding box center [1109, 58] width 18 height 18
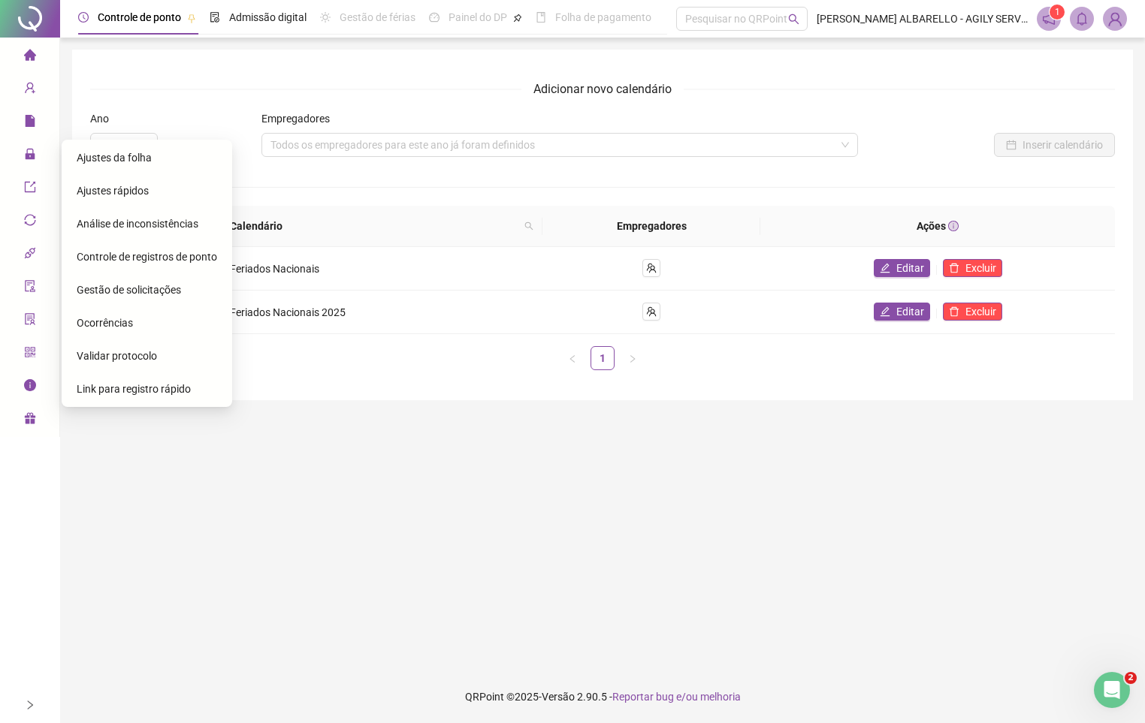
click at [77, 158] on span "Ajustes da folha" at bounding box center [114, 158] width 75 height 12
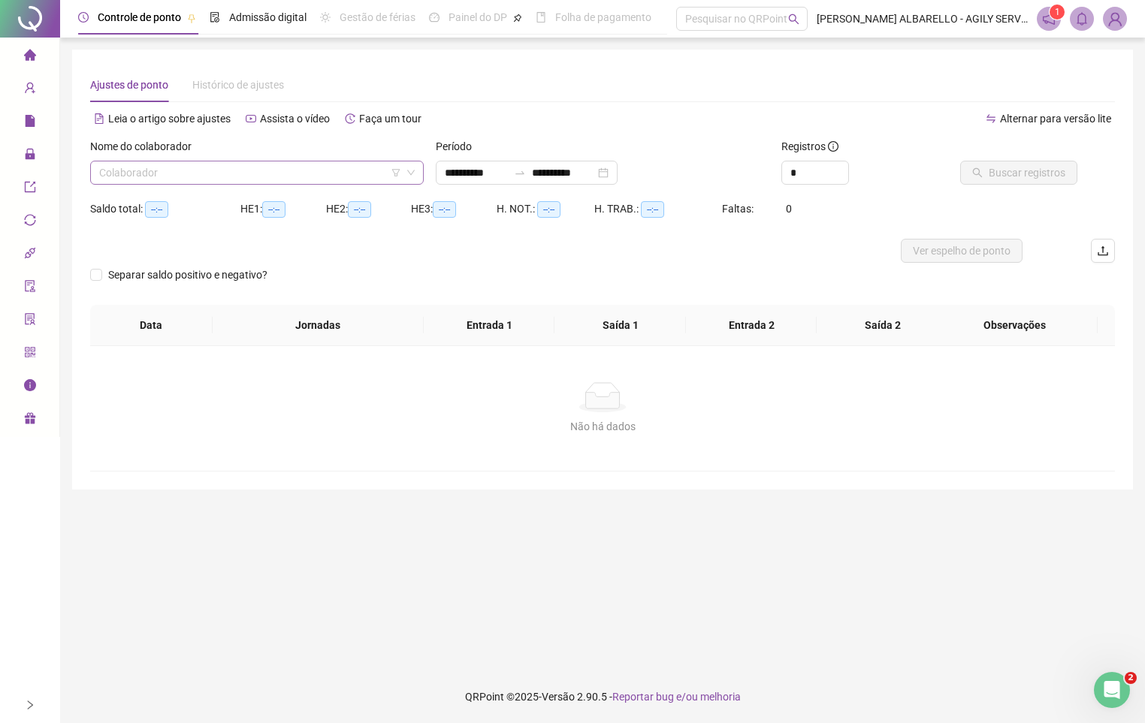
type input "**********"
click at [117, 167] on input "search" at bounding box center [250, 172] width 302 height 23
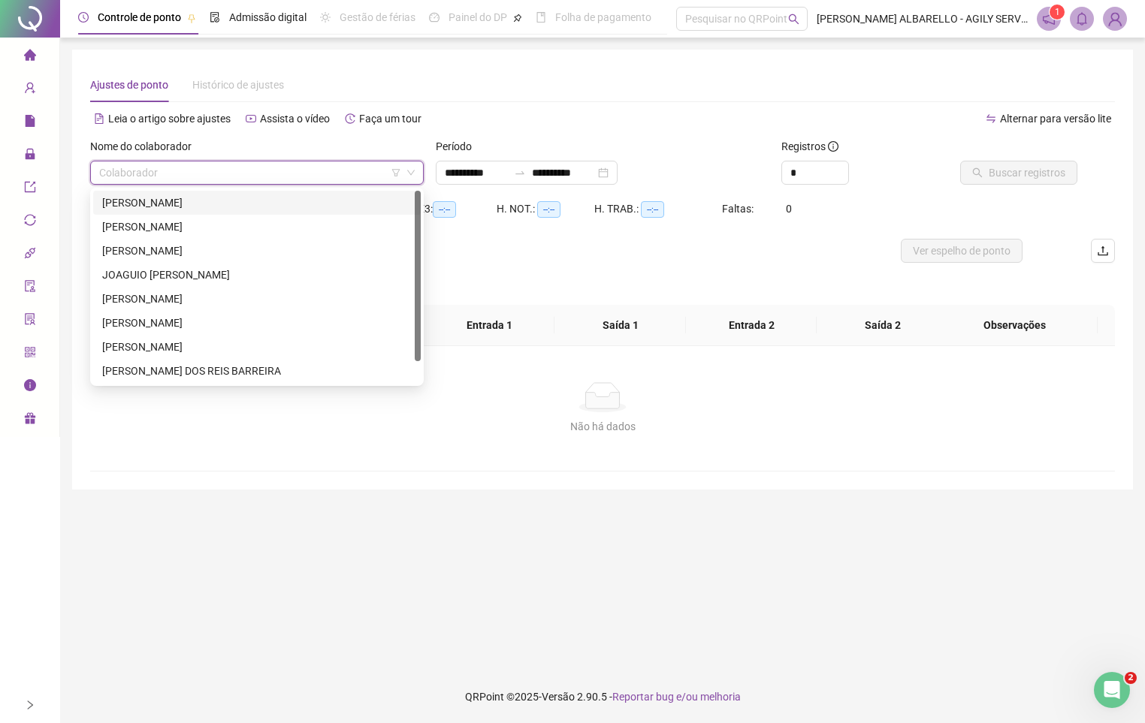
click at [149, 199] on div "[PERSON_NAME]" at bounding box center [256, 203] width 309 height 17
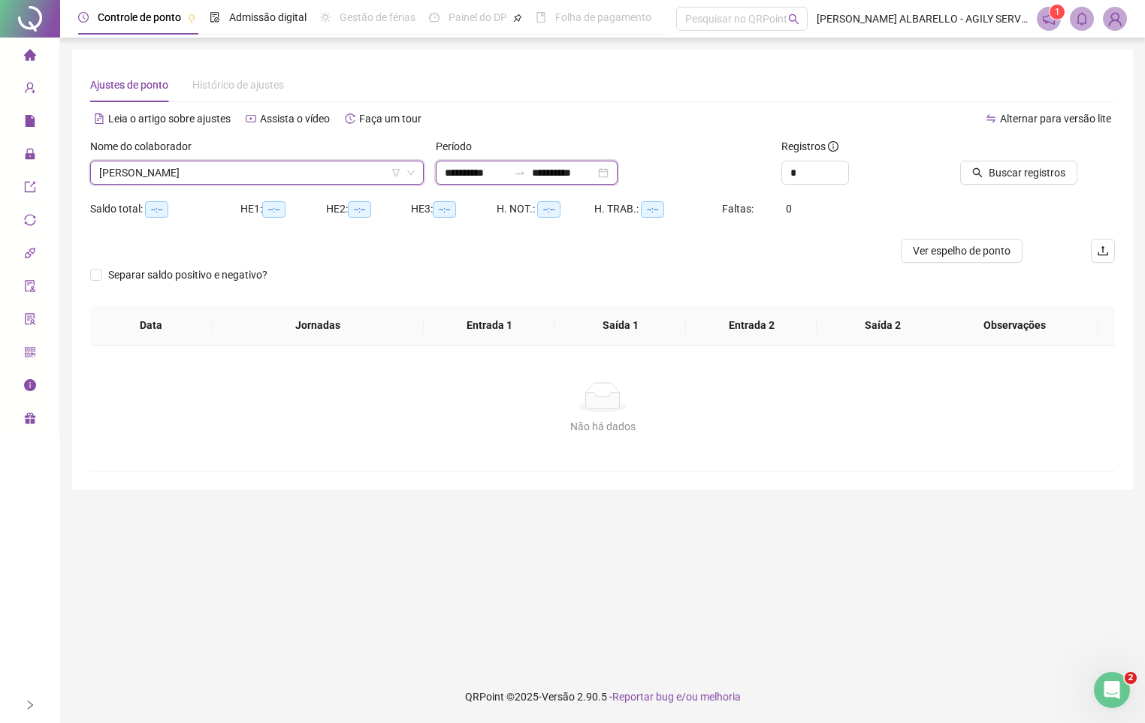
click at [573, 167] on input "**********" at bounding box center [563, 172] width 63 height 17
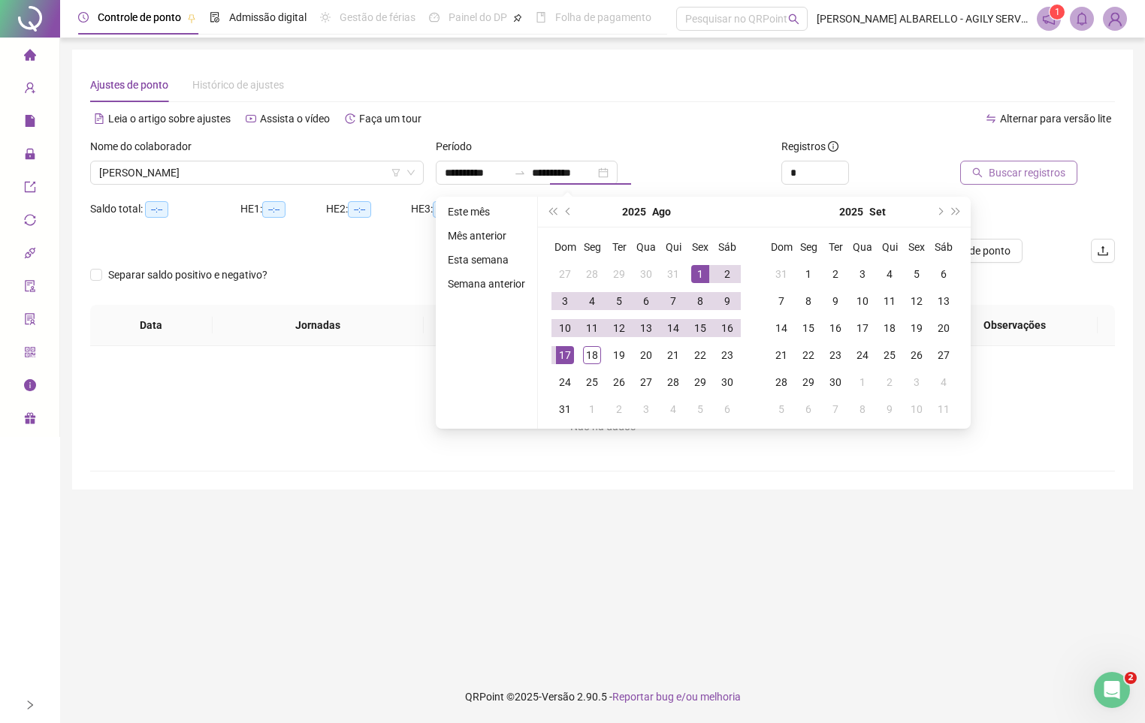
click at [991, 167] on button "Buscar registros" at bounding box center [1018, 173] width 117 height 24
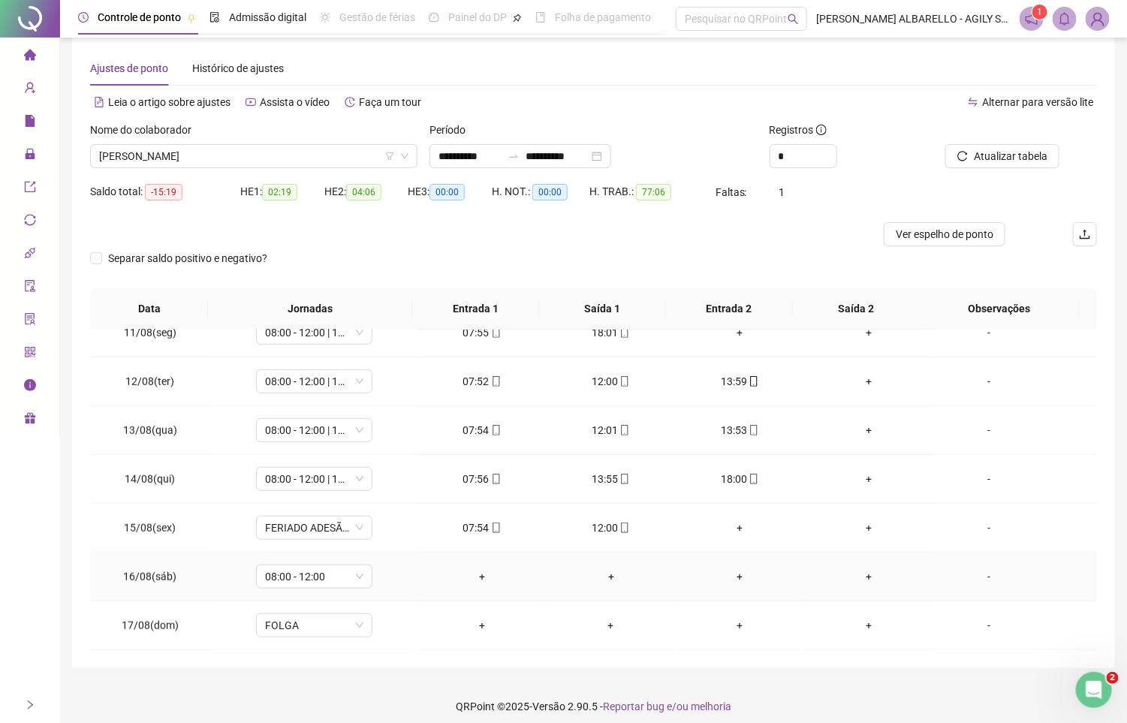
scroll to position [27, 0]
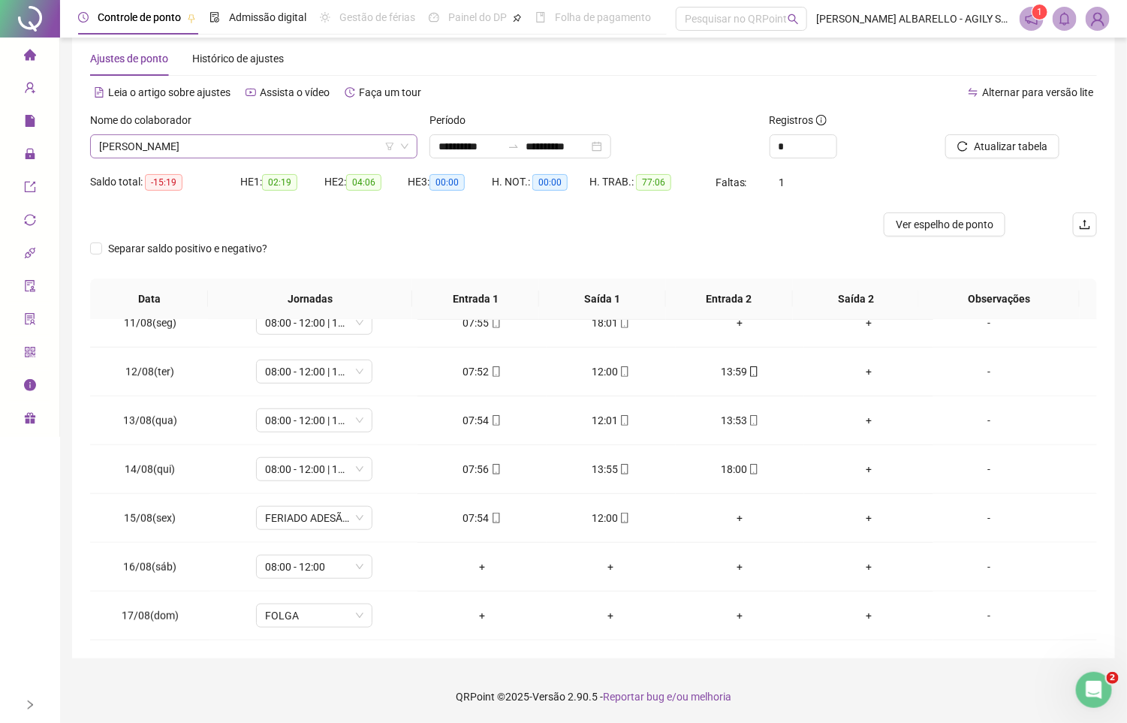
click at [257, 143] on span "[PERSON_NAME]" at bounding box center [253, 146] width 309 height 23
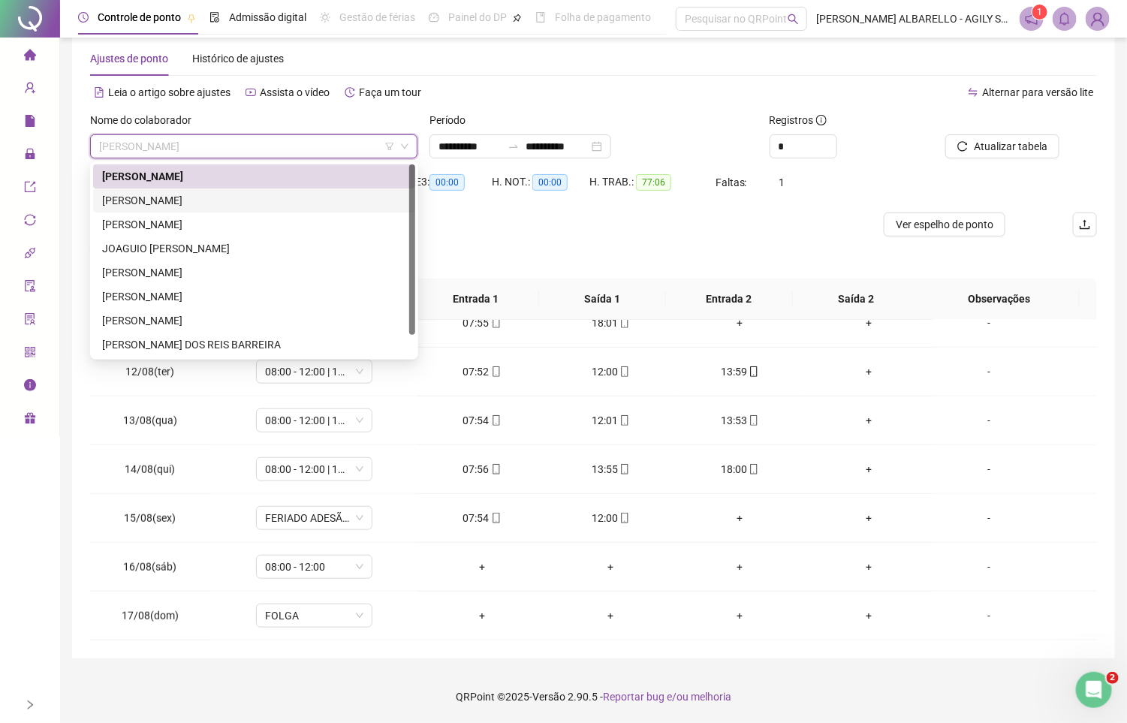
click at [244, 194] on div "[PERSON_NAME]" at bounding box center [254, 200] width 304 height 17
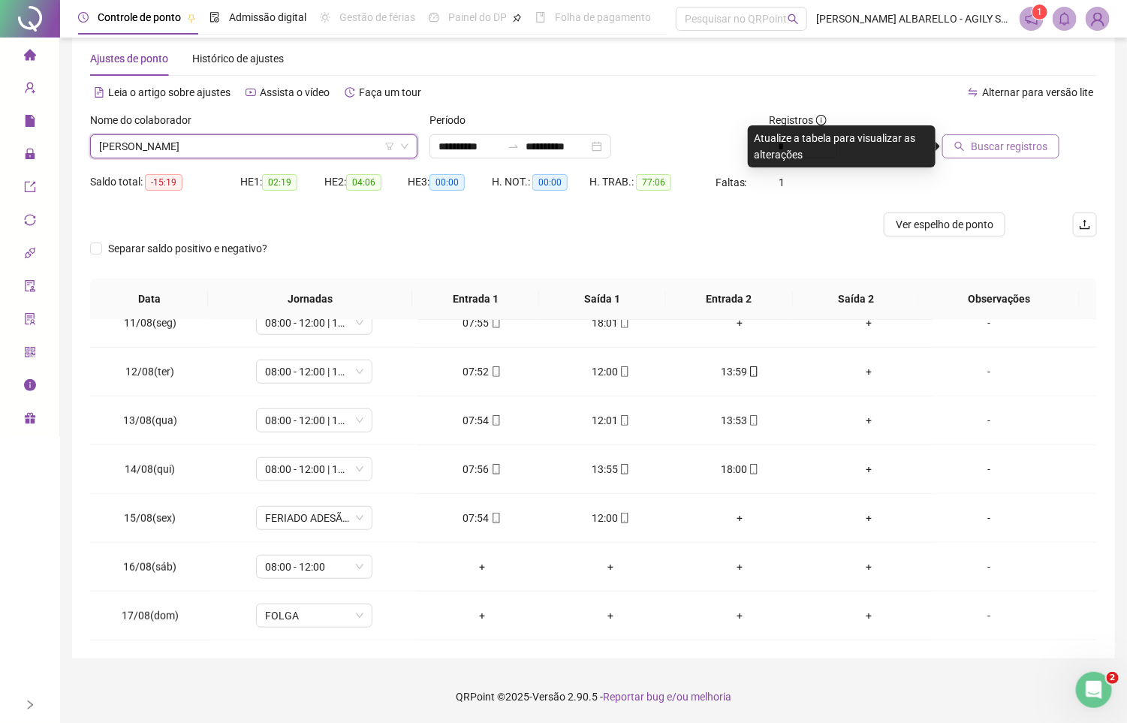
click at [999, 135] on button "Buscar registros" at bounding box center [1001, 146] width 117 height 24
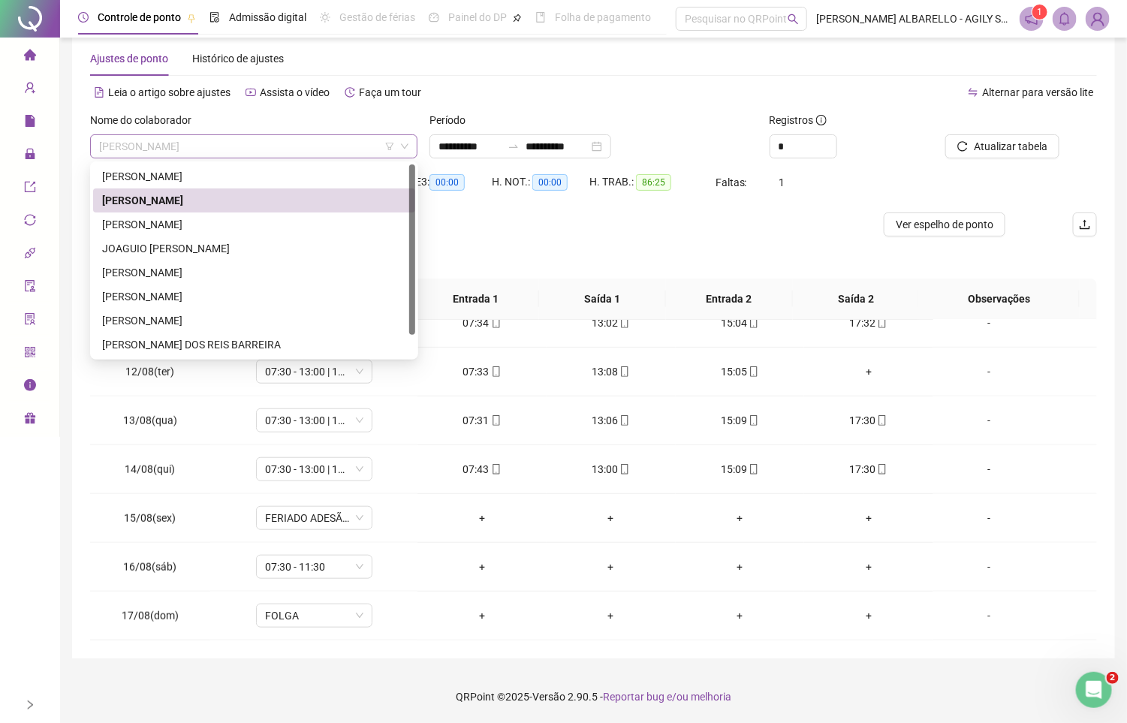
click at [255, 152] on span "[PERSON_NAME]" at bounding box center [253, 146] width 309 height 23
drag, startPoint x: 258, startPoint y: 221, endPoint x: 449, endPoint y: 185, distance: 194.9
click at [260, 221] on div "[PERSON_NAME]" at bounding box center [254, 224] width 304 height 17
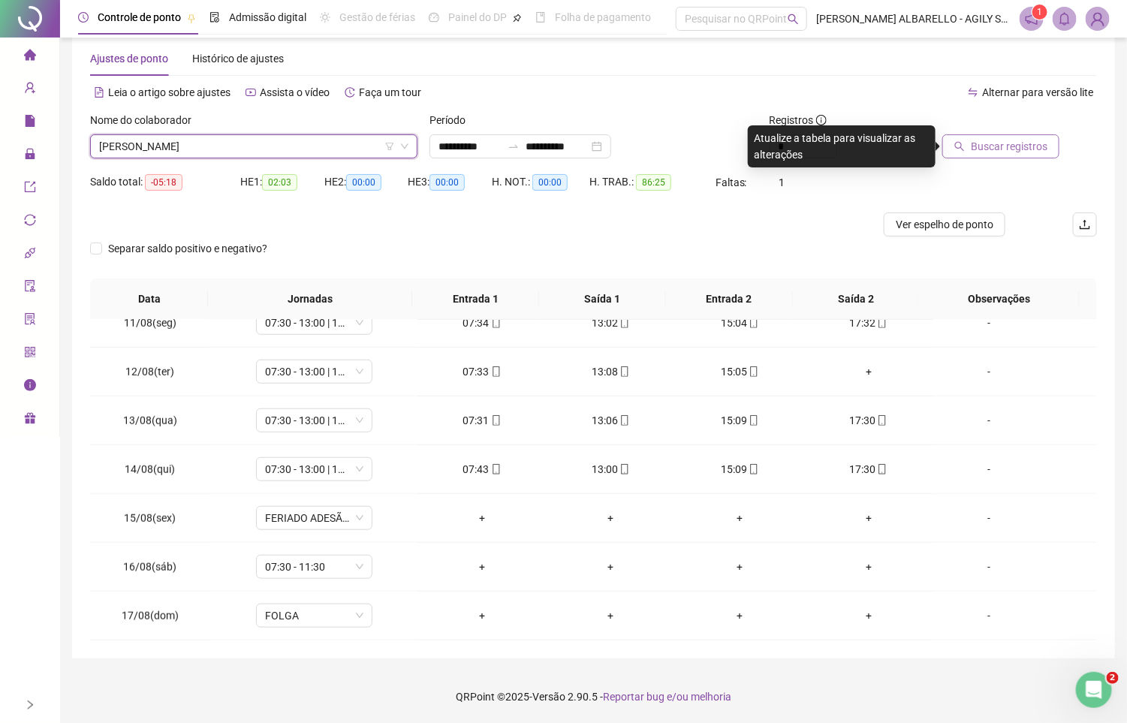
click at [964, 143] on icon "search" at bounding box center [960, 147] width 10 height 10
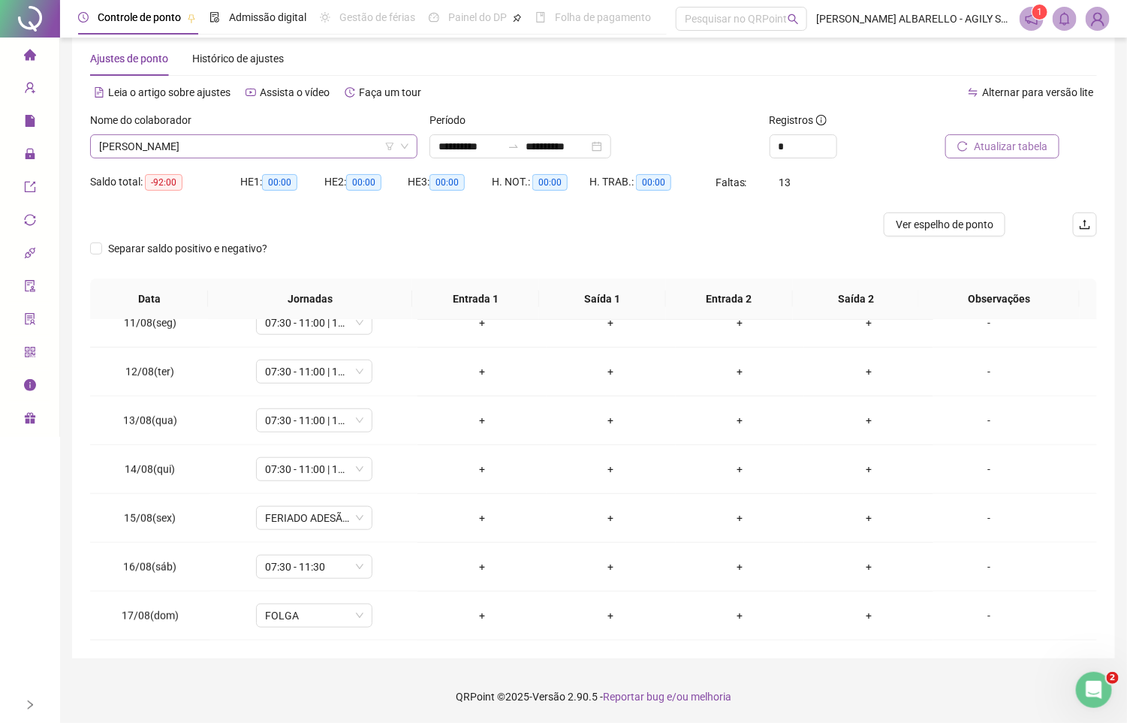
click at [288, 140] on span "[PERSON_NAME]" at bounding box center [253, 146] width 309 height 23
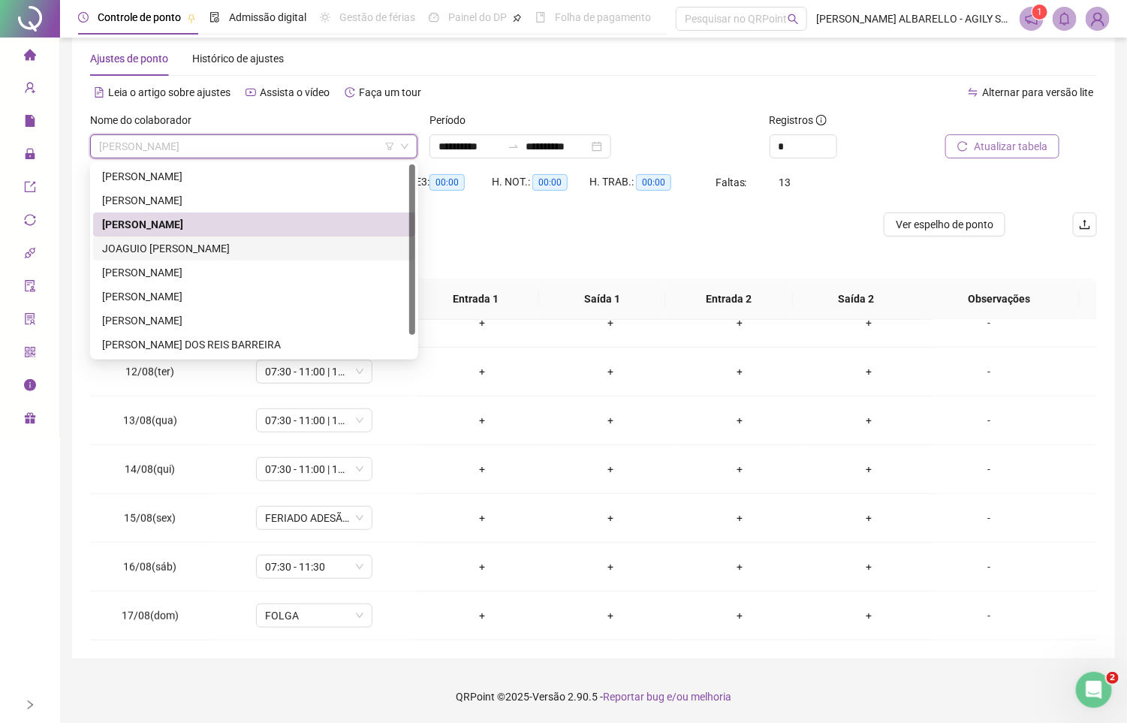
click at [279, 250] on div "JOAGUIO [PERSON_NAME]" at bounding box center [254, 248] width 304 height 17
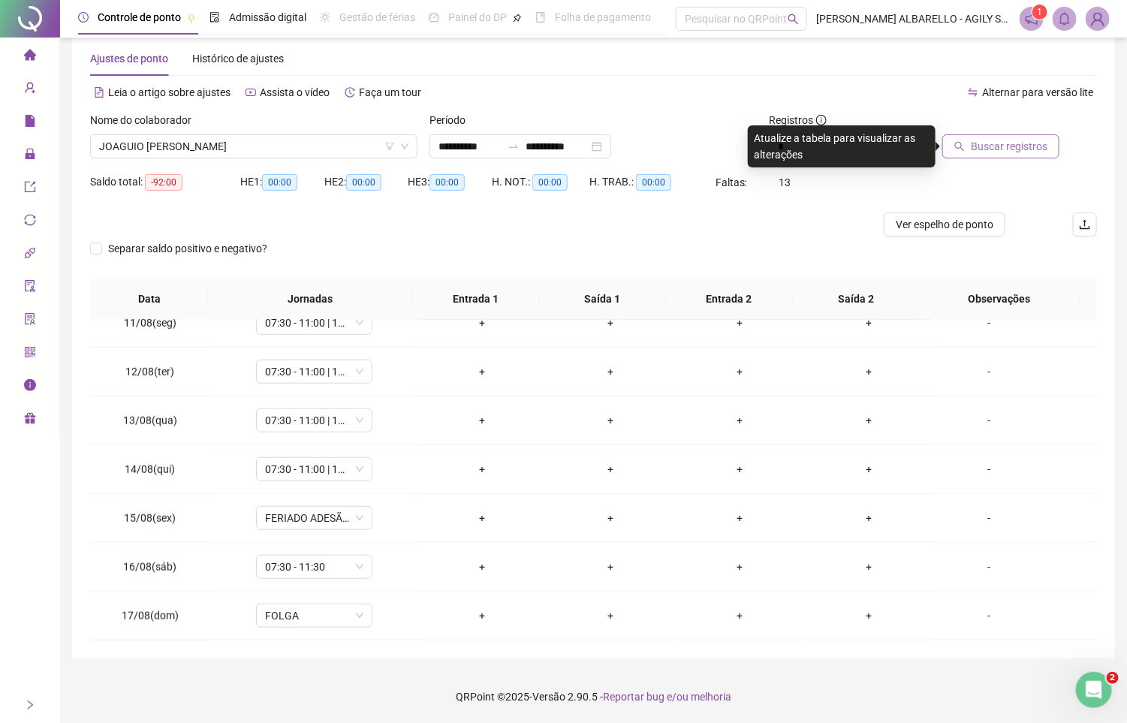
drag, startPoint x: 1037, startPoint y: 126, endPoint x: 1037, endPoint y: 136, distance: 9.8
click at [1042, 131] on div at bounding box center [999, 123] width 120 height 23
click at [1036, 138] on span "Buscar registros" at bounding box center [1009, 146] width 77 height 17
click at [239, 147] on span "JOAGUIO [PERSON_NAME]" at bounding box center [253, 146] width 309 height 23
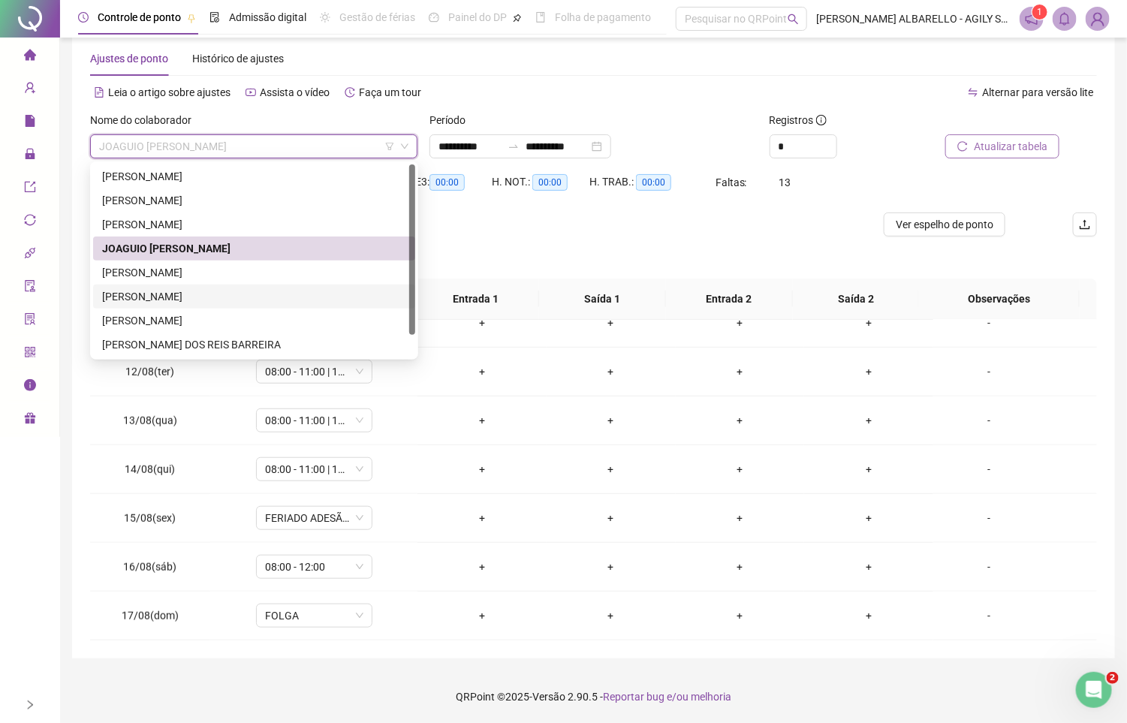
click at [151, 285] on div "[PERSON_NAME]" at bounding box center [254, 297] width 322 height 24
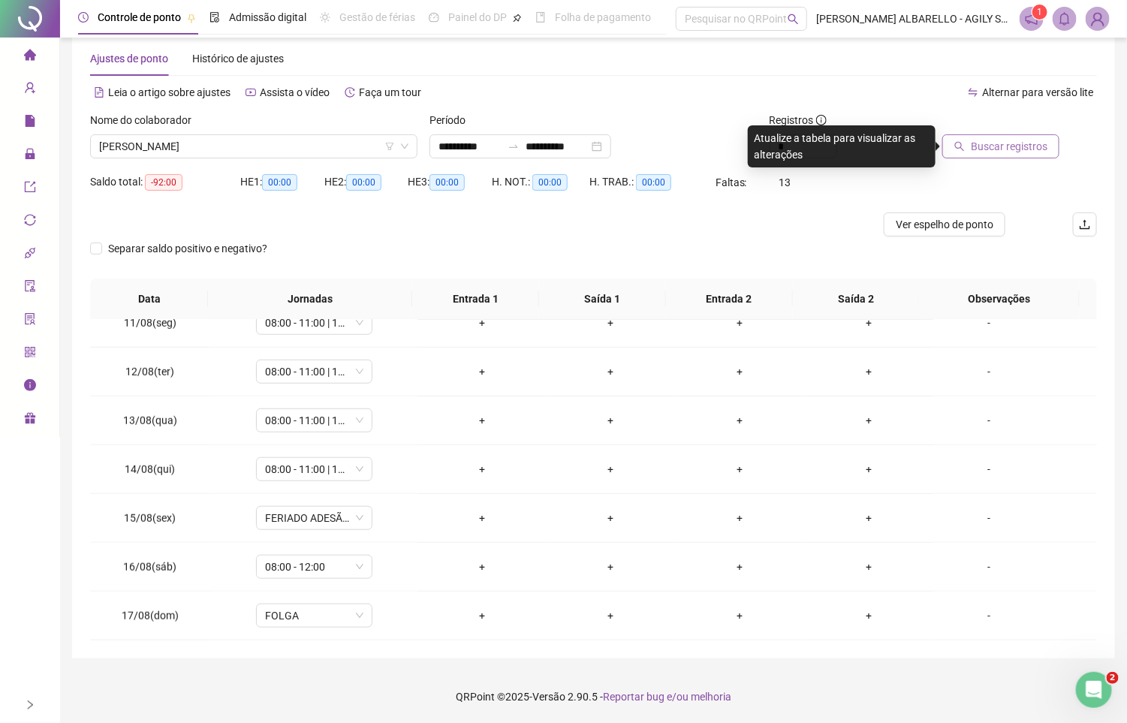
click at [980, 146] on span "Buscar registros" at bounding box center [1009, 146] width 77 height 17
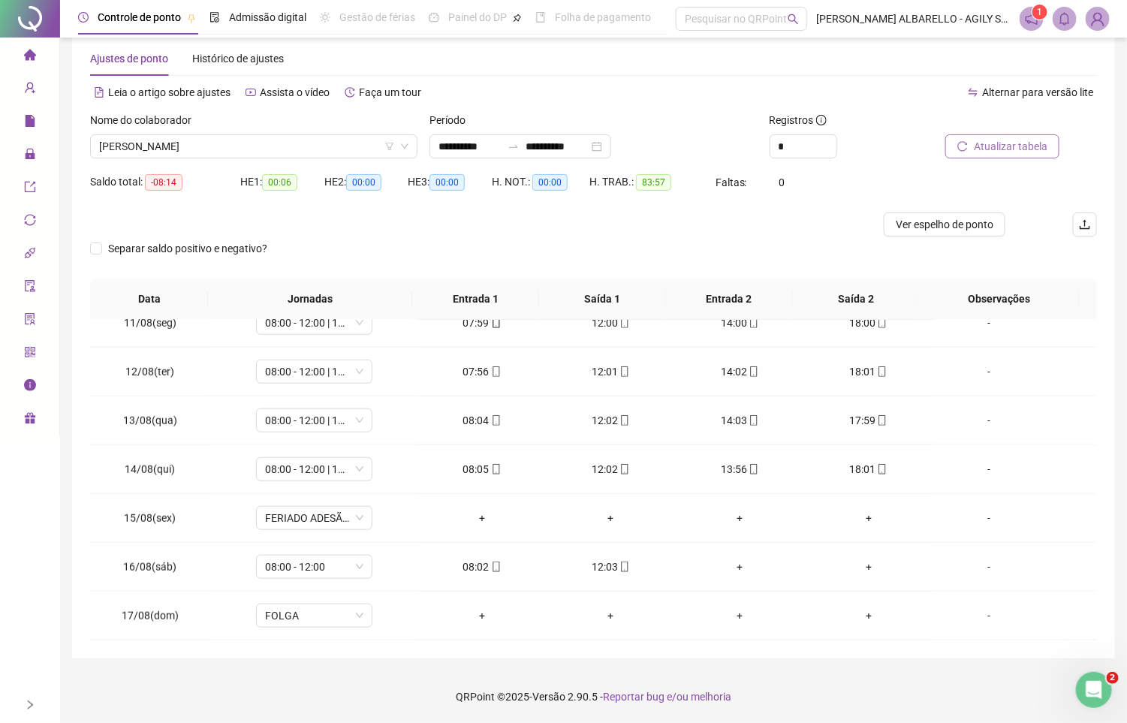
click at [278, 131] on div "Nome do colaborador" at bounding box center [253, 123] width 327 height 23
click at [239, 143] on span "[PERSON_NAME]" at bounding box center [253, 146] width 309 height 23
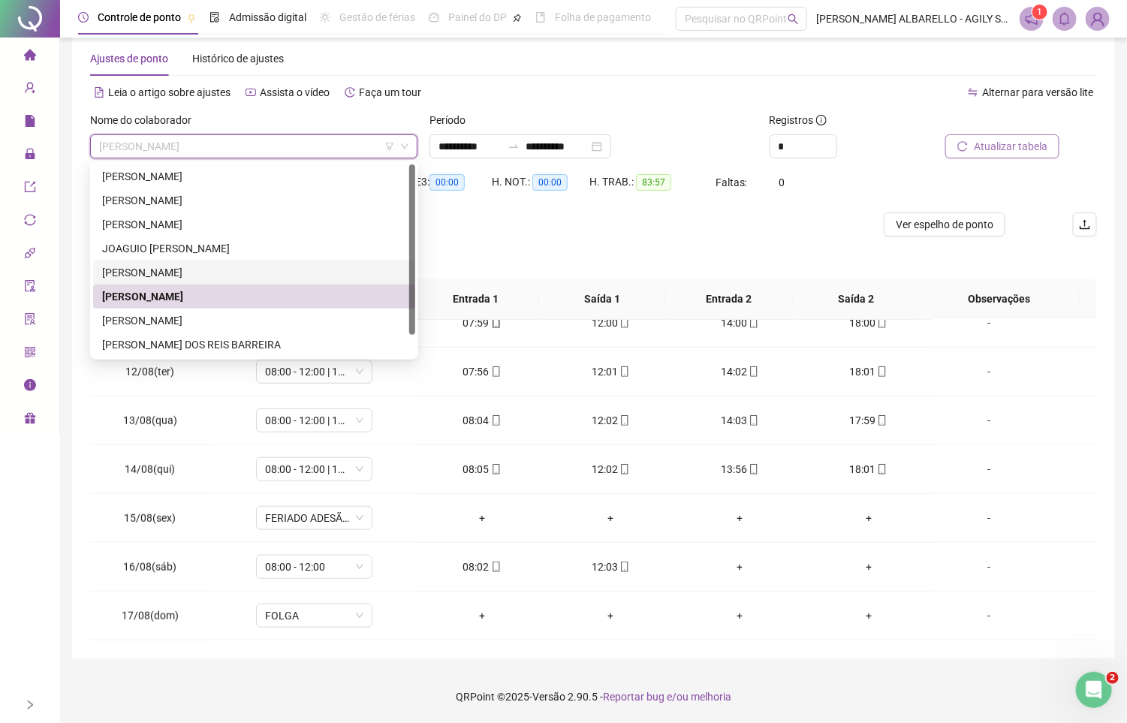
click at [194, 270] on div "[PERSON_NAME]" at bounding box center [254, 272] width 304 height 17
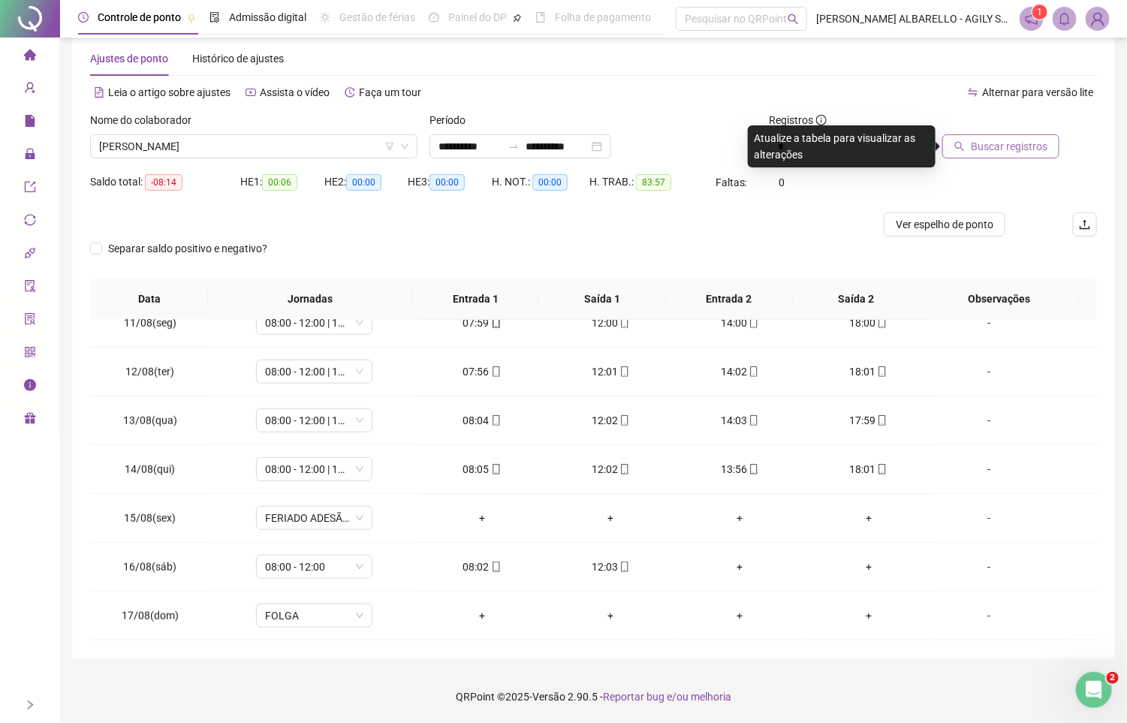
click at [998, 153] on span "Buscar registros" at bounding box center [1009, 146] width 77 height 17
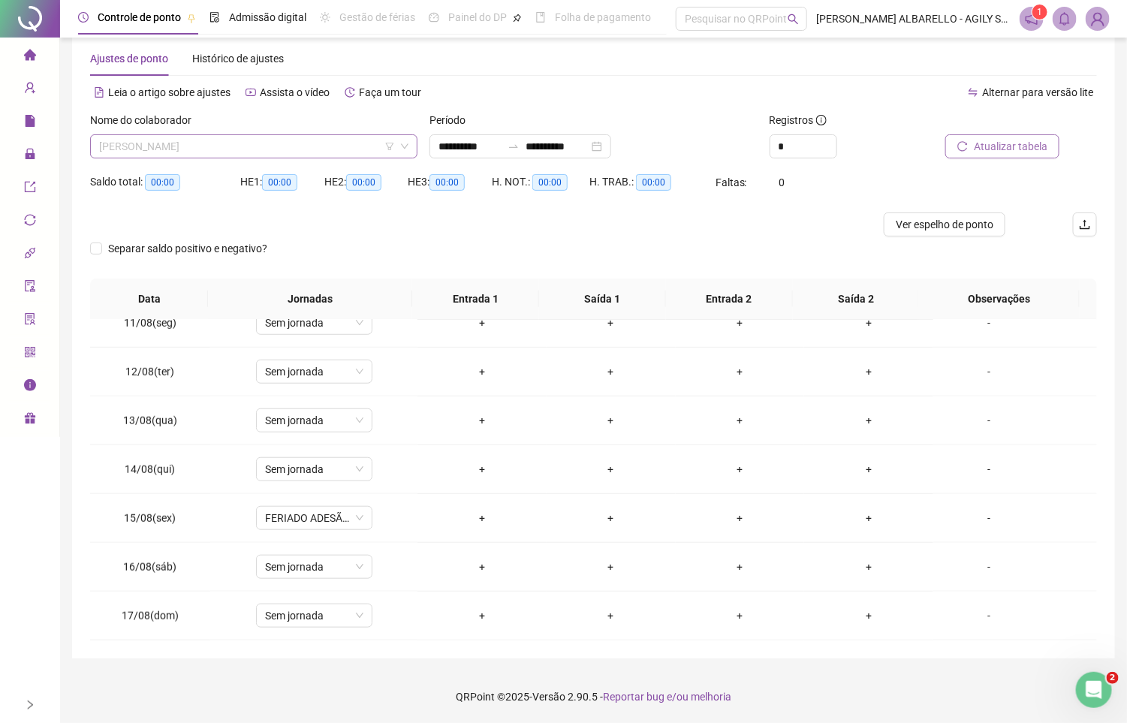
click at [294, 140] on span "[PERSON_NAME]" at bounding box center [253, 146] width 309 height 23
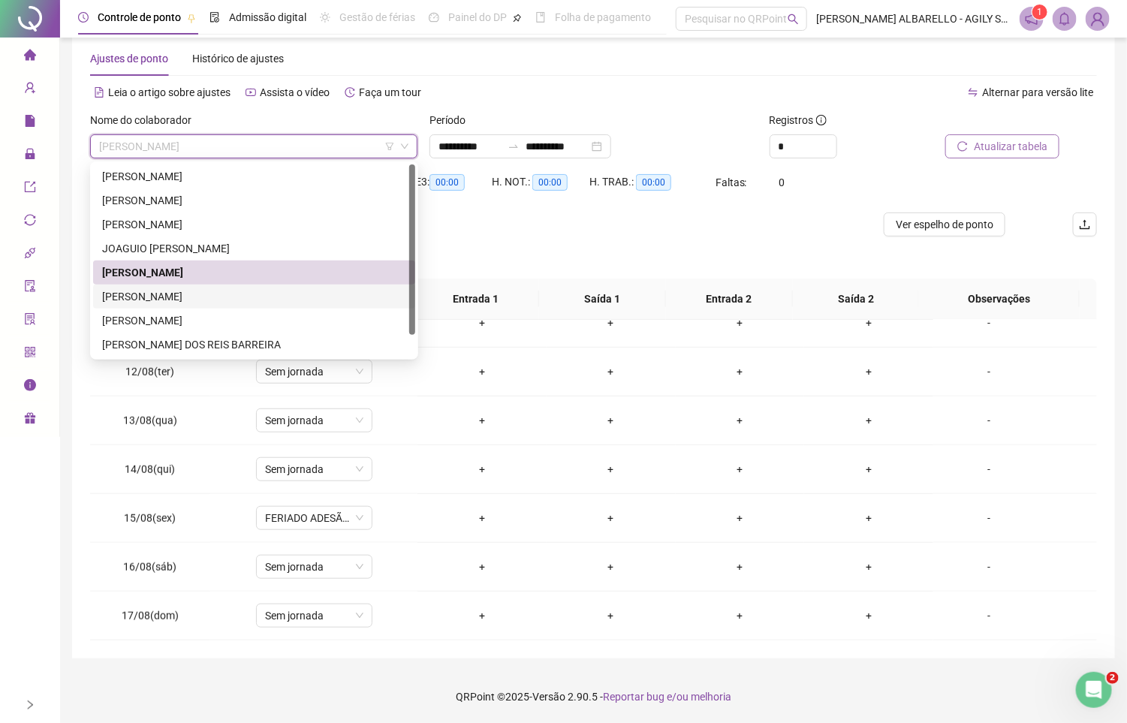
click at [239, 300] on div "[PERSON_NAME]" at bounding box center [254, 296] width 304 height 17
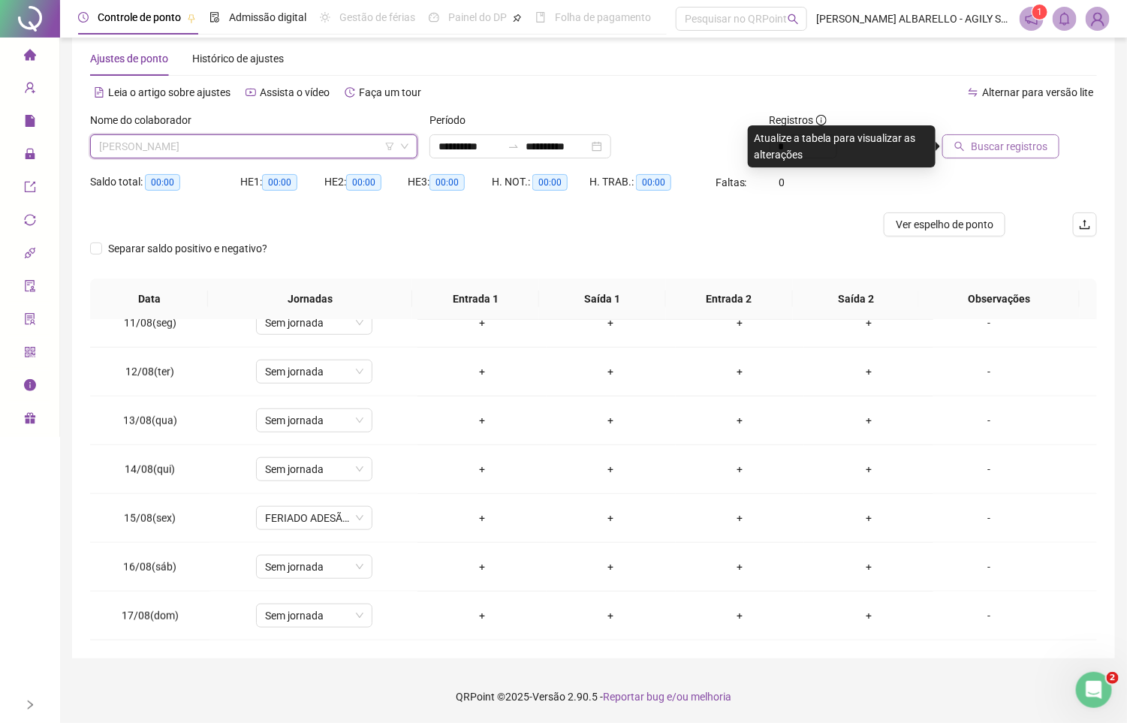
click at [261, 155] on span "[PERSON_NAME]" at bounding box center [253, 146] width 309 height 23
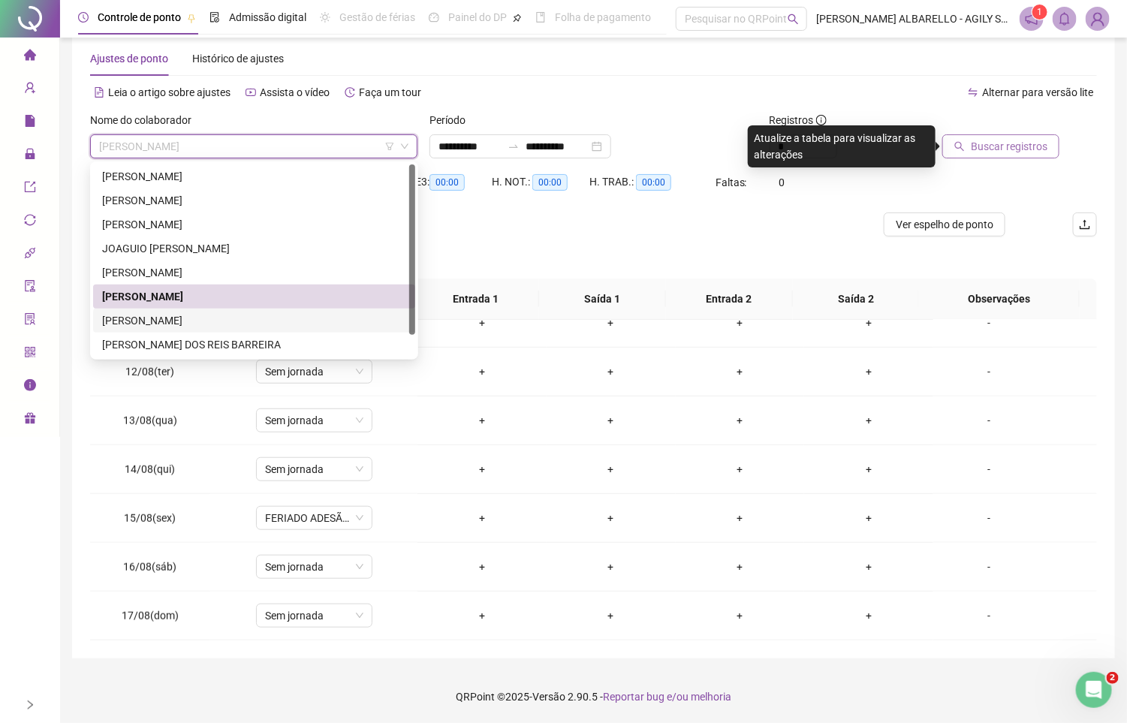
click at [207, 313] on div "[PERSON_NAME]" at bounding box center [254, 320] width 304 height 17
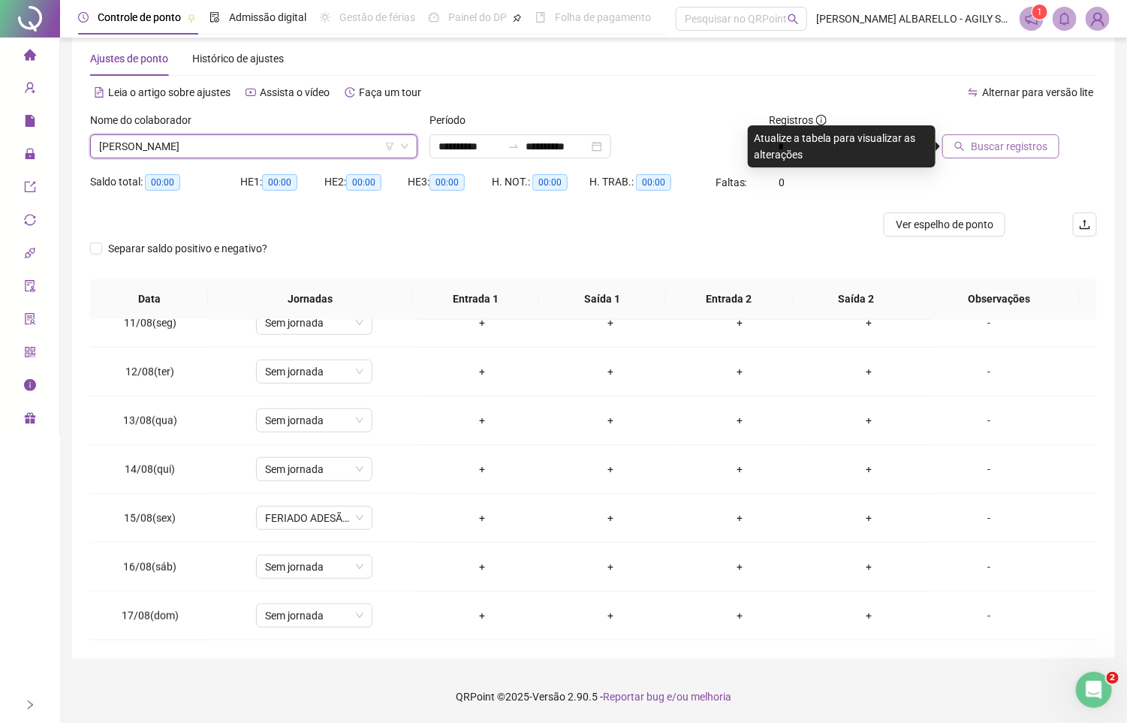
click at [985, 154] on button "Buscar registros" at bounding box center [1001, 146] width 117 height 24
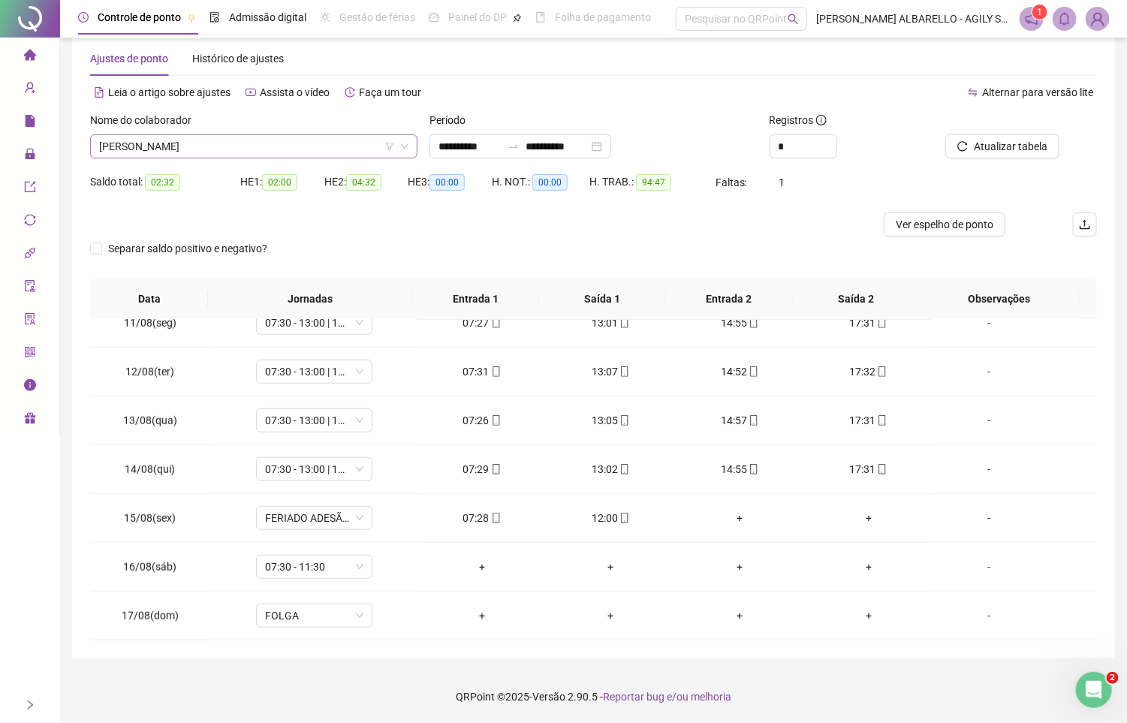
click at [255, 144] on span "[PERSON_NAME]" at bounding box center [253, 146] width 309 height 23
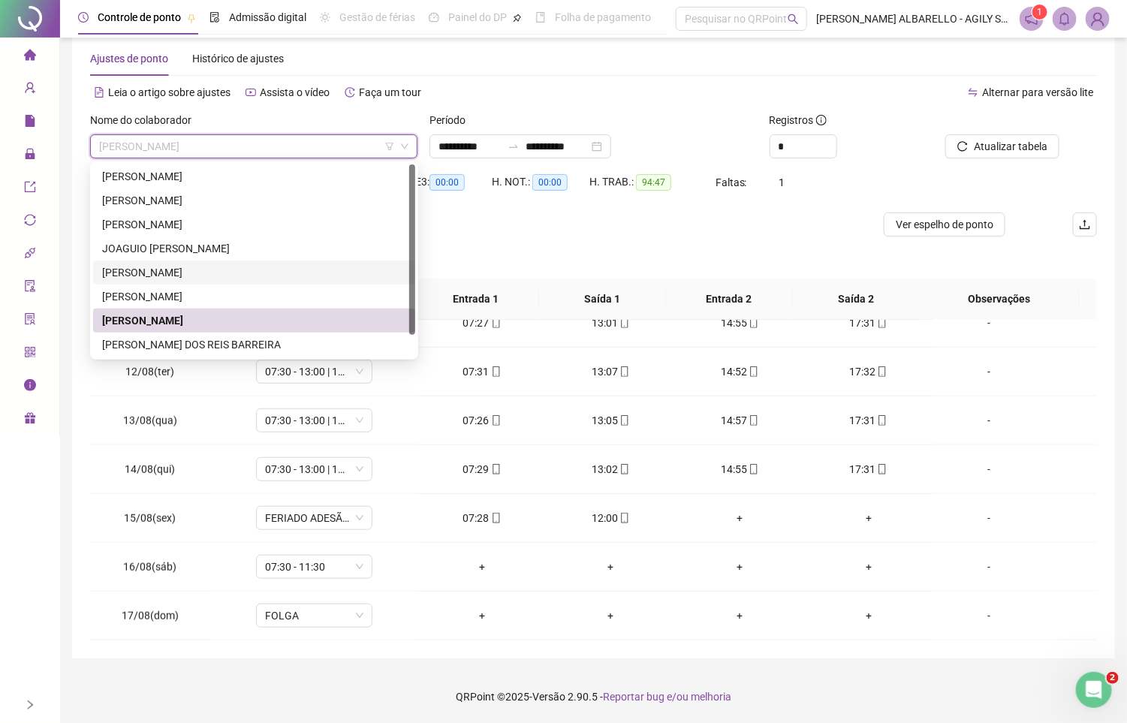
scroll to position [23, 0]
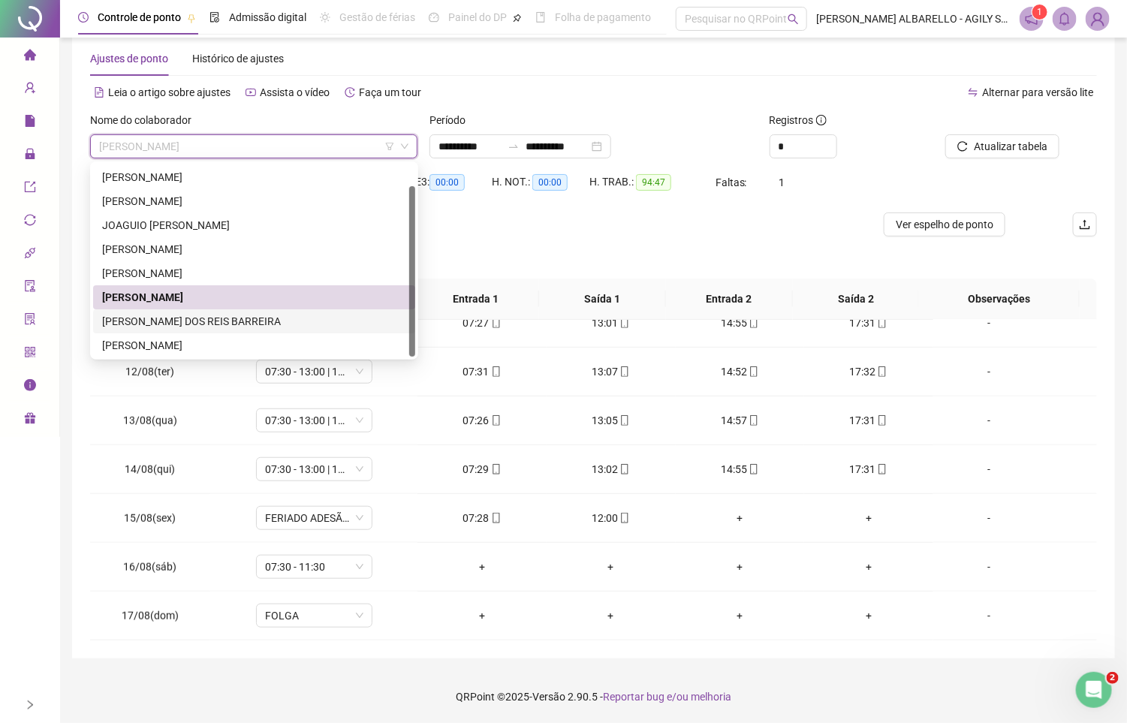
click at [228, 321] on div "[PERSON_NAME] DOS REIS BARREIRA" at bounding box center [254, 321] width 304 height 17
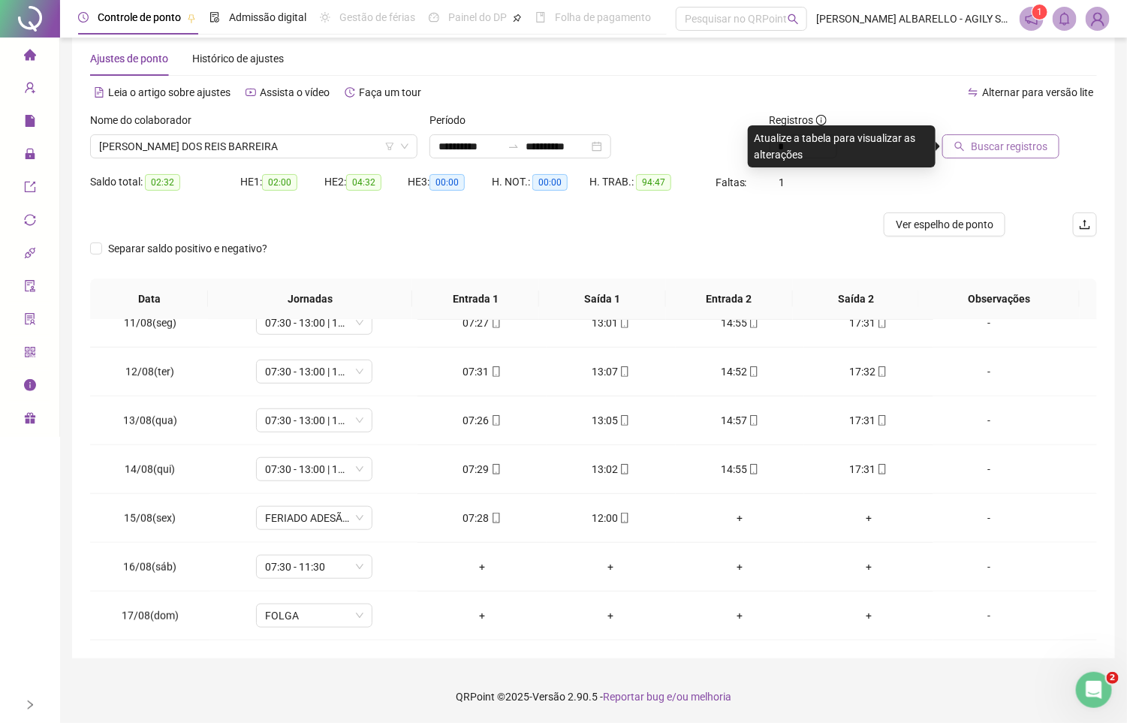
click at [994, 140] on span "Buscar registros" at bounding box center [1009, 146] width 77 height 17
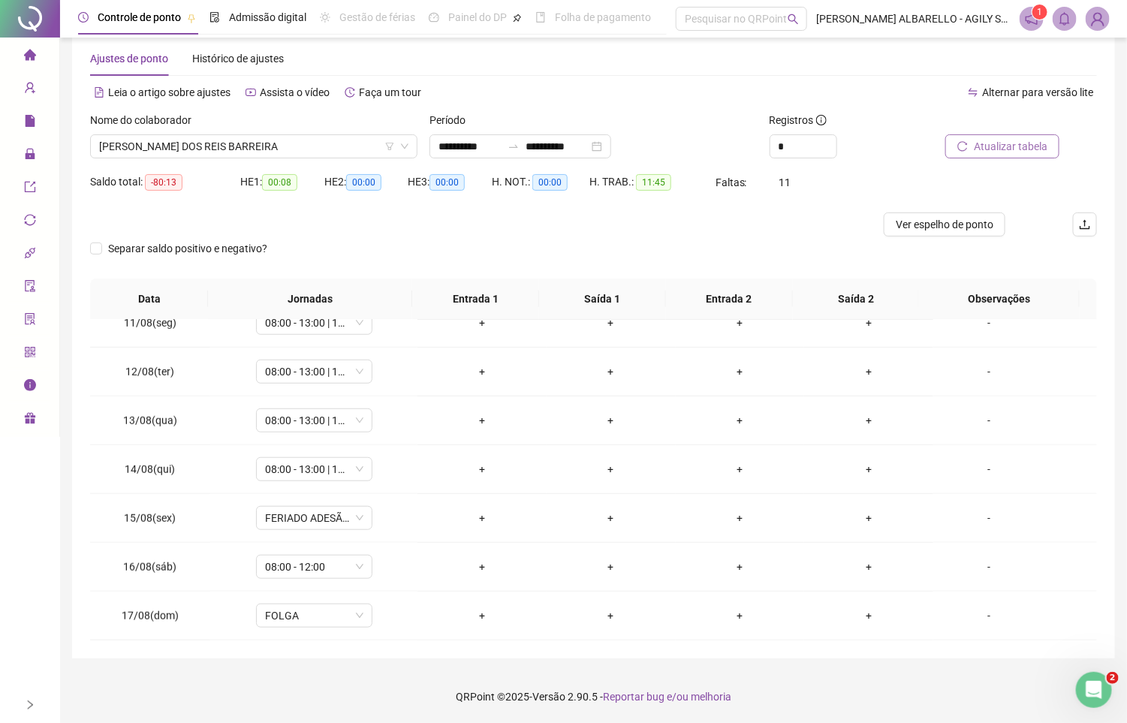
click at [190, 138] on span "[PERSON_NAME] DOS REIS BARREIRA" at bounding box center [253, 146] width 309 height 23
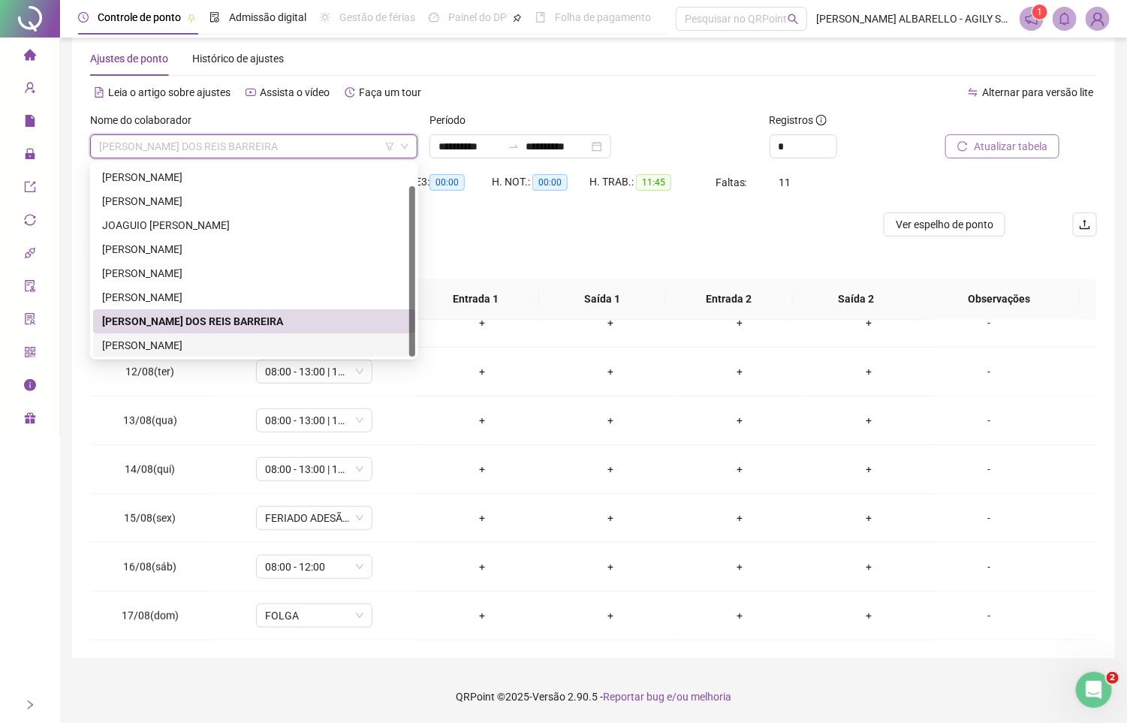
click at [221, 334] on div "[PERSON_NAME]" at bounding box center [254, 345] width 322 height 24
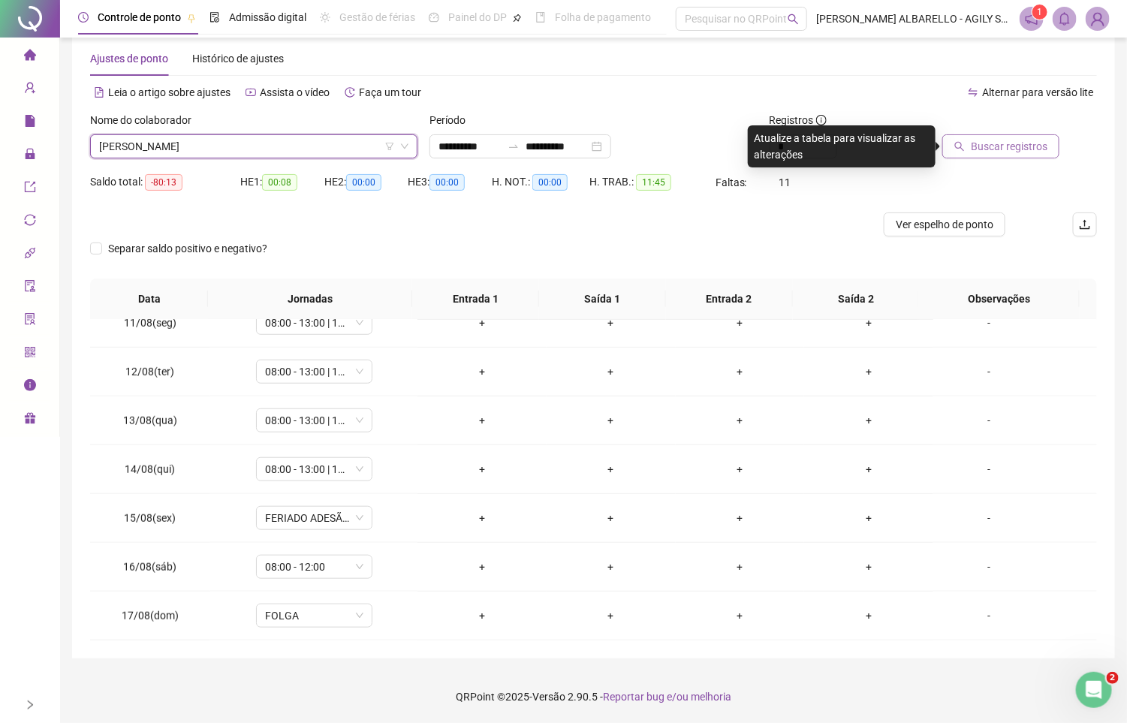
click at [979, 147] on span "Buscar registros" at bounding box center [1009, 146] width 77 height 17
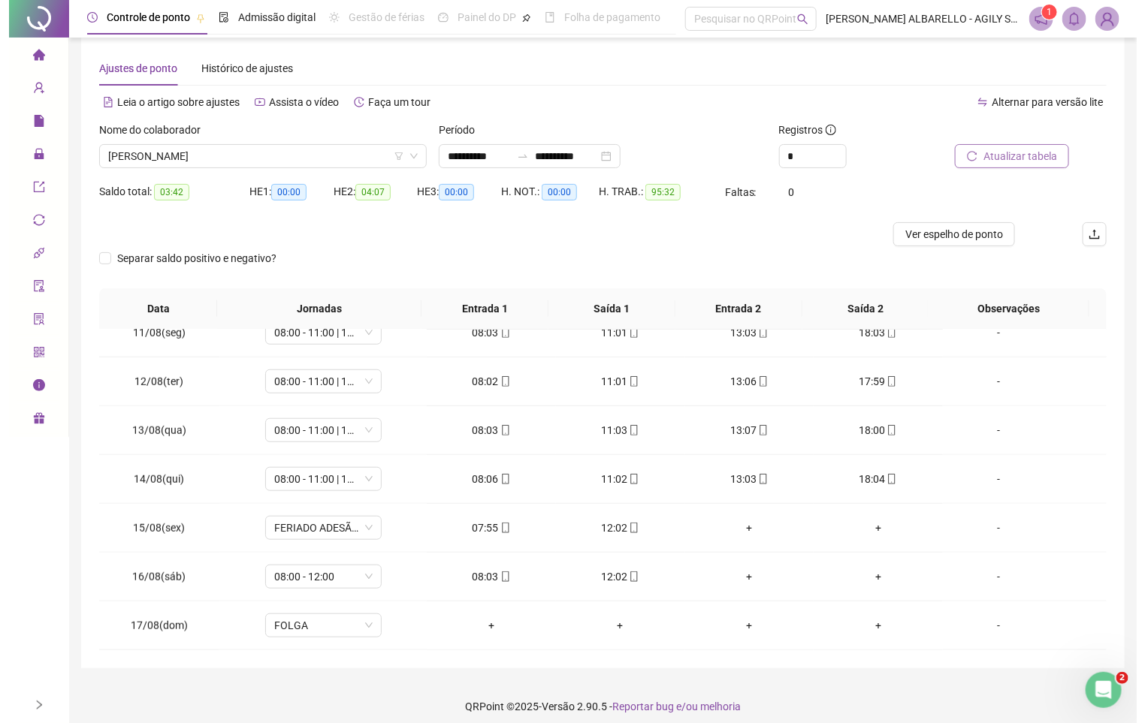
scroll to position [0, 0]
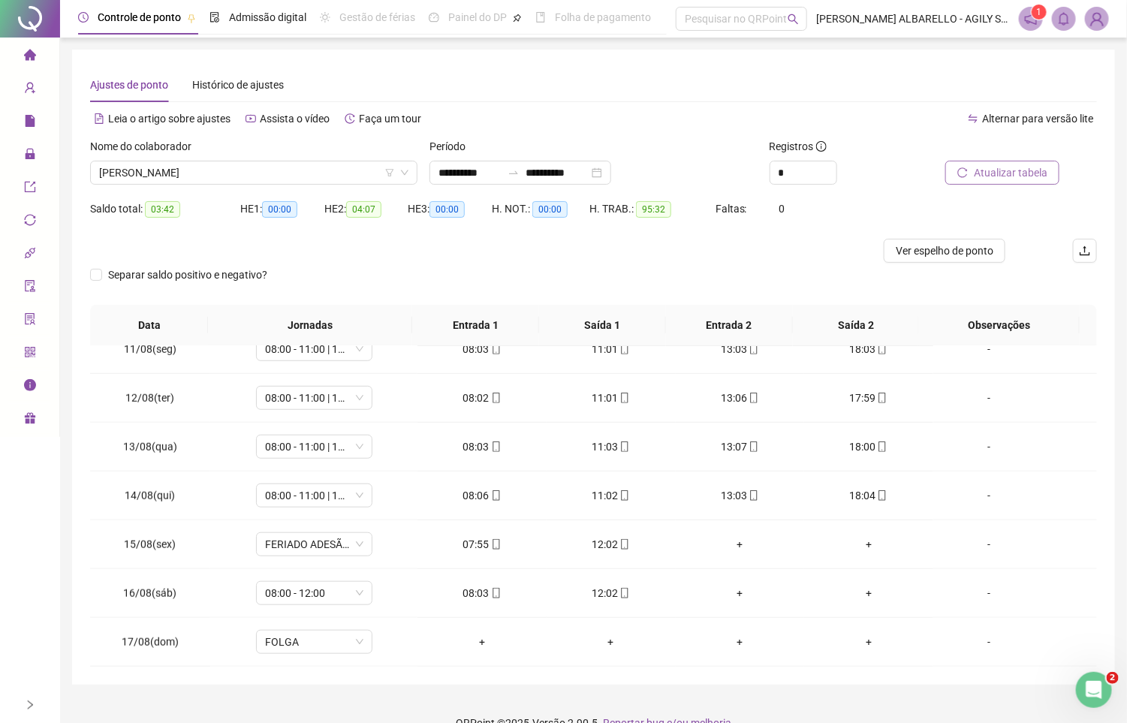
click at [1097, 21] on img at bounding box center [1097, 19] width 23 height 23
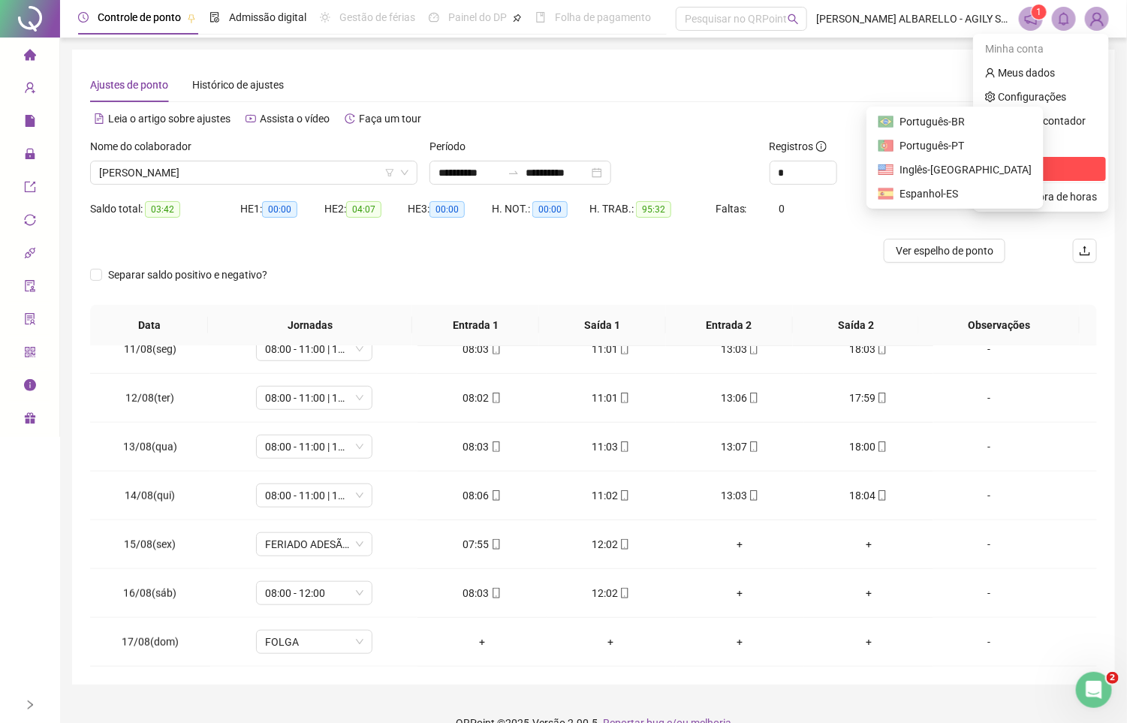
click at [1012, 163] on span "Sair" at bounding box center [1007, 169] width 18 height 12
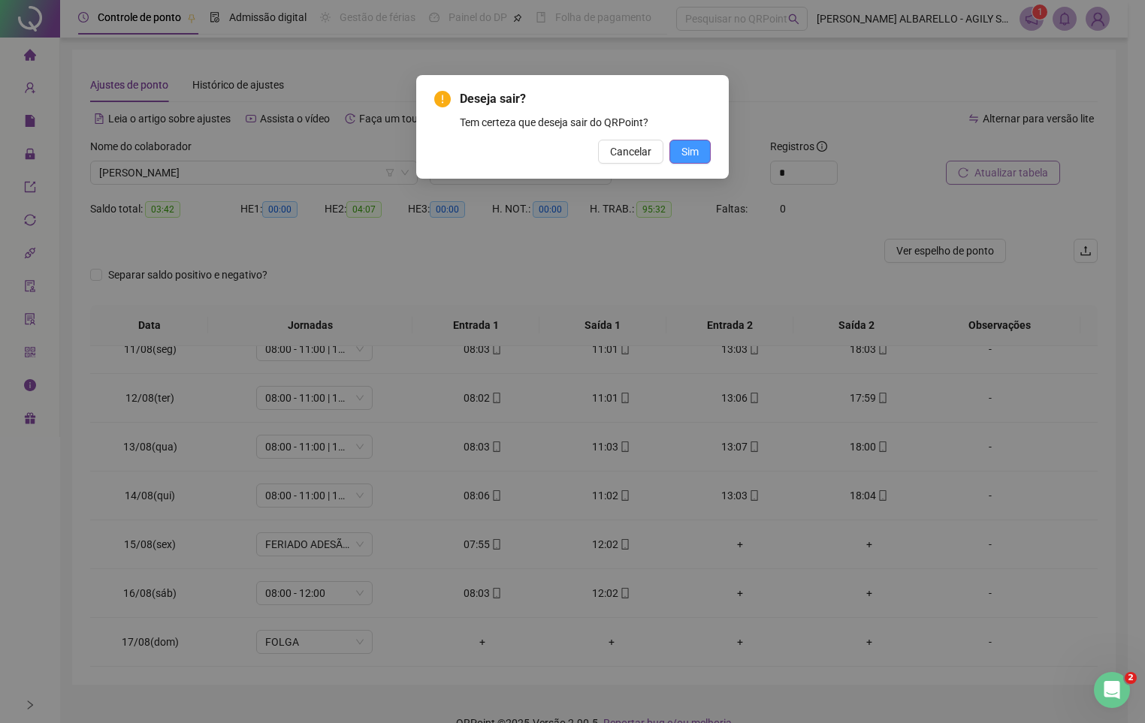
click at [689, 149] on span "Sim" at bounding box center [689, 151] width 17 height 17
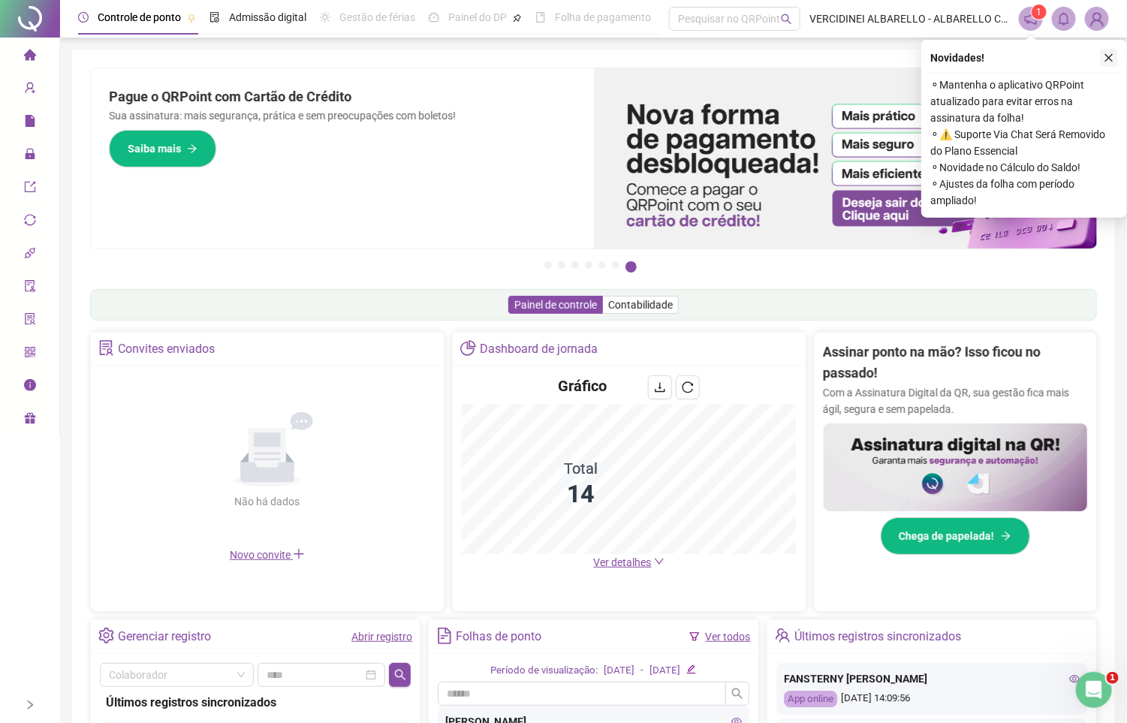
click at [1108, 53] on icon "close" at bounding box center [1109, 58] width 11 height 11
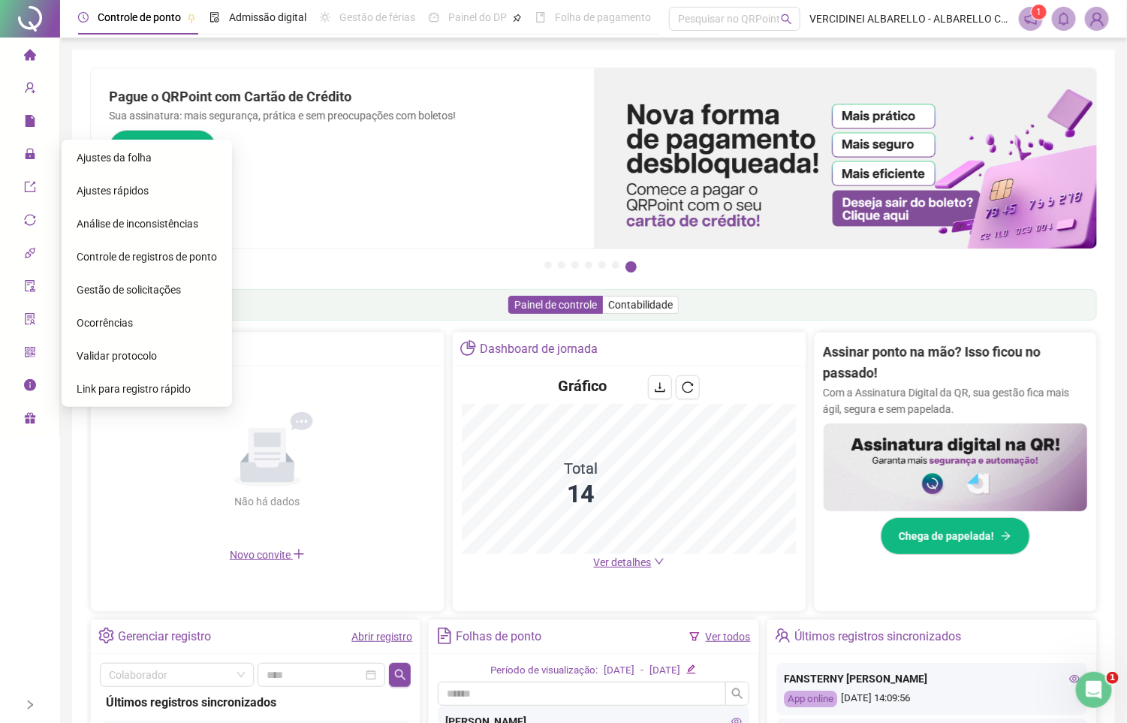
click at [129, 152] on span "Ajustes da folha" at bounding box center [114, 158] width 75 height 12
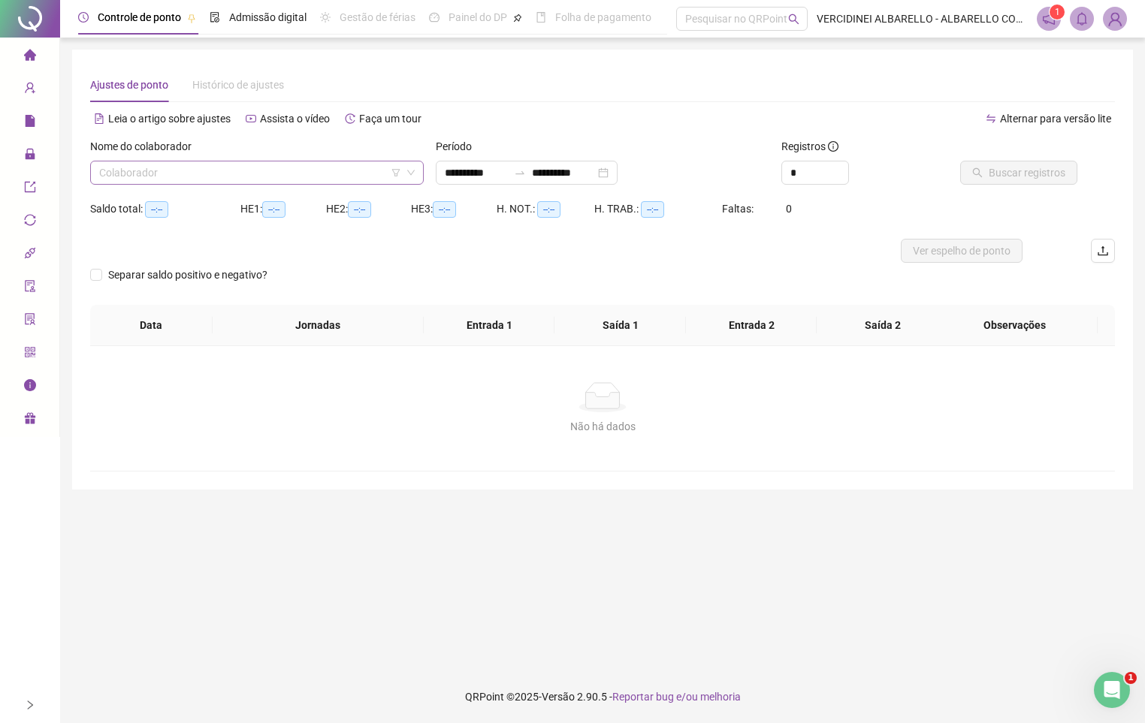
type input "**********"
click at [146, 173] on input "search" at bounding box center [250, 172] width 302 height 23
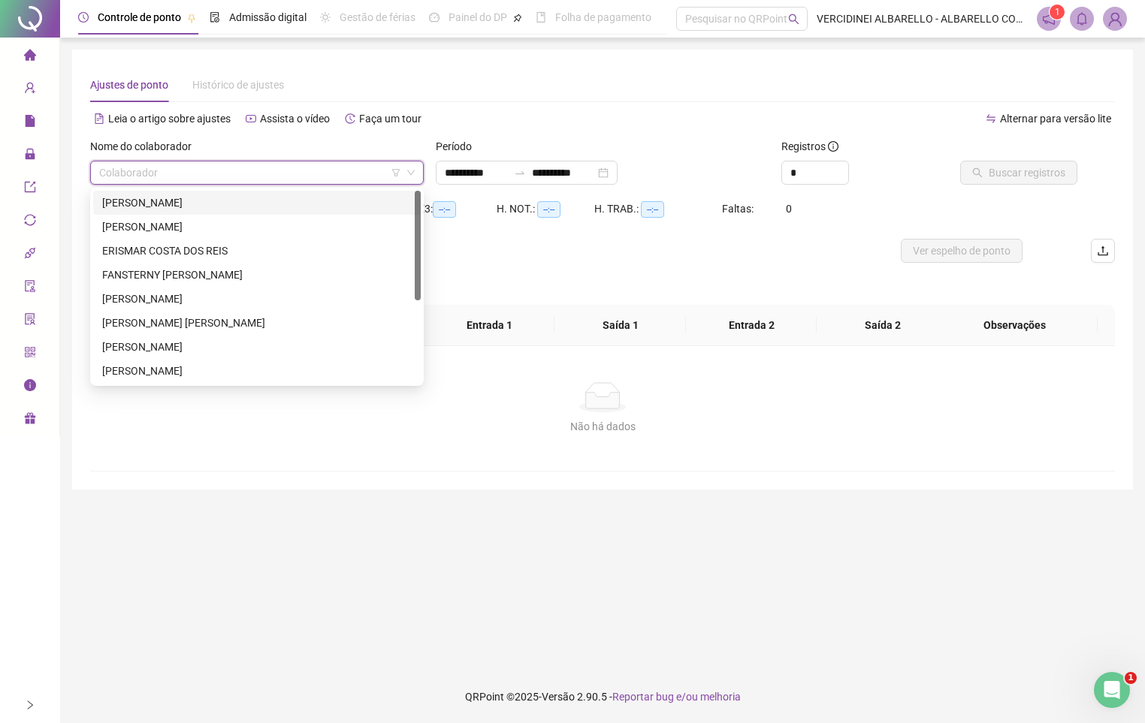
drag, startPoint x: 169, startPoint y: 204, endPoint x: 206, endPoint y: 203, distance: 36.8
click at [171, 207] on div "CAIO MIGUEL RODRIGUES DOS SANTOS" at bounding box center [256, 203] width 309 height 17
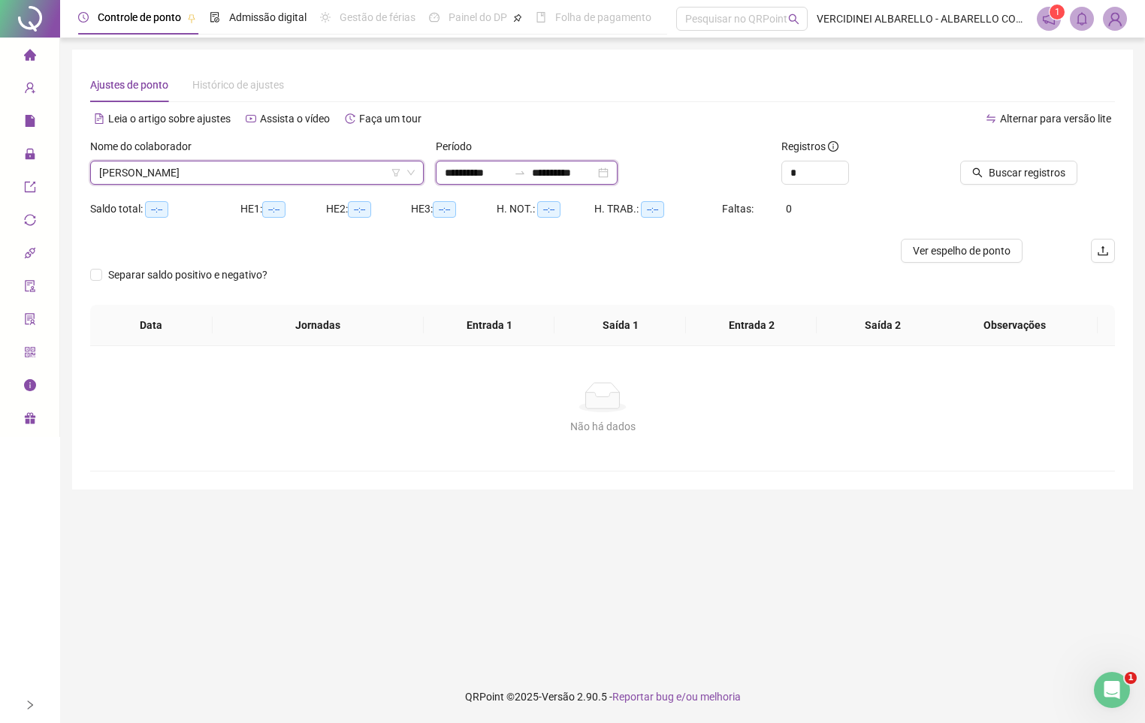
click at [498, 176] on input "**********" at bounding box center [476, 172] width 63 height 17
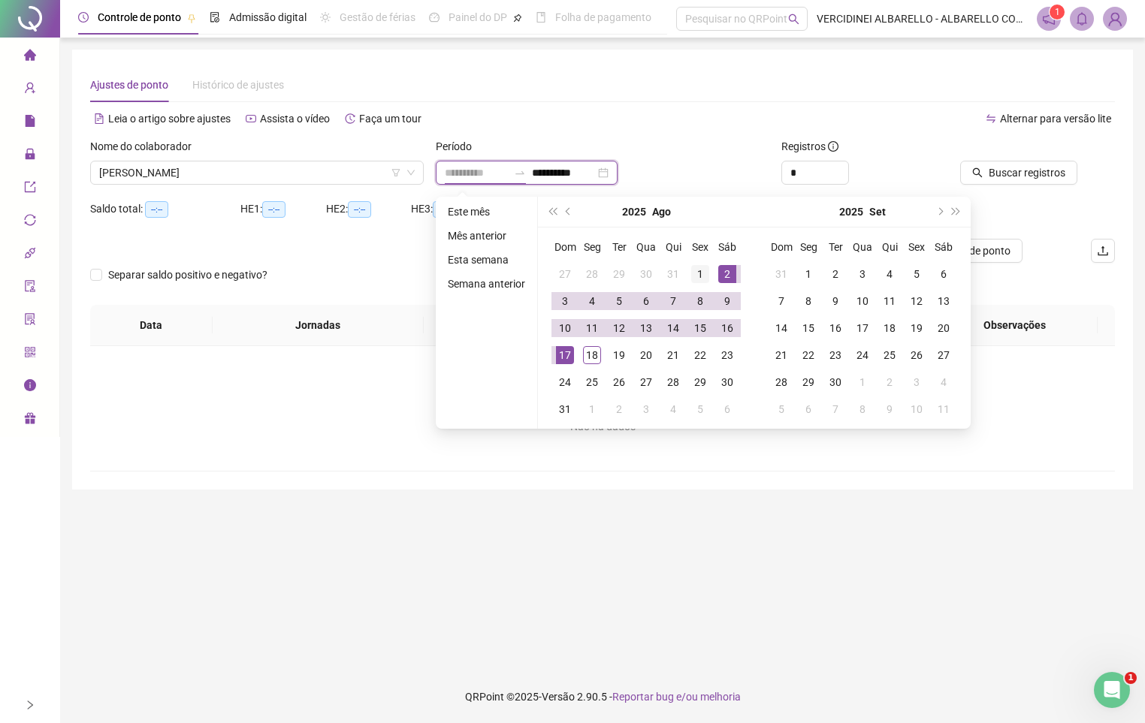
type input "**********"
click at [696, 271] on div "1" at bounding box center [700, 274] width 18 height 18
type input "**********"
click at [589, 351] on div "18" at bounding box center [592, 355] width 18 height 18
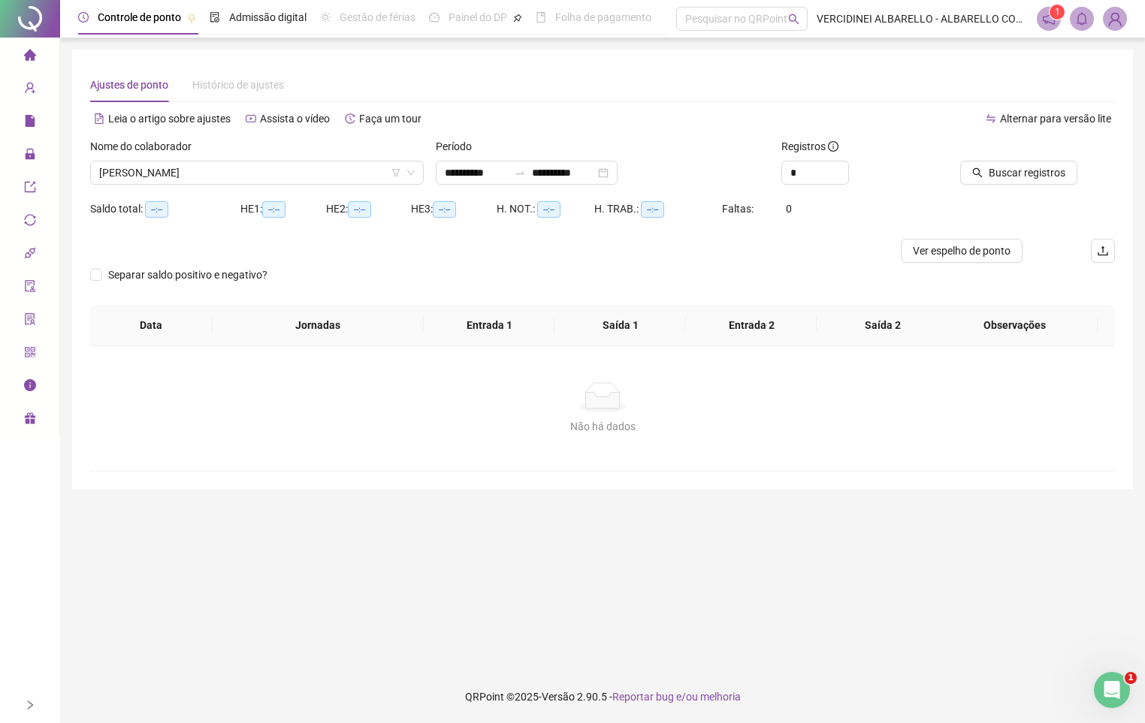
click at [954, 188] on div "Buscar registros" at bounding box center [1034, 167] width 173 height 59
click at [978, 171] on icon "search" at bounding box center [977, 172] width 11 height 11
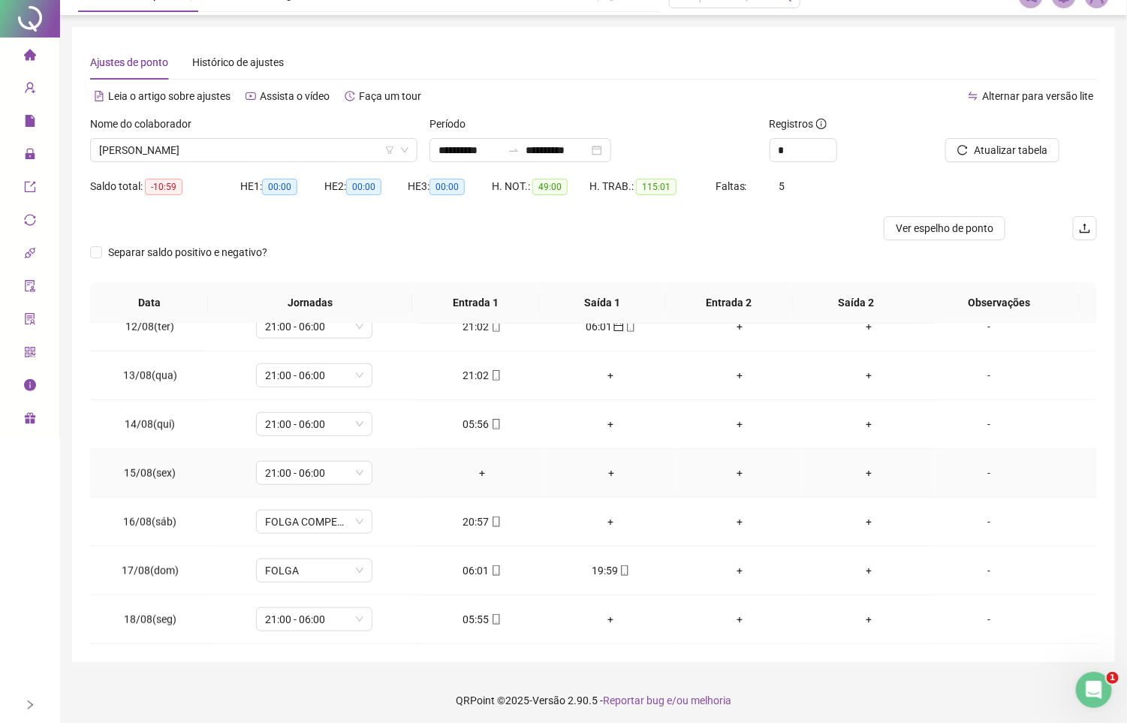
scroll to position [27, 0]
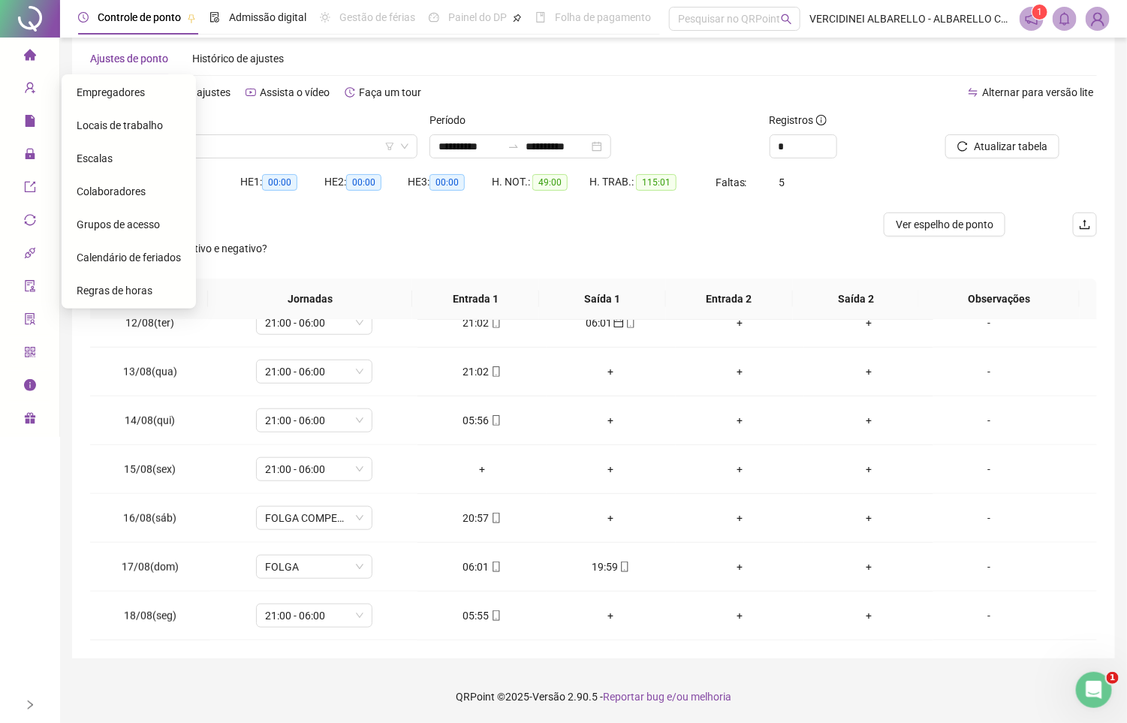
click at [176, 260] on span "Calendário de feriados" at bounding box center [129, 258] width 104 height 12
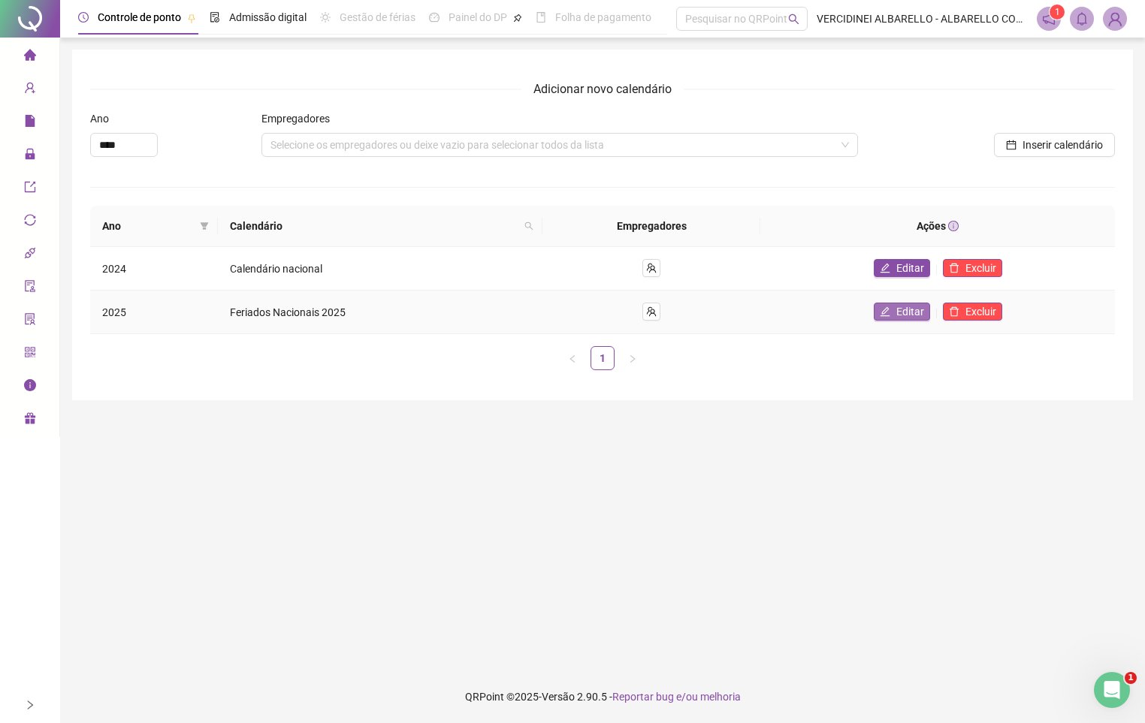
click at [901, 311] on span "Editar" at bounding box center [910, 311] width 28 height 17
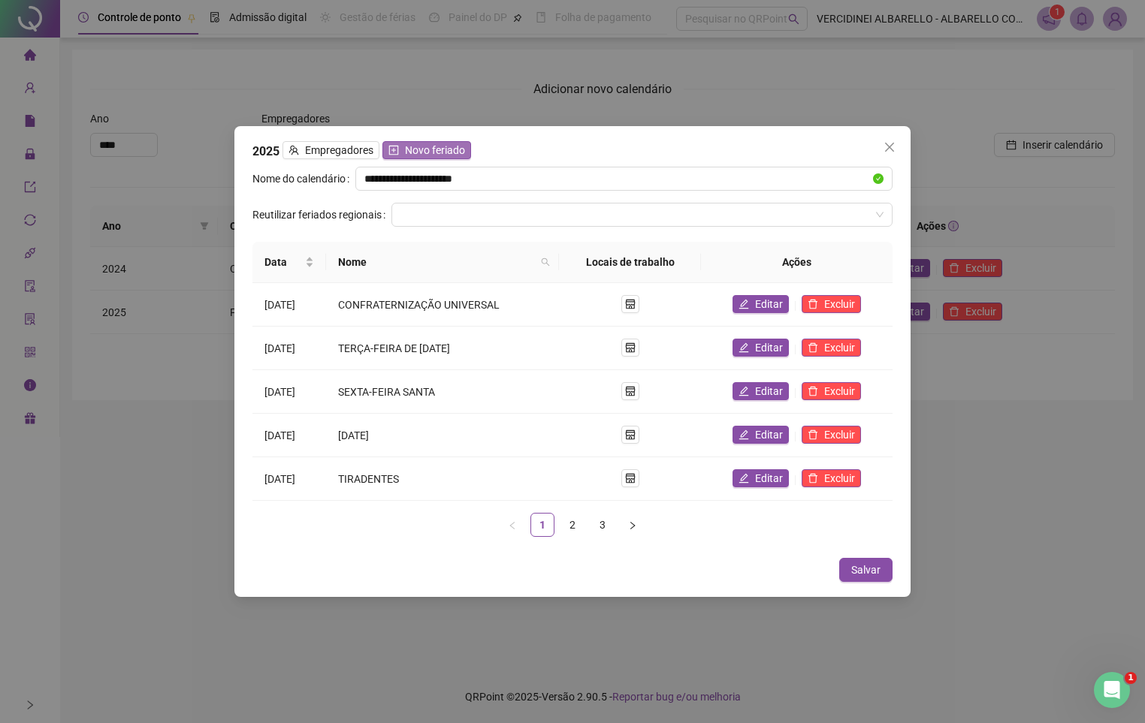
click at [451, 147] on span "Novo feriado" at bounding box center [435, 150] width 60 height 17
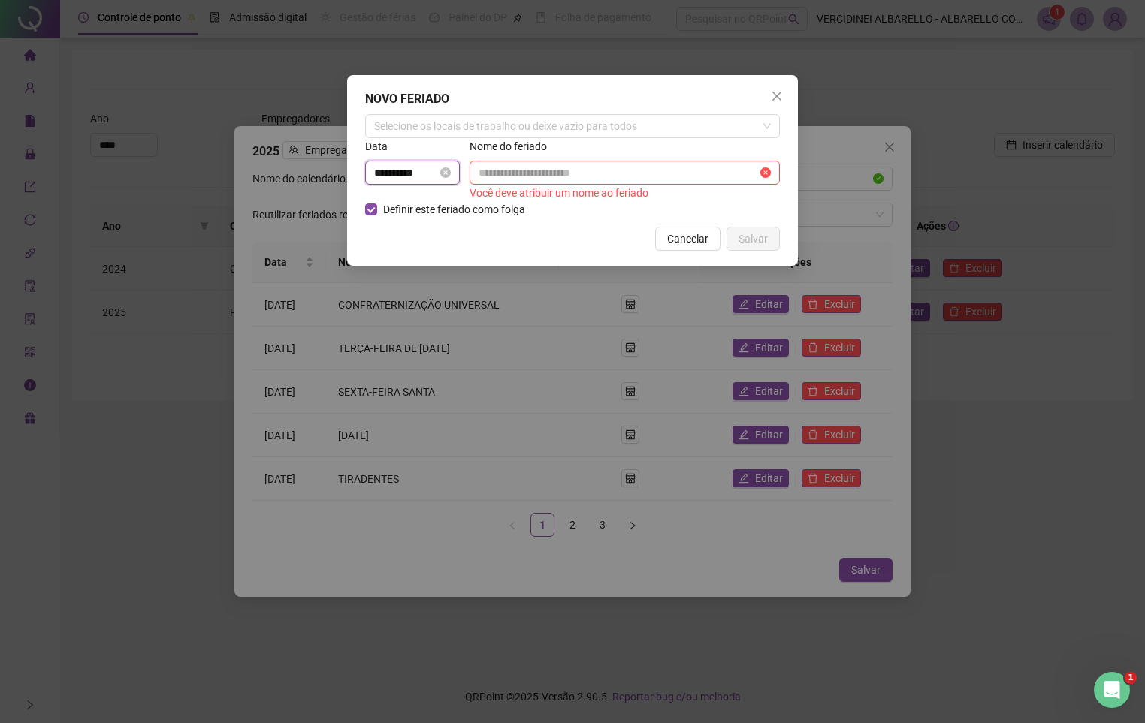
click at [406, 171] on input "**********" at bounding box center [405, 172] width 63 height 17
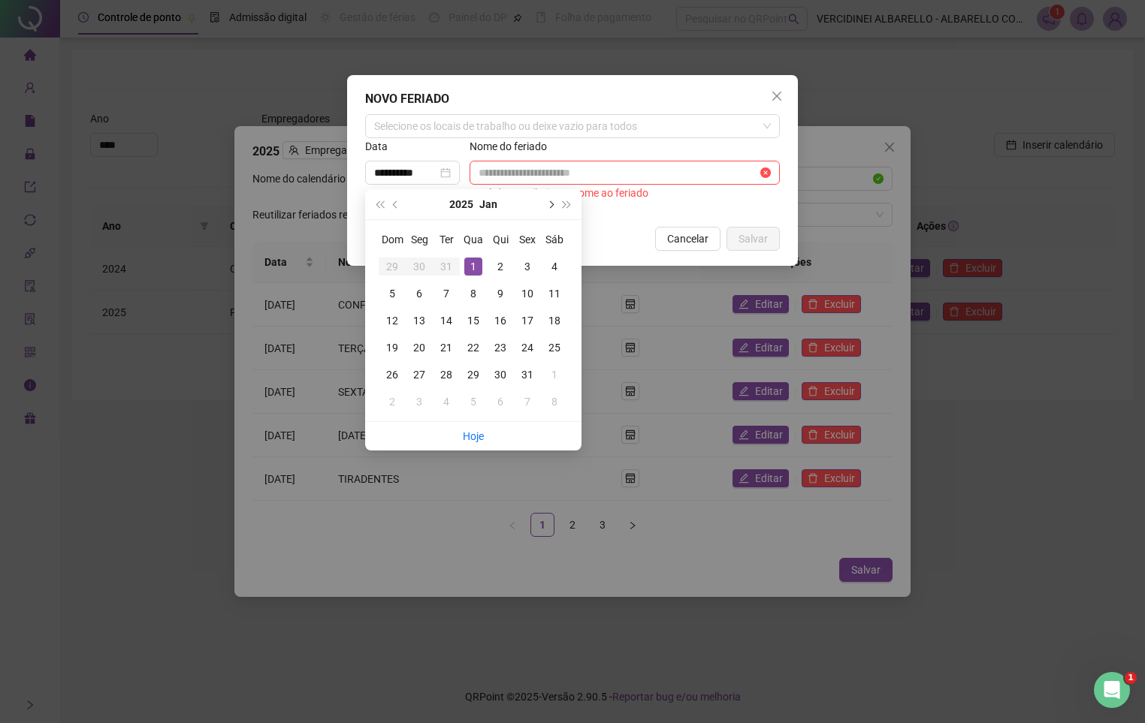
click at [550, 199] on button "next-year" at bounding box center [549, 204] width 17 height 30
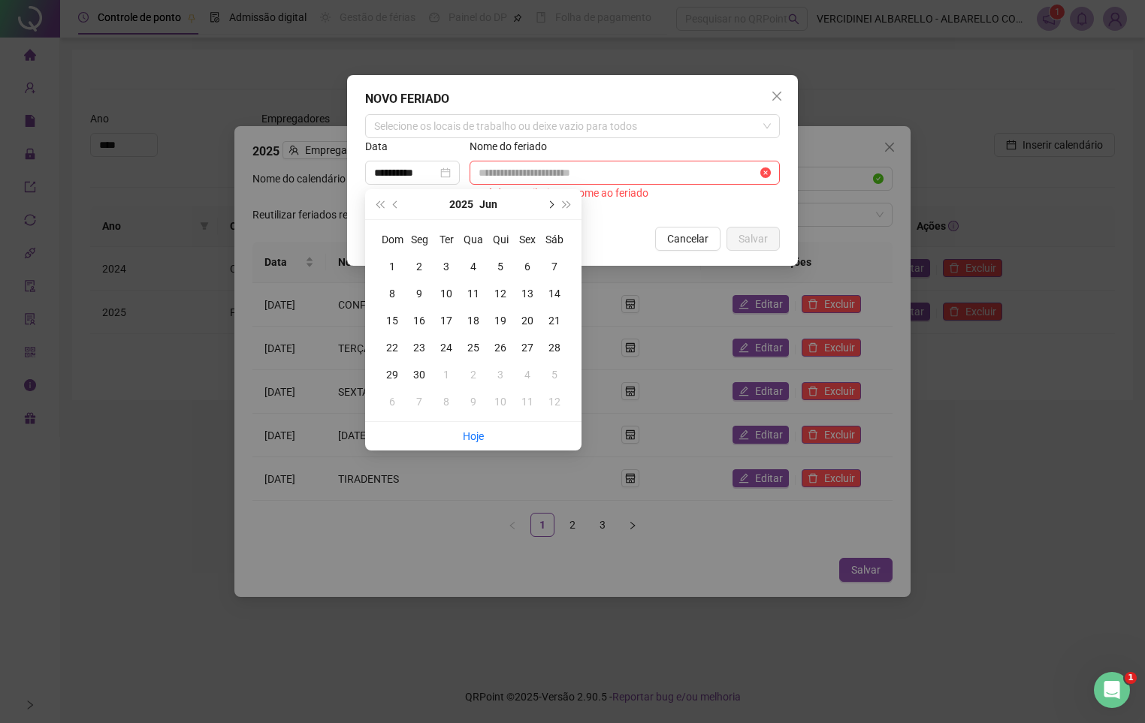
click at [550, 199] on button "next-year" at bounding box center [549, 204] width 17 height 30
type input "**********"
click at [528, 322] on div "15" at bounding box center [527, 321] width 18 height 18
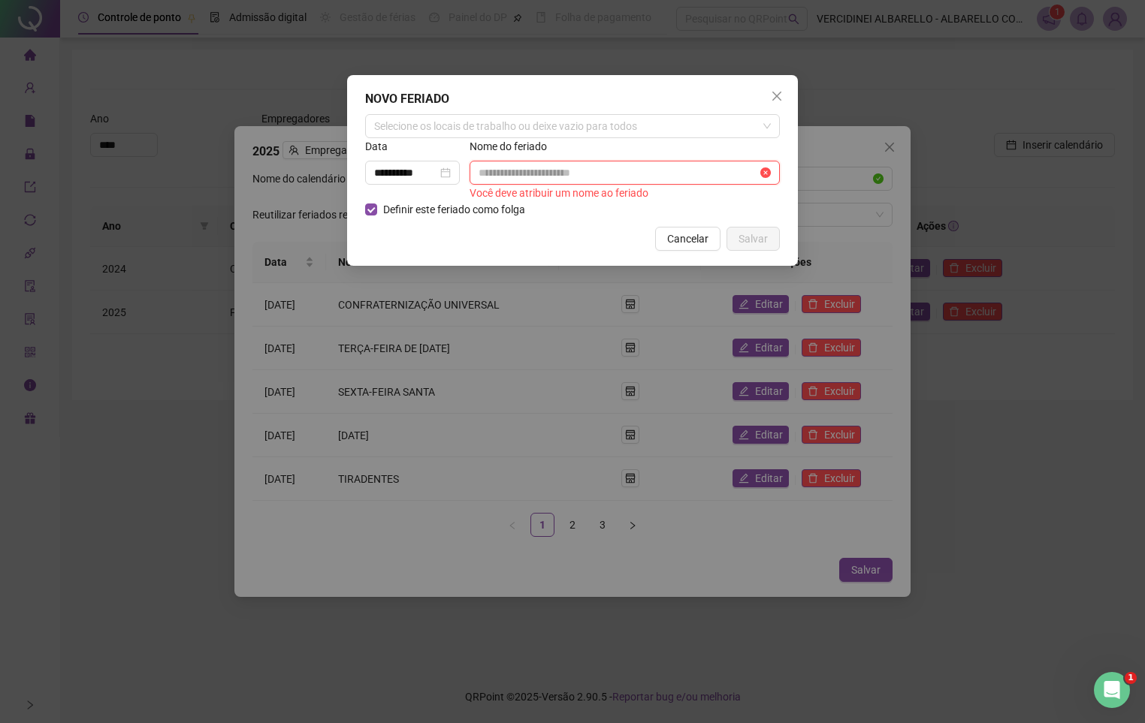
click at [503, 169] on input "text" at bounding box center [617, 172] width 279 height 17
type input "**********"
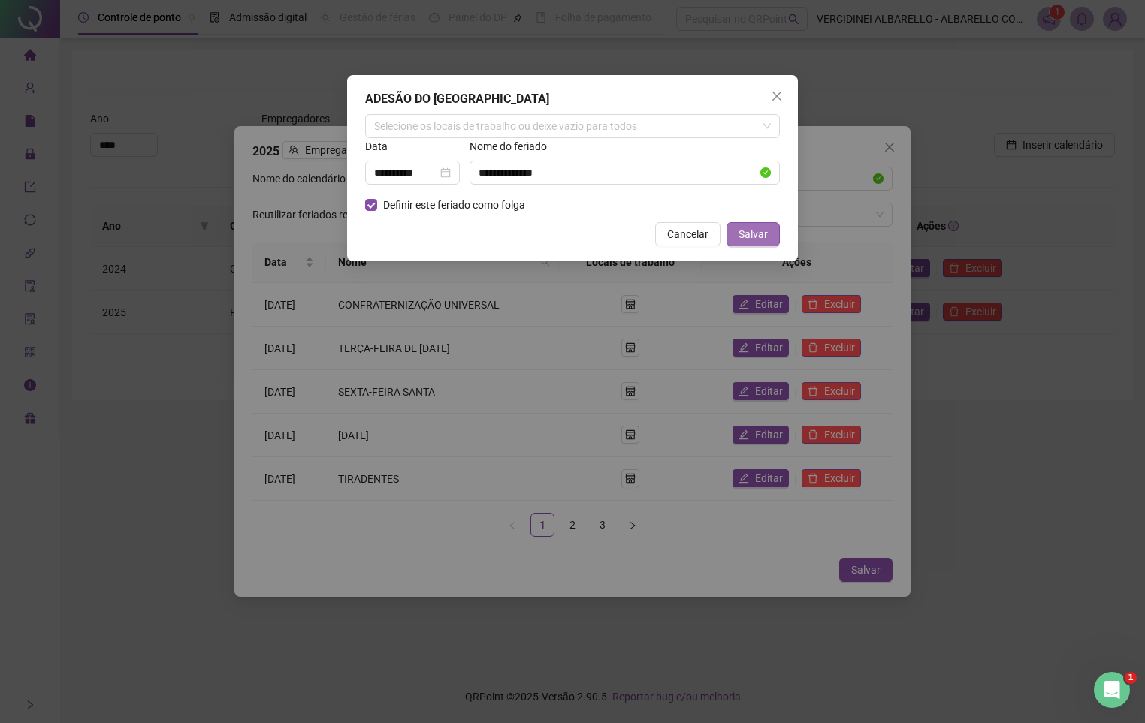
click at [752, 243] on span "Salvar" at bounding box center [752, 234] width 29 height 17
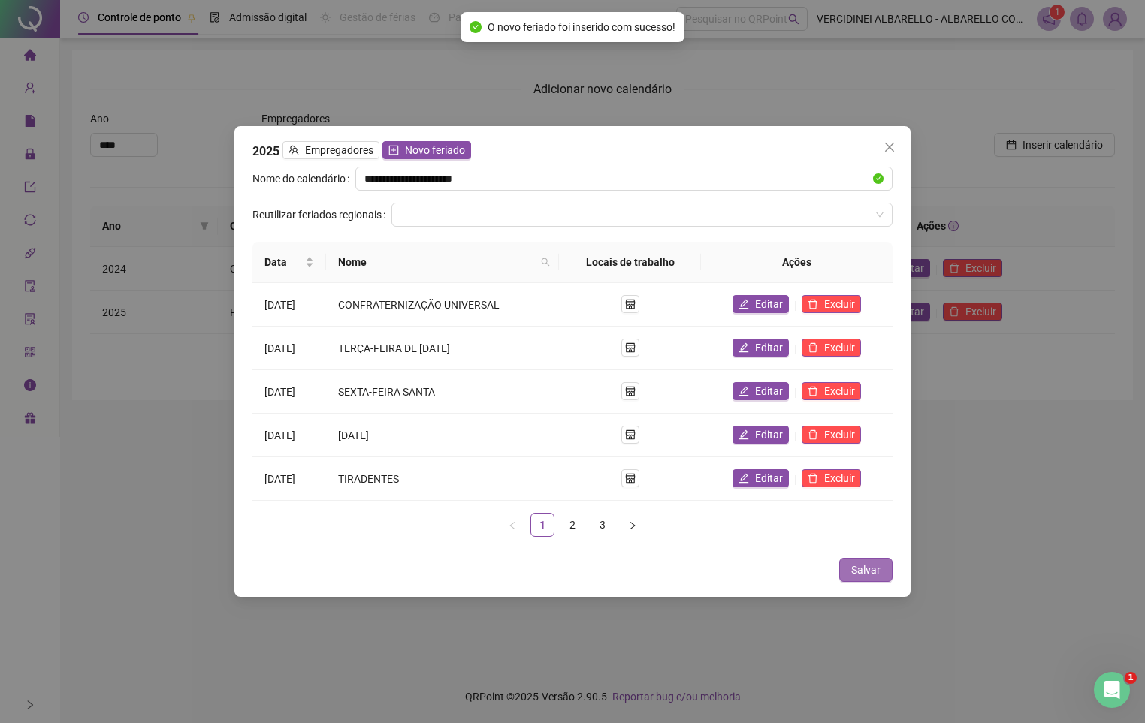
click at [888, 571] on button "Salvar" at bounding box center [865, 570] width 53 height 24
click at [854, 572] on span "Salvar" at bounding box center [865, 570] width 29 height 17
click at [855, 572] on span "Salvar" at bounding box center [865, 570] width 29 height 17
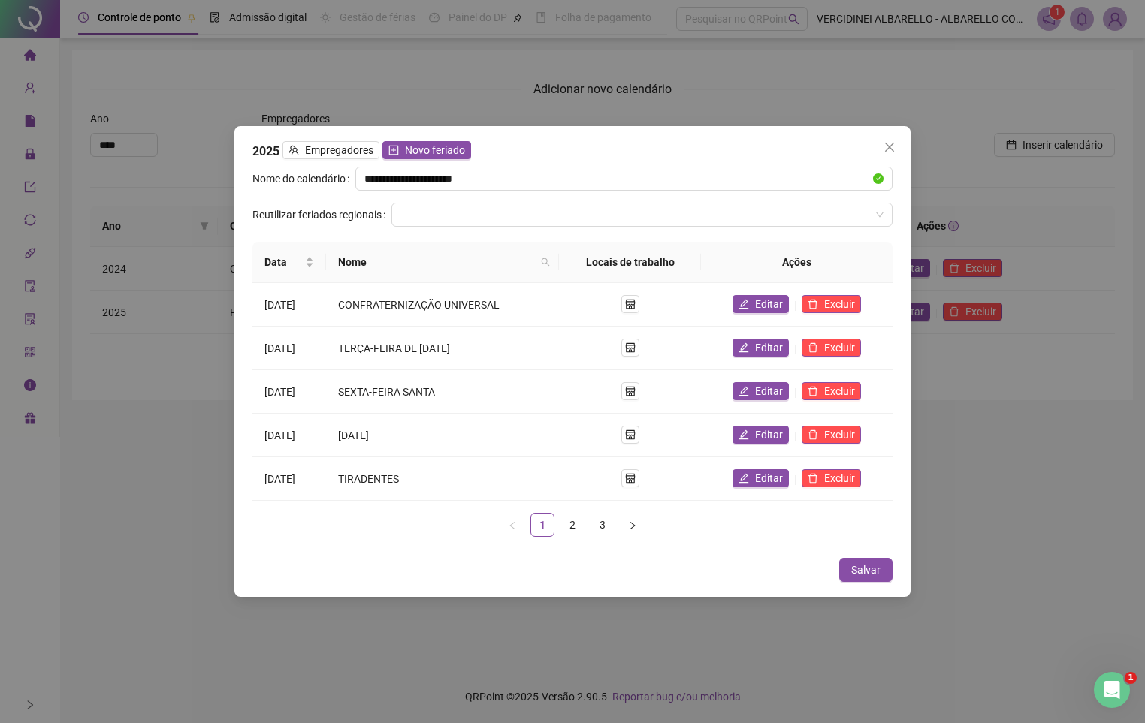
click at [888, 137] on button "Close" at bounding box center [889, 147] width 24 height 24
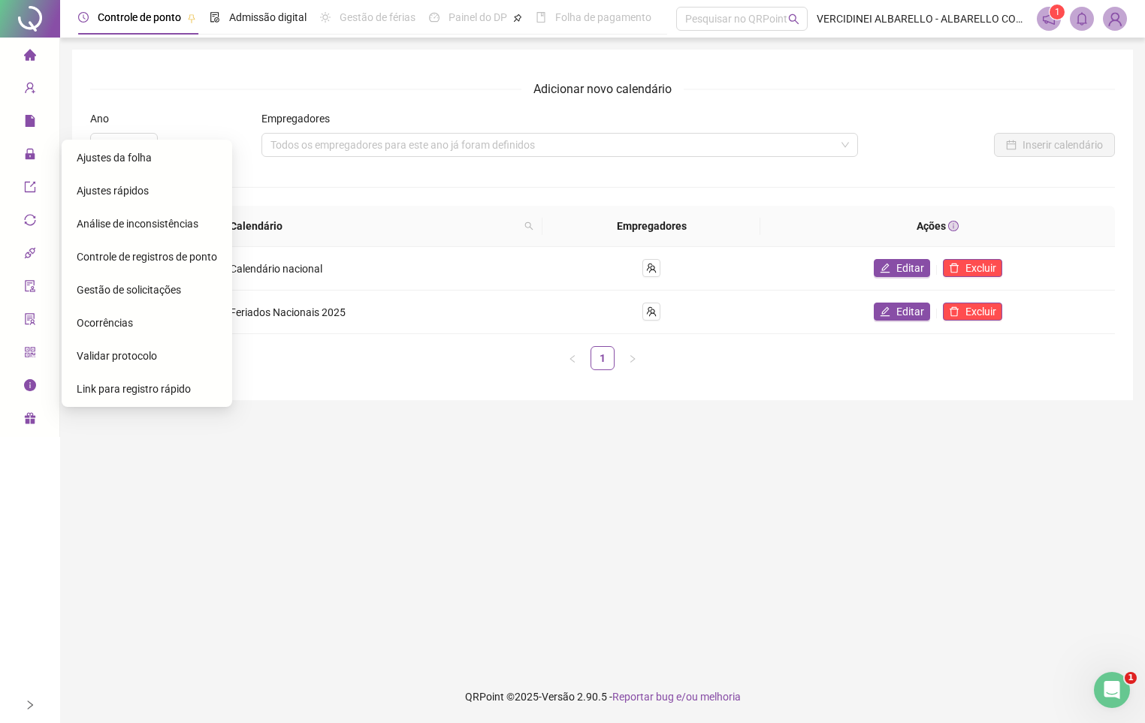
click at [104, 158] on span "Ajustes da folha" at bounding box center [114, 158] width 75 height 12
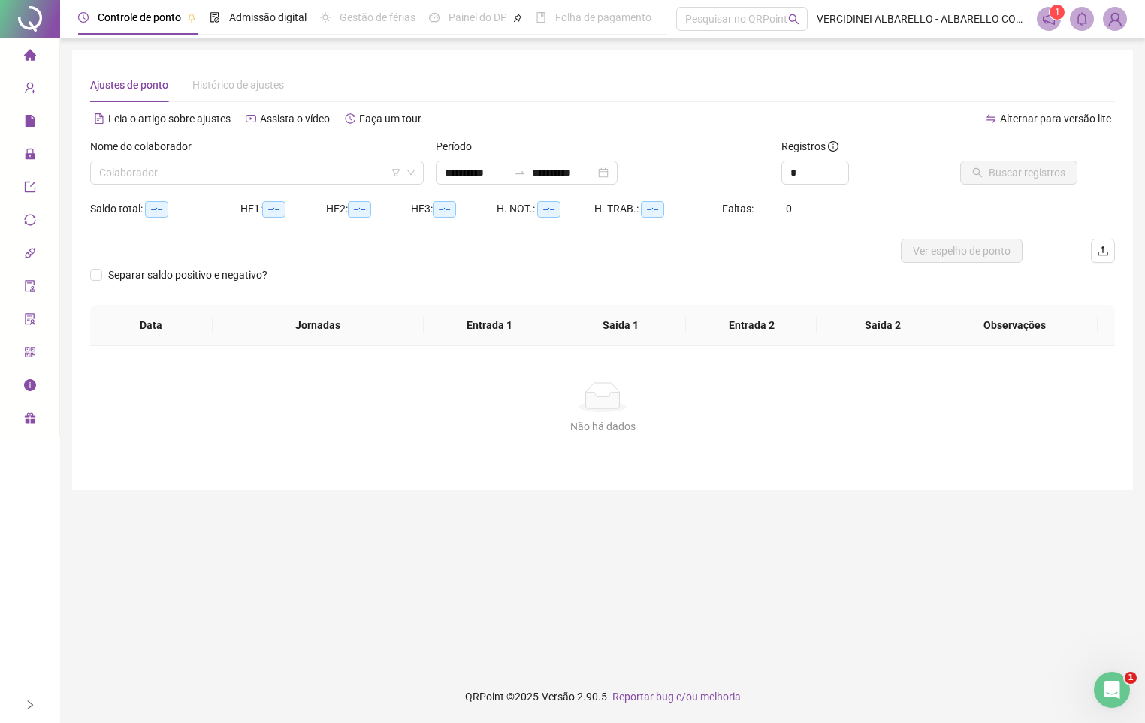
type input "**********"
click at [135, 176] on input "search" at bounding box center [250, 172] width 302 height 23
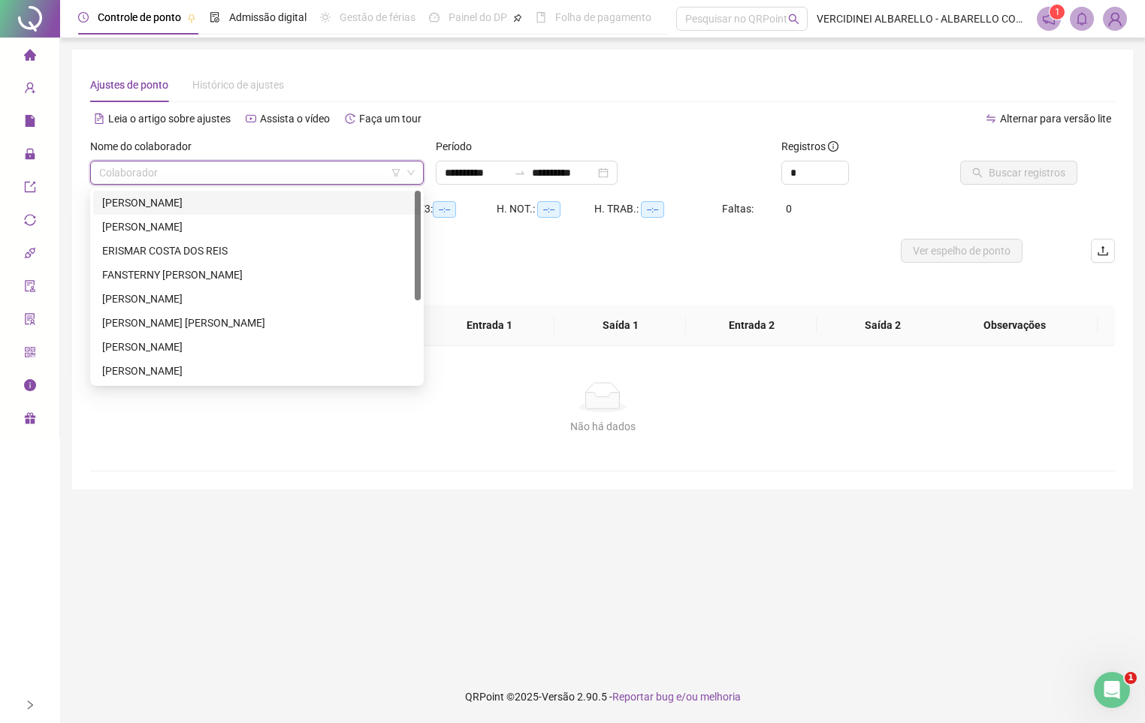
drag, startPoint x: 137, startPoint y: 199, endPoint x: 424, endPoint y: 173, distance: 288.0
click at [143, 203] on div "CAIO MIGUEL RODRIGUES DOS SANTOS" at bounding box center [256, 203] width 309 height 17
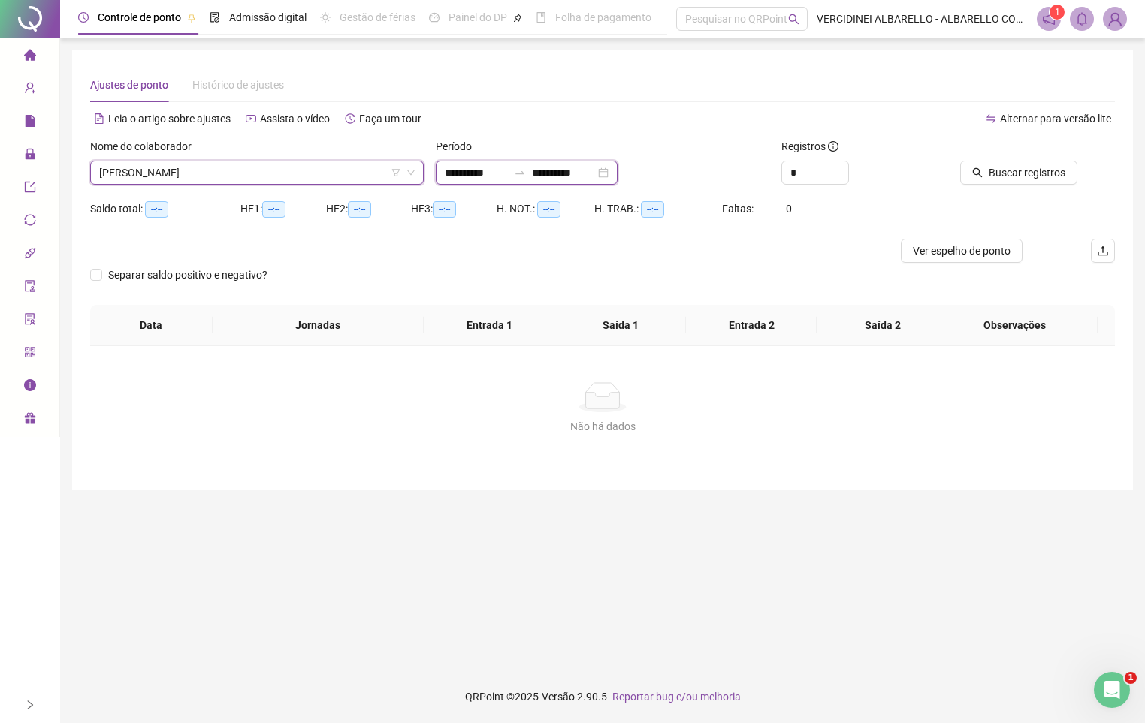
click at [591, 176] on input "**********" at bounding box center [563, 172] width 63 height 17
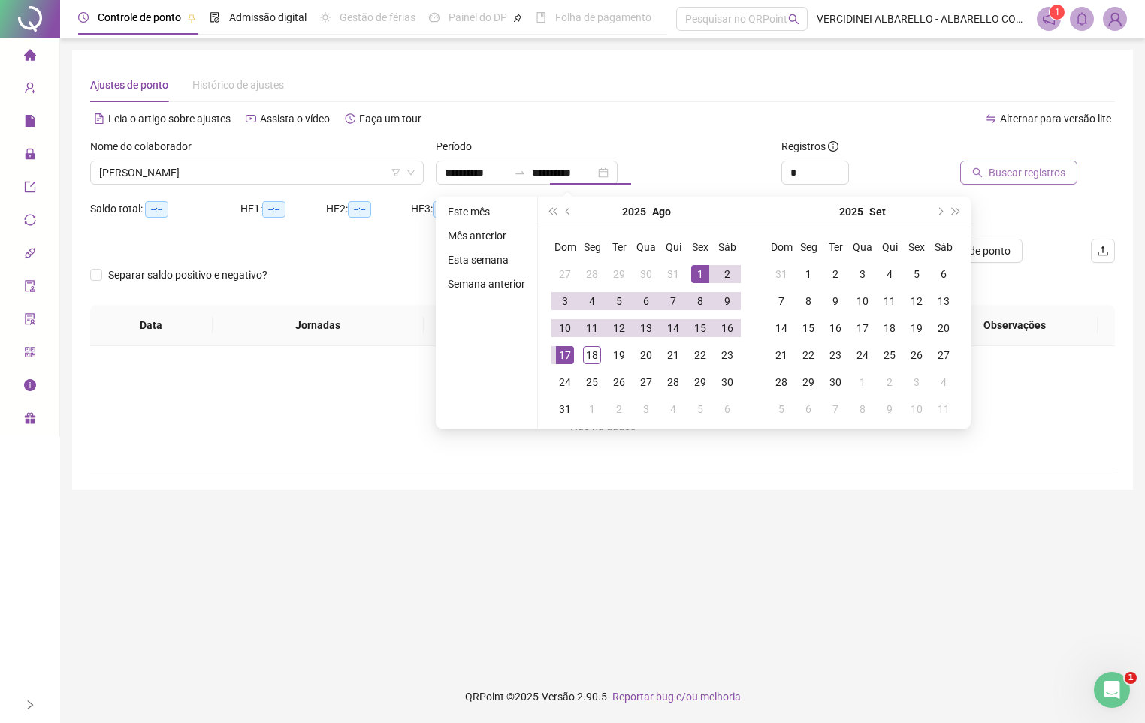
click at [1051, 164] on span "Buscar registros" at bounding box center [1026, 172] width 77 height 17
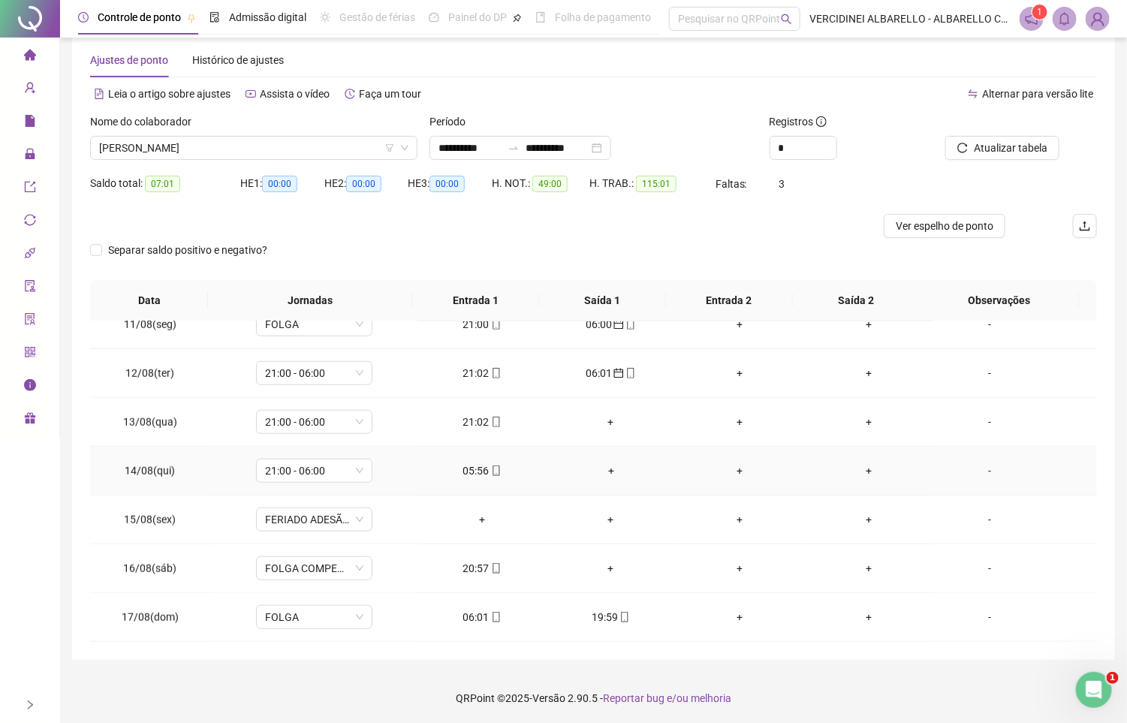
scroll to position [27, 0]
click at [210, 140] on span "CAIO MIGUEL RODRIGUES DOS SANTOS" at bounding box center [253, 146] width 309 height 23
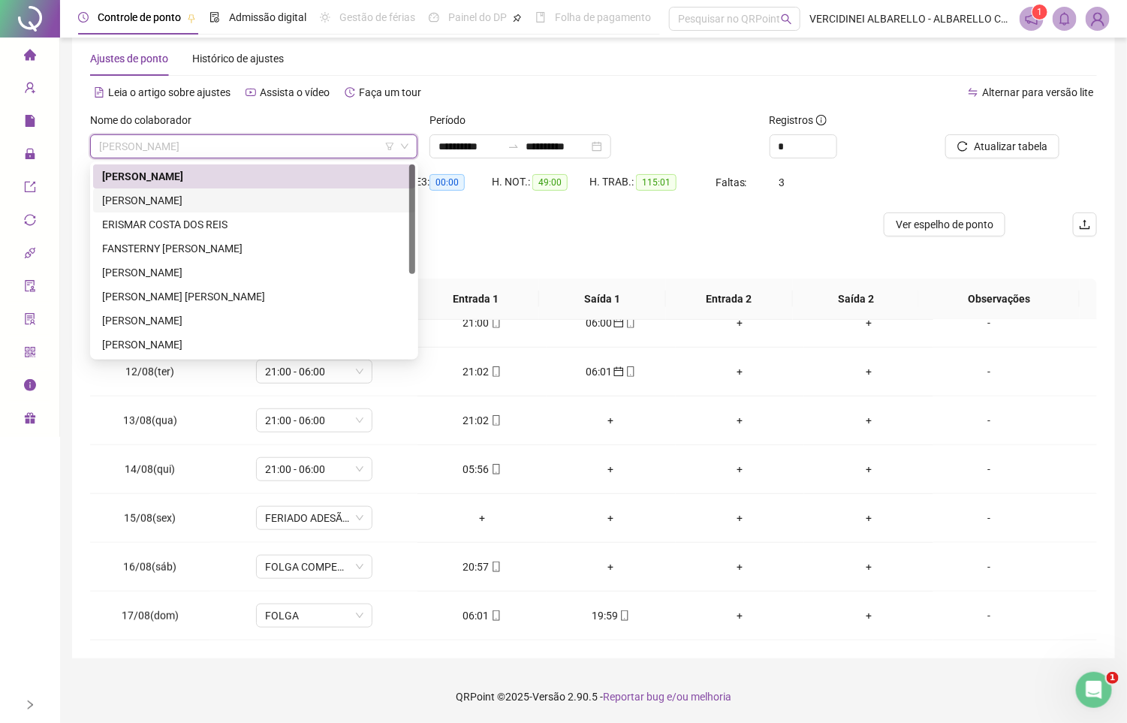
click at [215, 192] on div "DHYEFFISSON DE ASSIS MONTEIRO" at bounding box center [254, 200] width 304 height 17
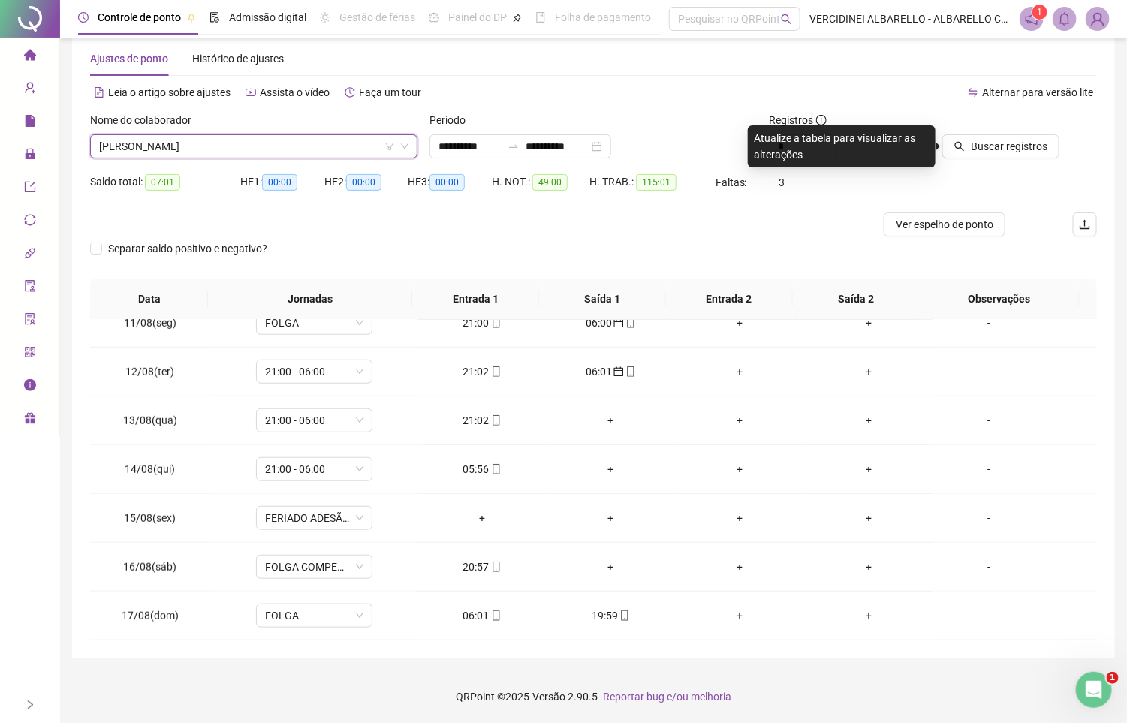
click at [1030, 131] on div at bounding box center [999, 123] width 120 height 23
click at [994, 134] on button "Buscar registros" at bounding box center [1001, 146] width 117 height 24
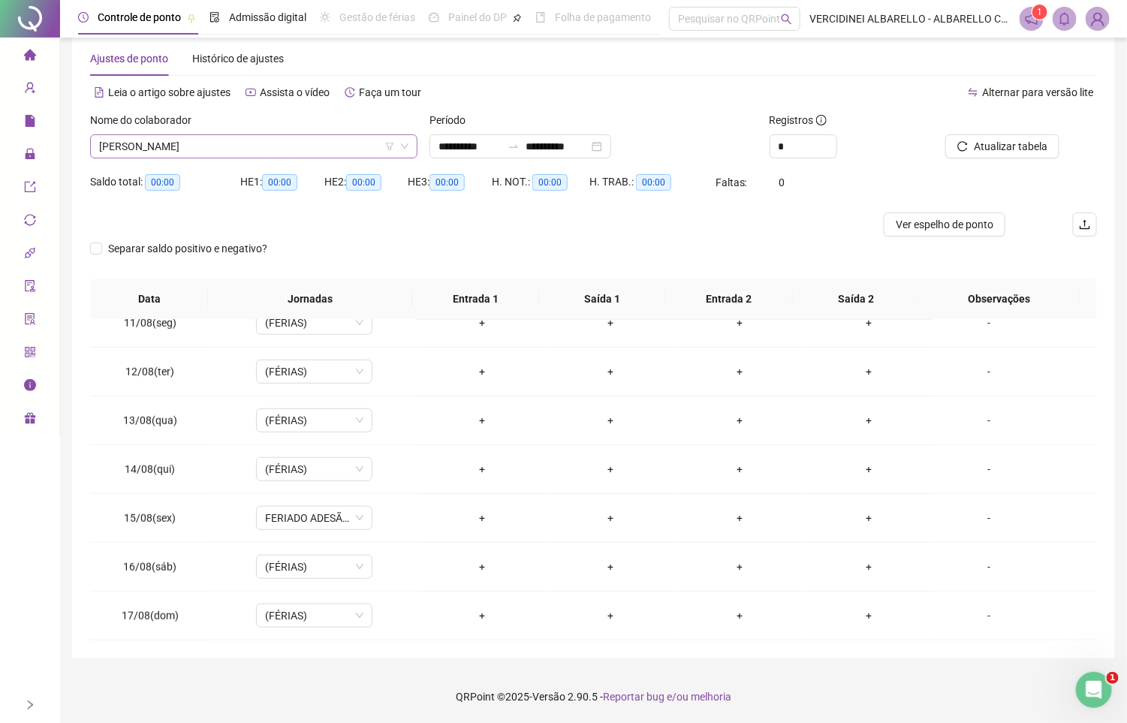
click at [203, 149] on span "DHYEFFISSON DE ASSIS MONTEIRO" at bounding box center [253, 146] width 309 height 23
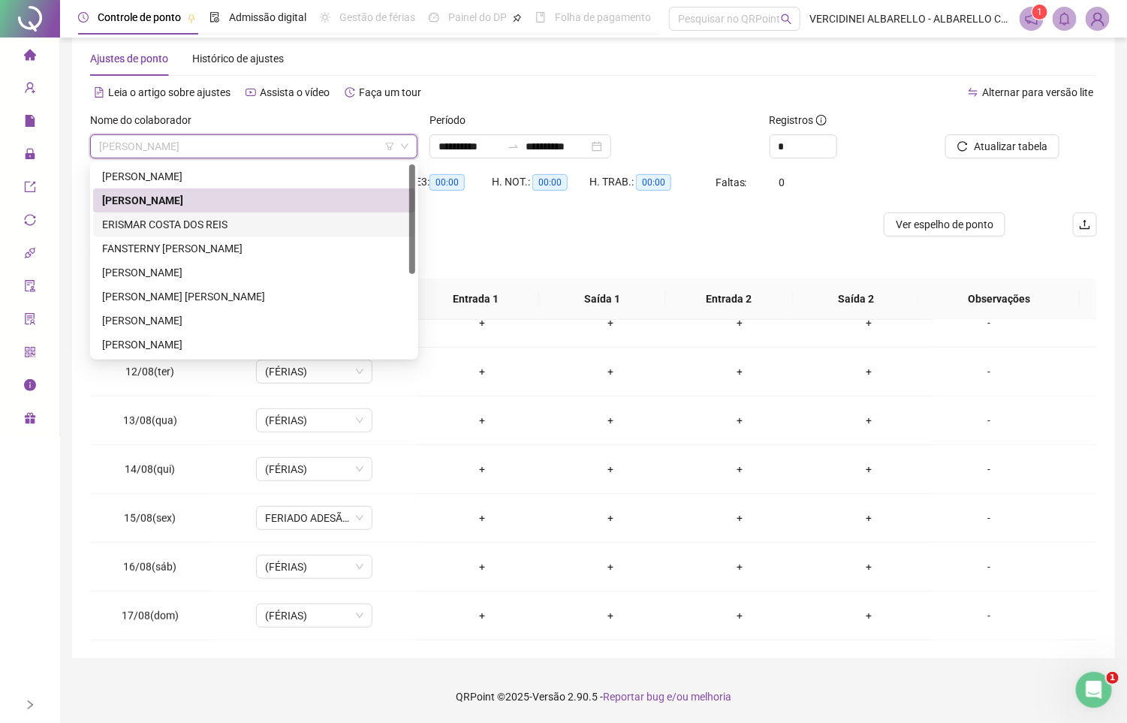
drag, startPoint x: 226, startPoint y: 216, endPoint x: 286, endPoint y: 216, distance: 60.1
click at [228, 216] on div "ERISMAR COSTA DOS REIS" at bounding box center [254, 224] width 304 height 17
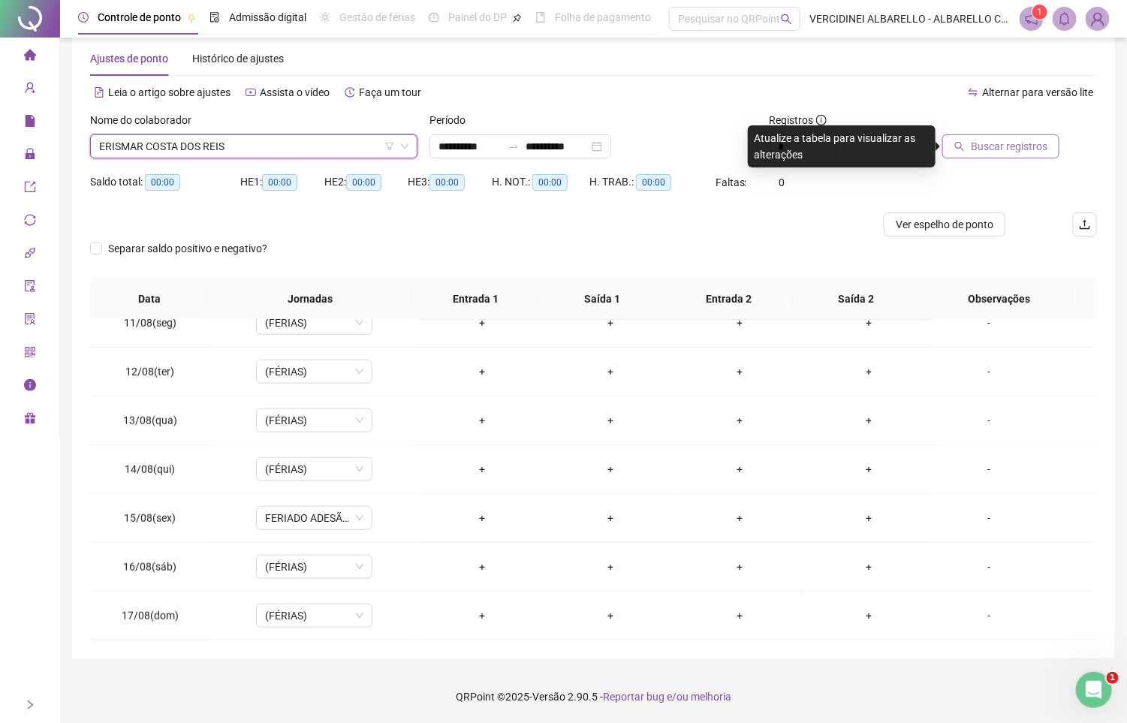
click at [1025, 138] on span "Buscar registros" at bounding box center [1009, 146] width 77 height 17
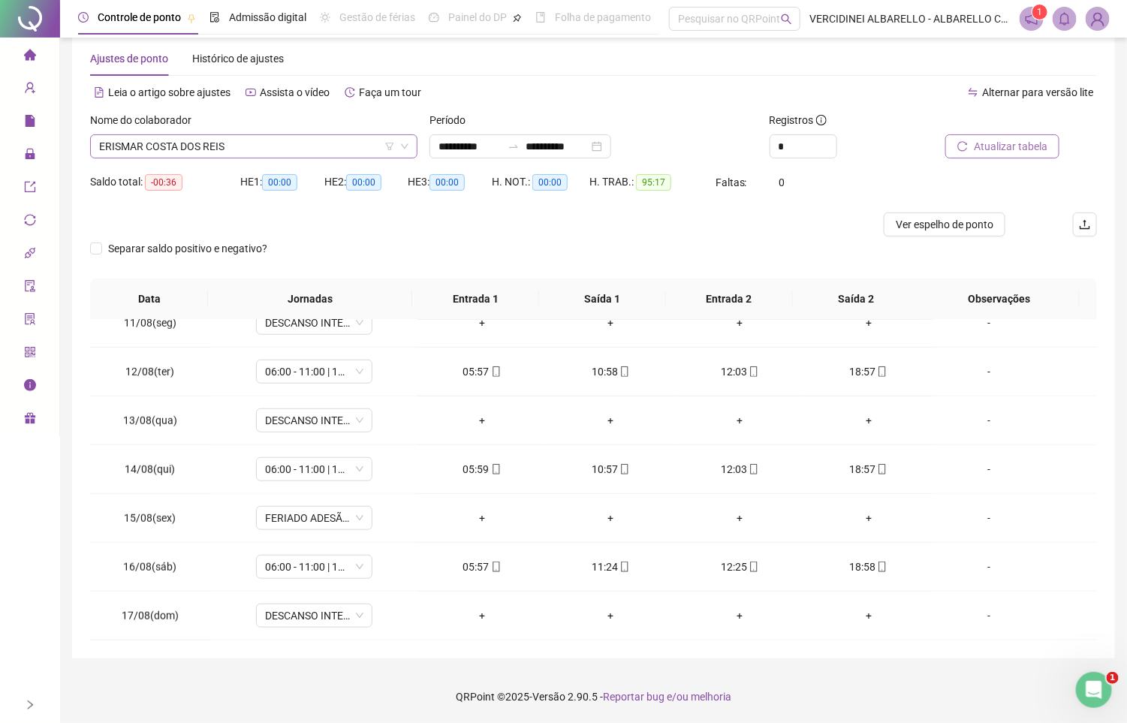
click at [266, 151] on span "ERISMAR COSTA DOS REIS" at bounding box center [253, 146] width 309 height 23
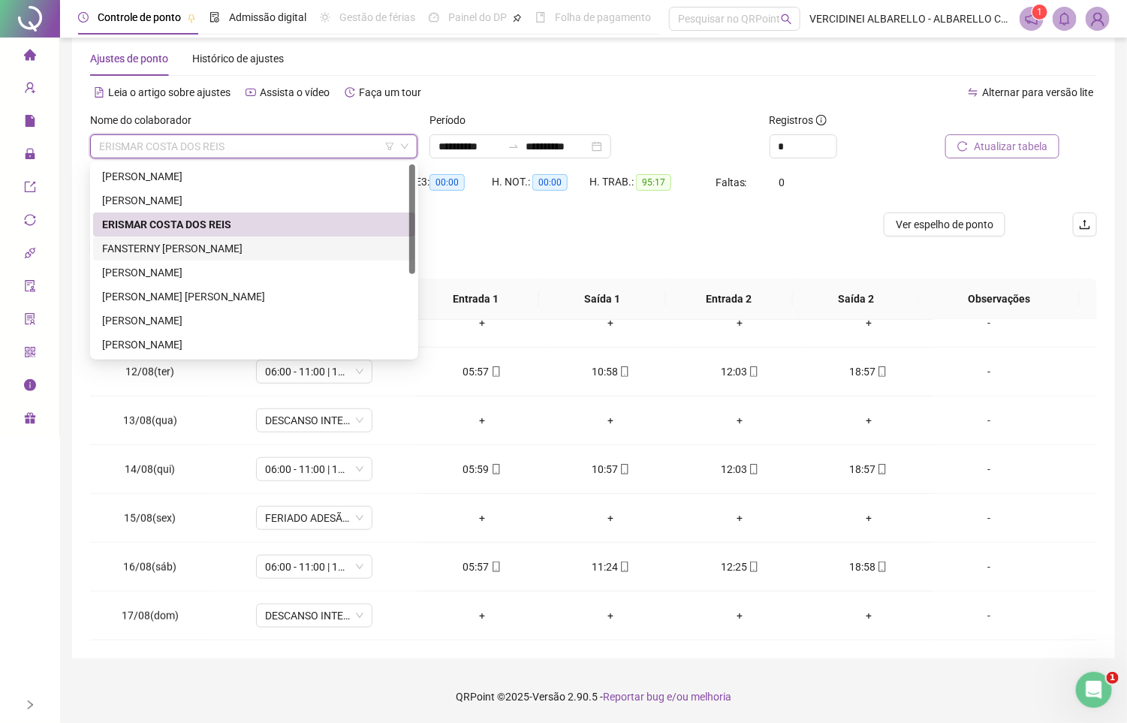
click at [260, 241] on div "FANSTERNY WALISON BATISTA DE CARVALHO" at bounding box center [254, 248] width 304 height 17
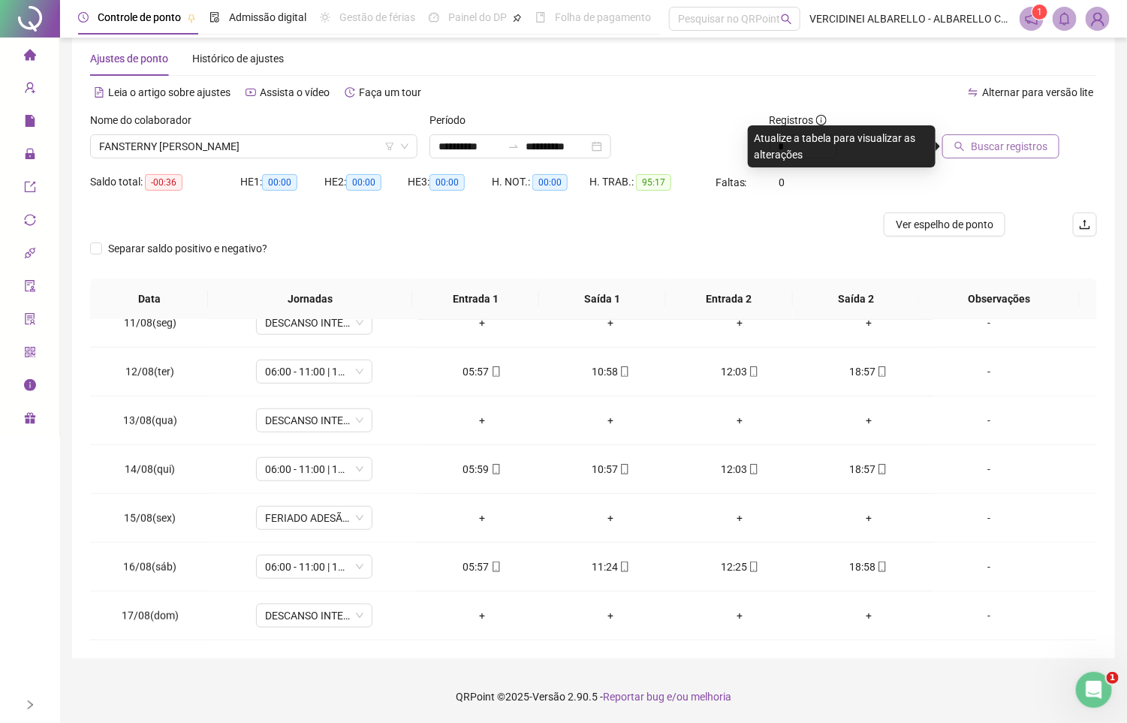
drag, startPoint x: 1034, startPoint y: 149, endPoint x: 1027, endPoint y: 140, distance: 10.7
click at [1033, 147] on span "Buscar registros" at bounding box center [1009, 146] width 77 height 17
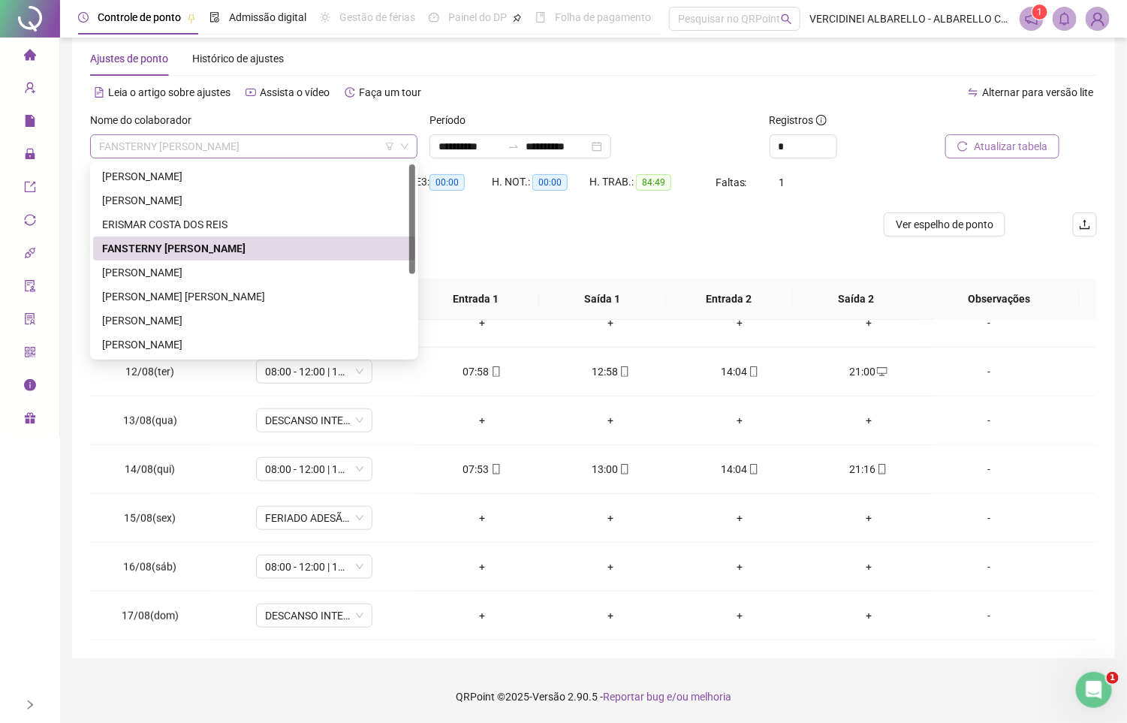
click at [255, 134] on div "FANSTERNY WALISON BATISTA DE CARVALHO" at bounding box center [253, 146] width 327 height 24
click at [237, 271] on div "IZAILTON DOS SANTOS SIQUEIRA" at bounding box center [254, 272] width 304 height 17
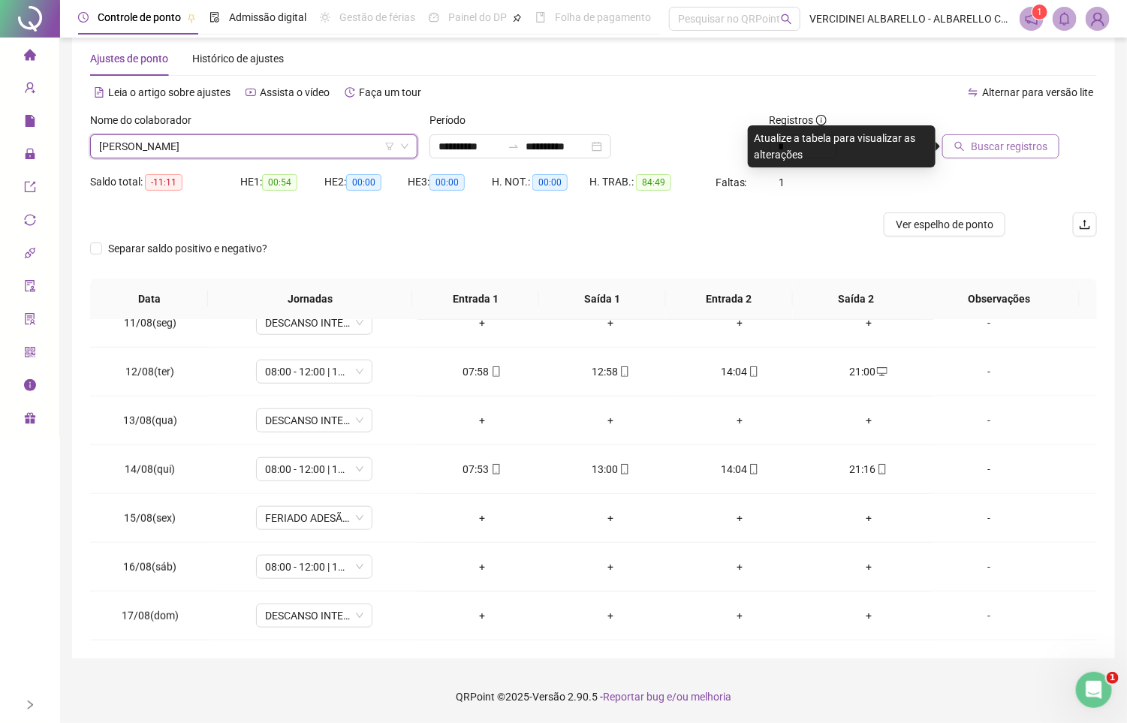
click at [982, 138] on span "Buscar registros" at bounding box center [1009, 146] width 77 height 17
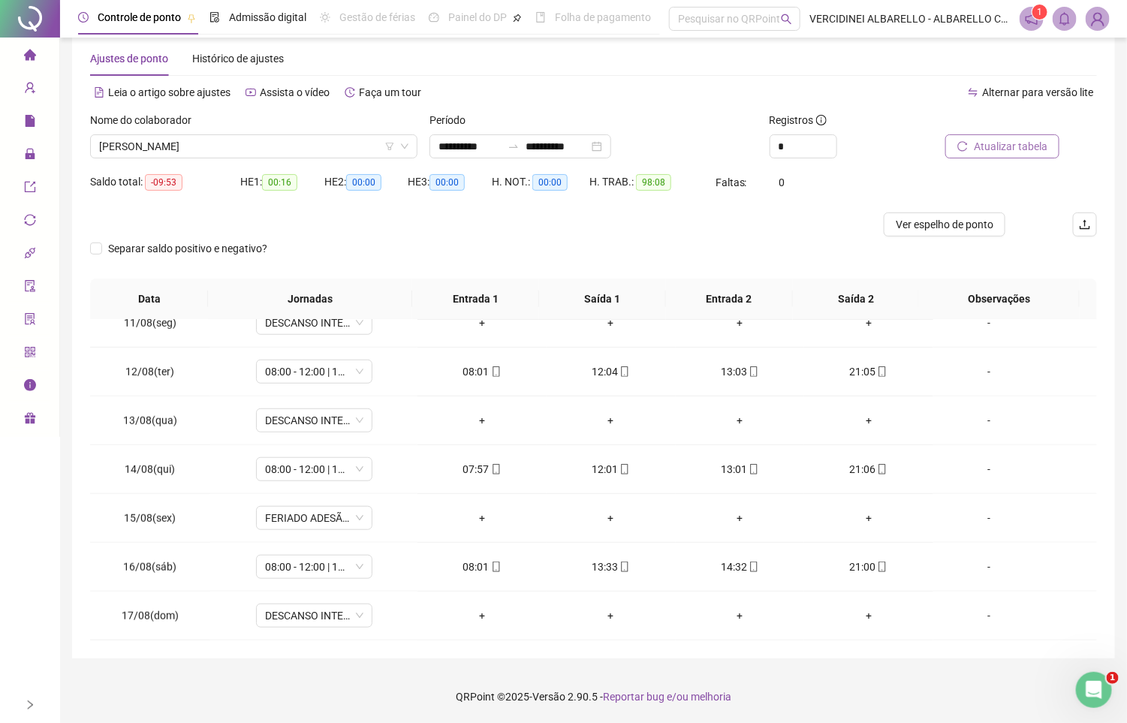
click at [239, 161] on div "Nome do colaborador IZAILTON DOS SANTOS SIQUEIRA" at bounding box center [253, 141] width 339 height 59
click at [240, 149] on span "IZAILTON DOS SANTOS SIQUEIRA" at bounding box center [253, 146] width 309 height 23
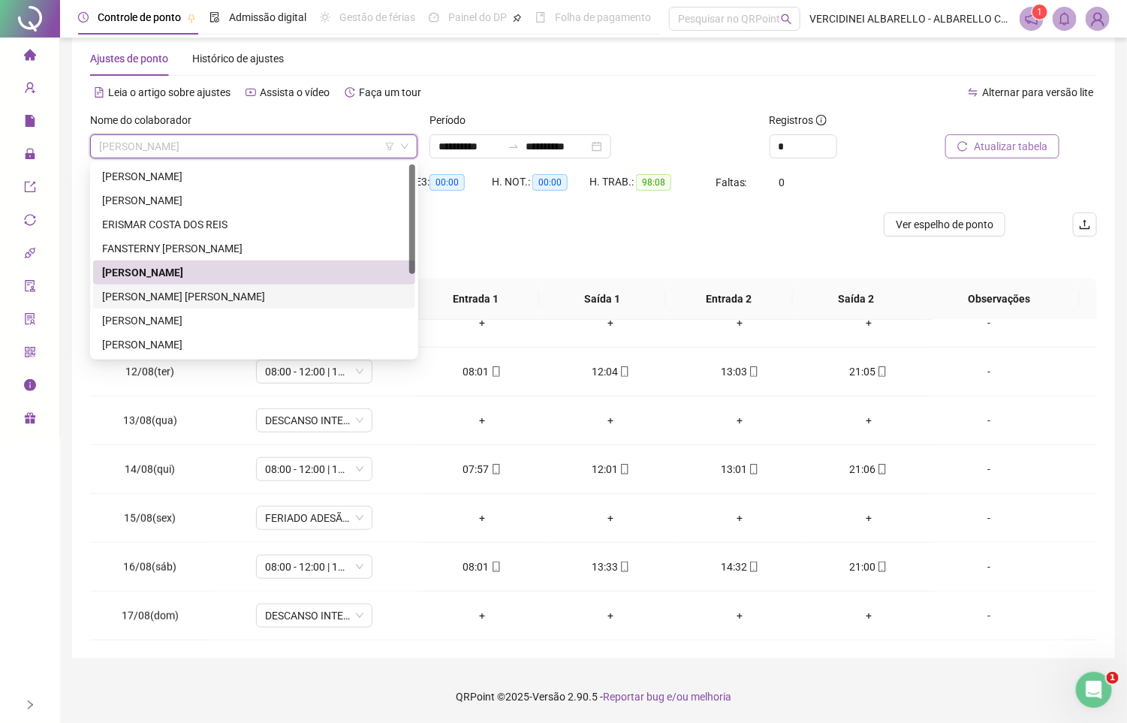
click at [235, 303] on div "JOAO FILHO ROSA DA SILVA" at bounding box center [254, 296] width 304 height 17
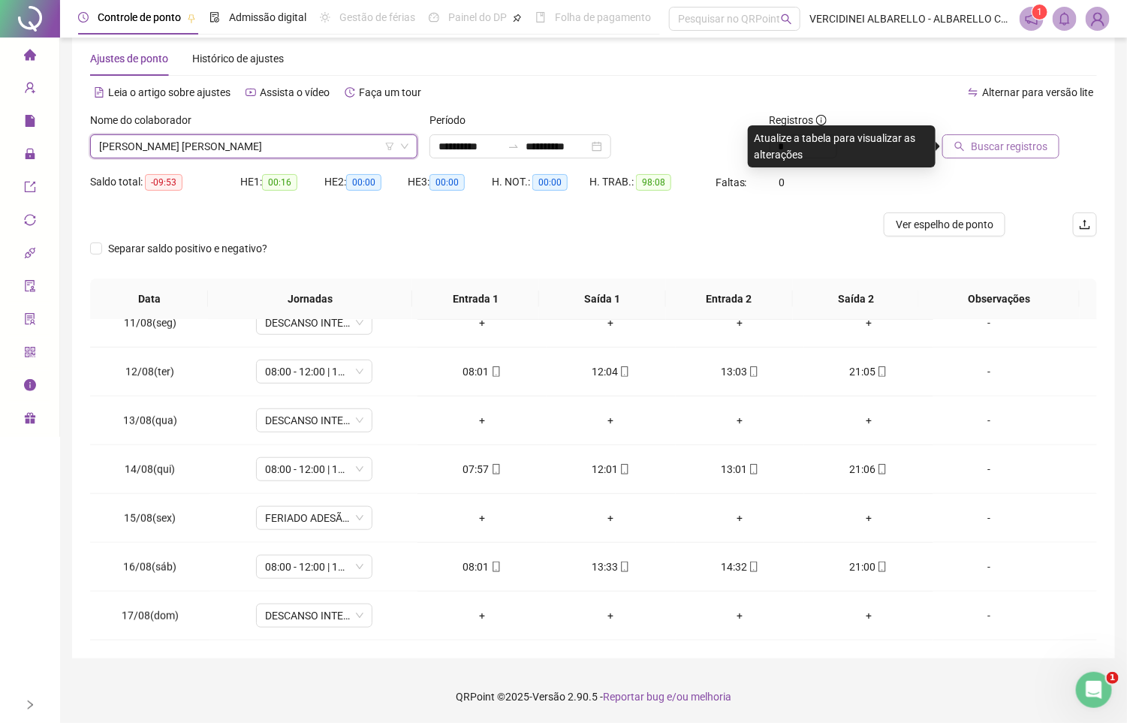
click at [985, 144] on span "Buscar registros" at bounding box center [1009, 146] width 77 height 17
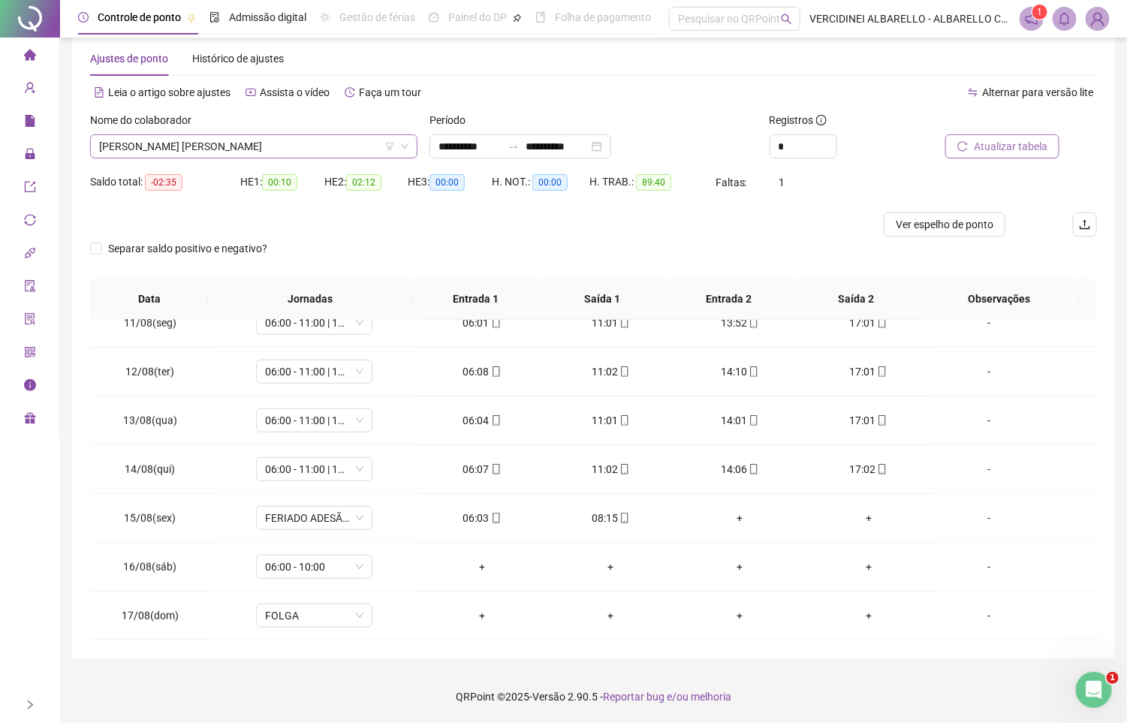
click at [273, 149] on span "JOAO FILHO ROSA DA SILVA" at bounding box center [253, 146] width 309 height 23
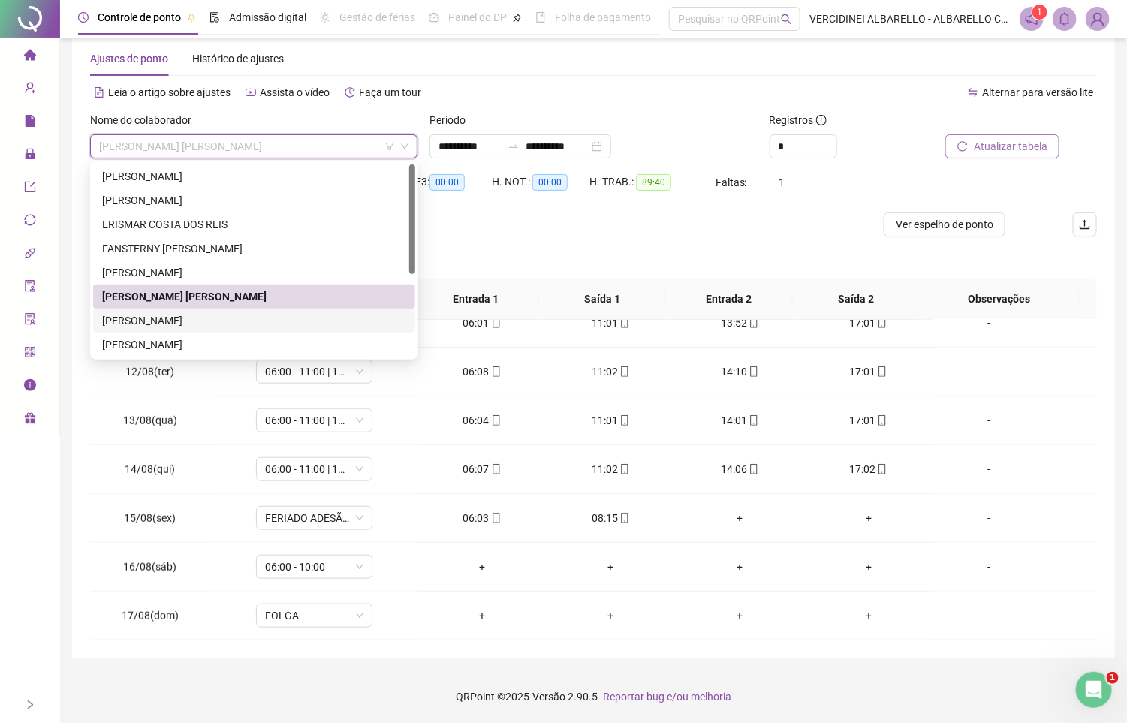
click at [266, 314] on div "LEANDRO CARDOSO DE SOUSA" at bounding box center [254, 320] width 304 height 17
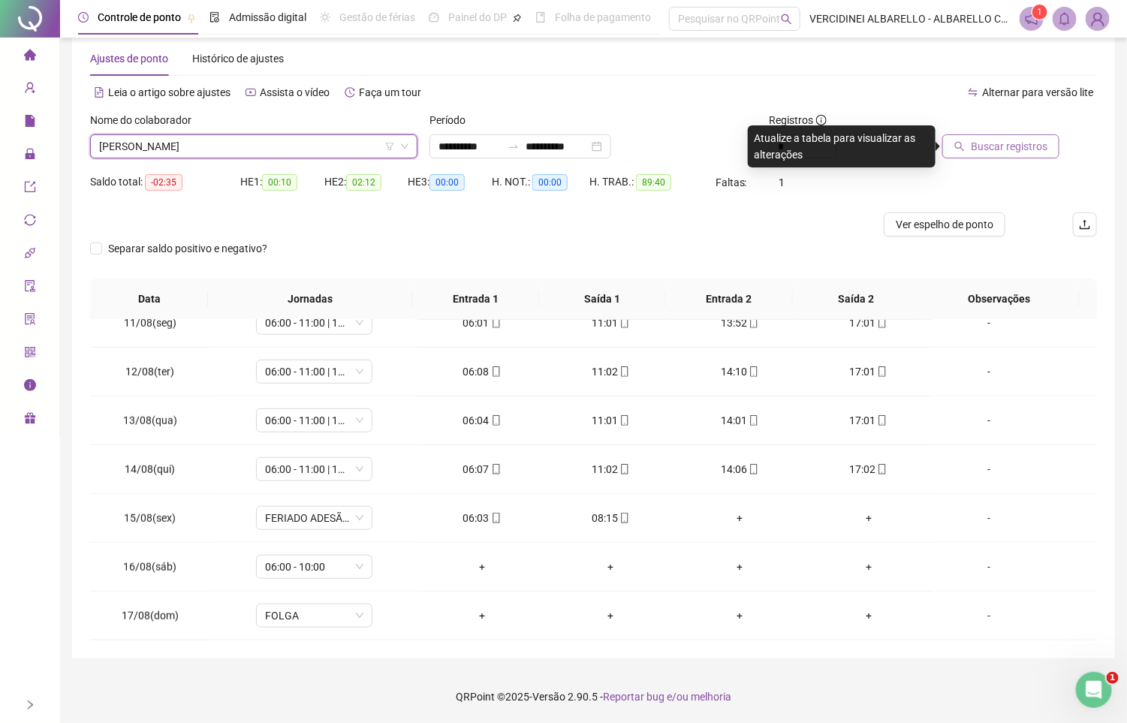
click at [1024, 144] on span "Buscar registros" at bounding box center [1009, 146] width 77 height 17
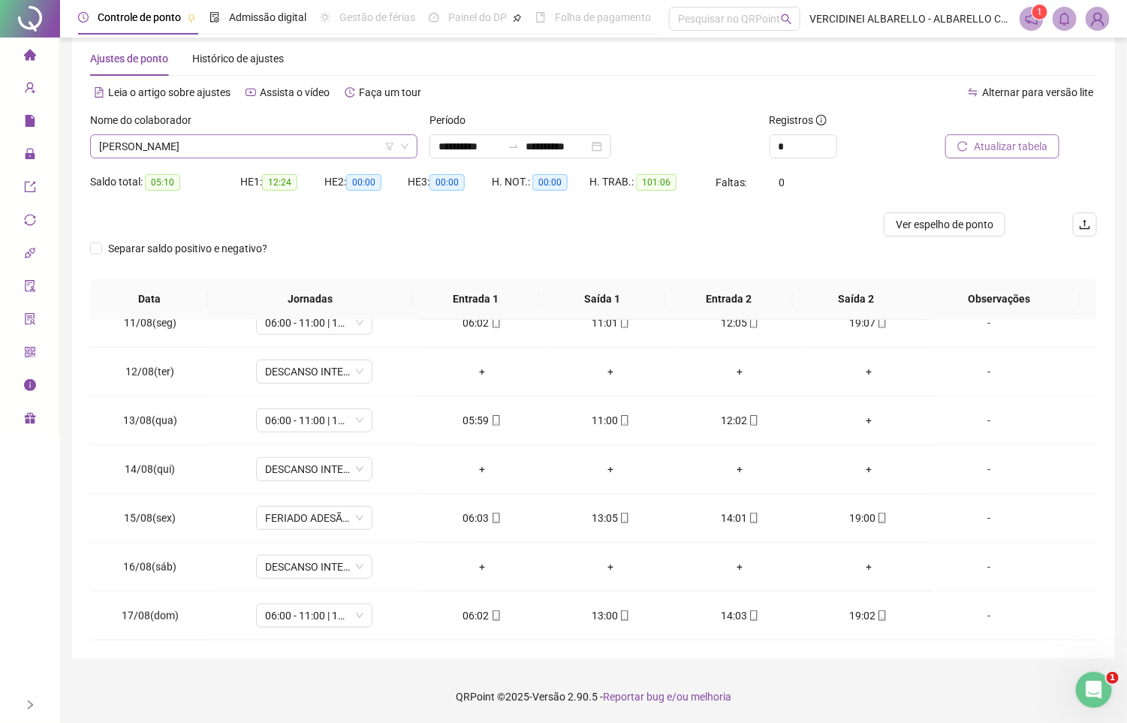
click at [287, 143] on span "LEANDRO CARDOSO DE SOUSA" at bounding box center [253, 146] width 309 height 23
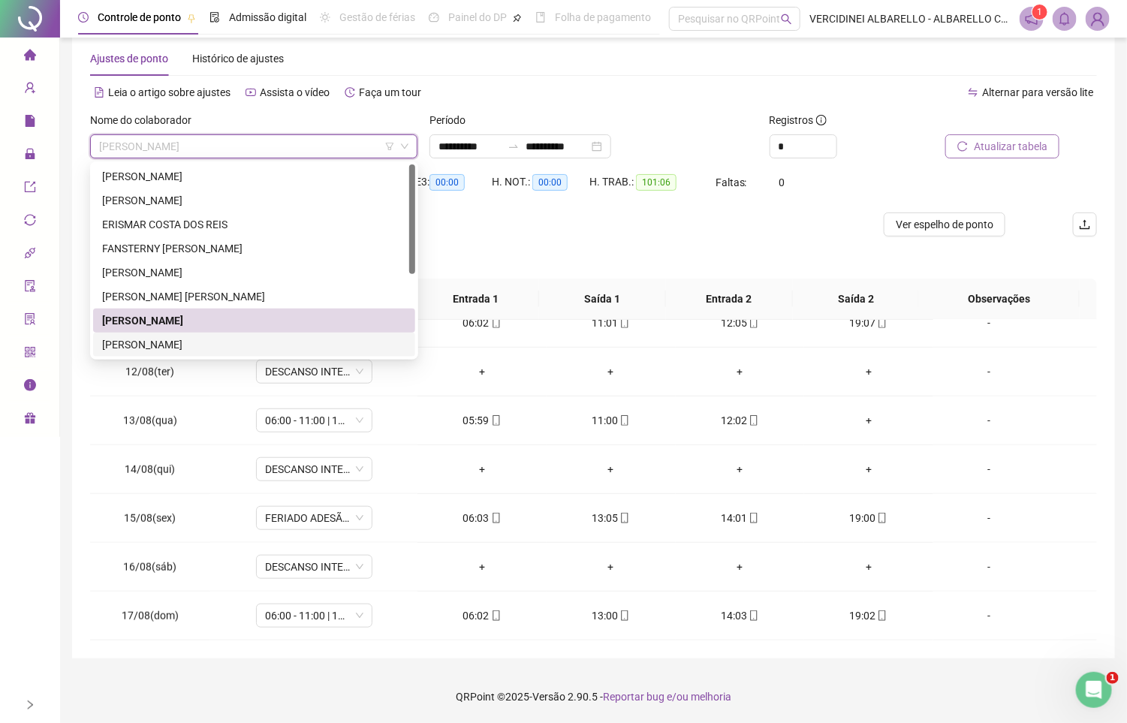
click at [268, 345] on div "LETICIA DE LIMA SOARES MATOS" at bounding box center [254, 344] width 304 height 17
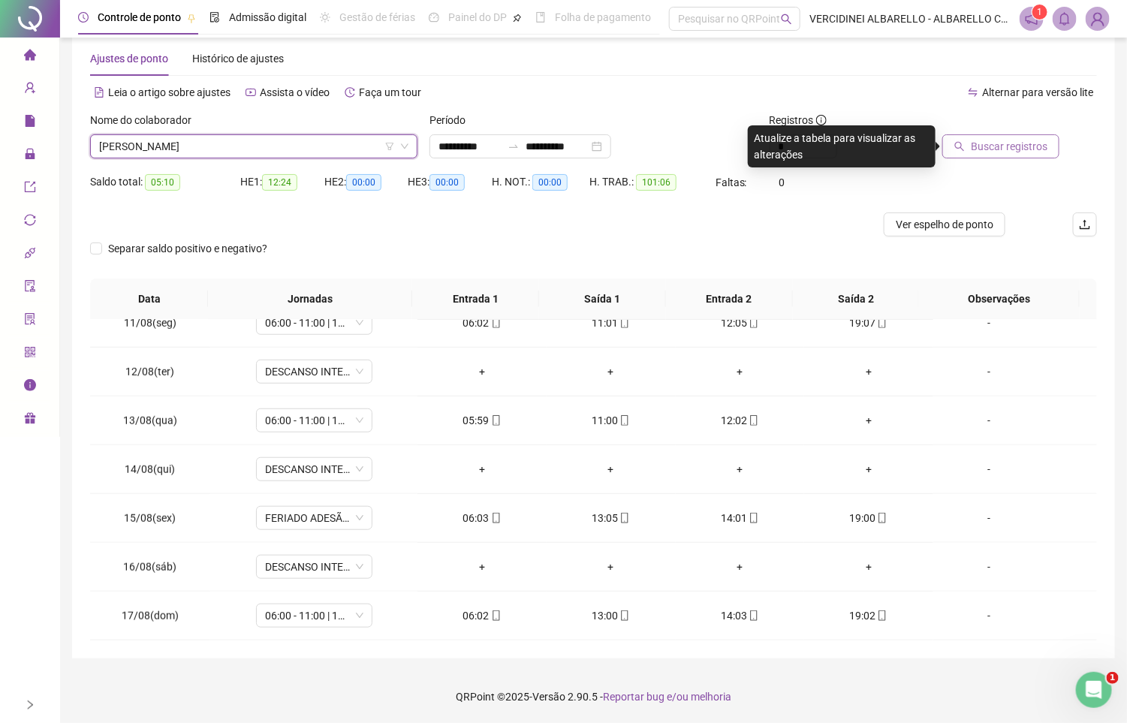
click at [1032, 140] on span "Buscar registros" at bounding box center [1009, 146] width 77 height 17
